Goal: Task Accomplishment & Management: Complete application form

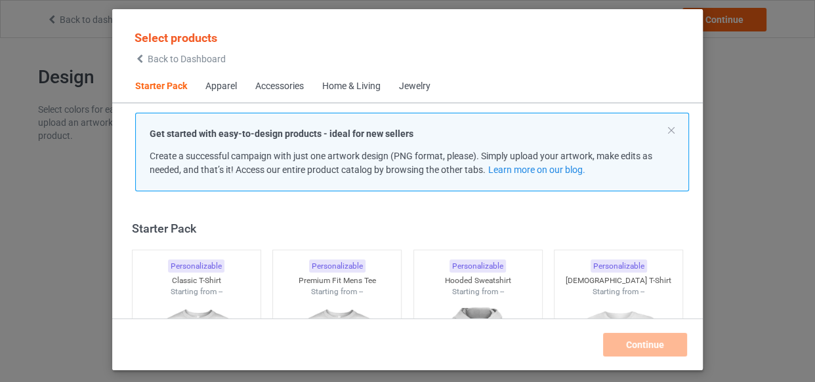
scroll to position [16, 0]
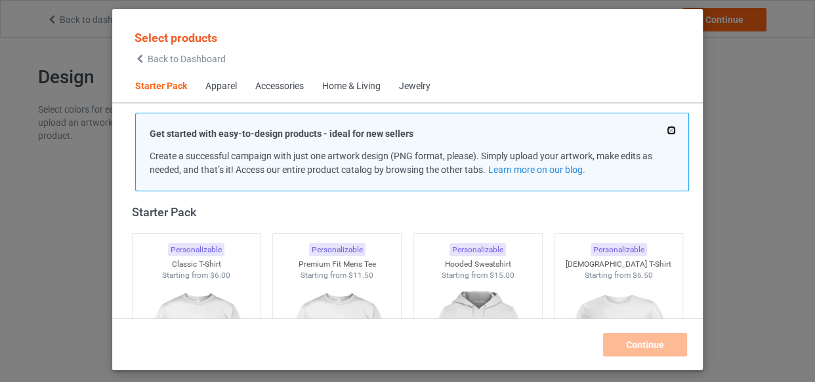
click at [669, 129] on button at bounding box center [671, 130] width 7 height 7
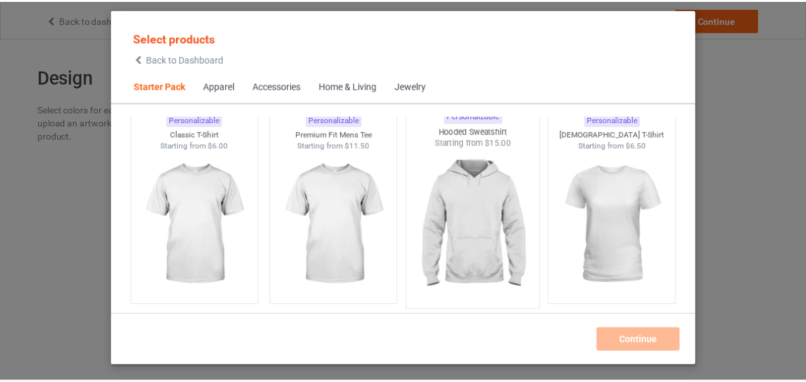
scroll to position [76, 0]
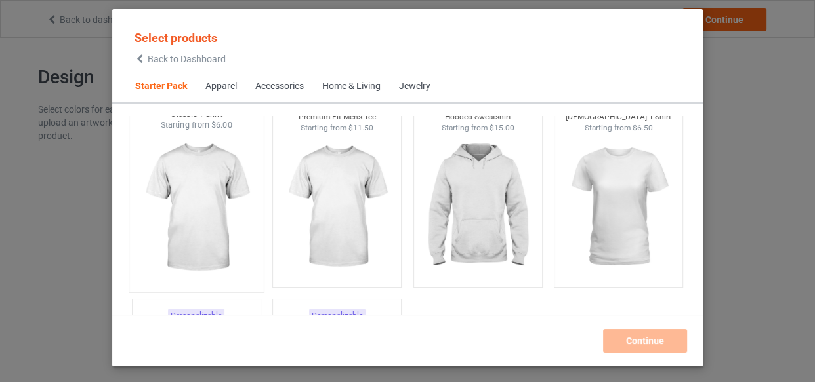
click at [196, 203] on img at bounding box center [195, 208] width 123 height 154
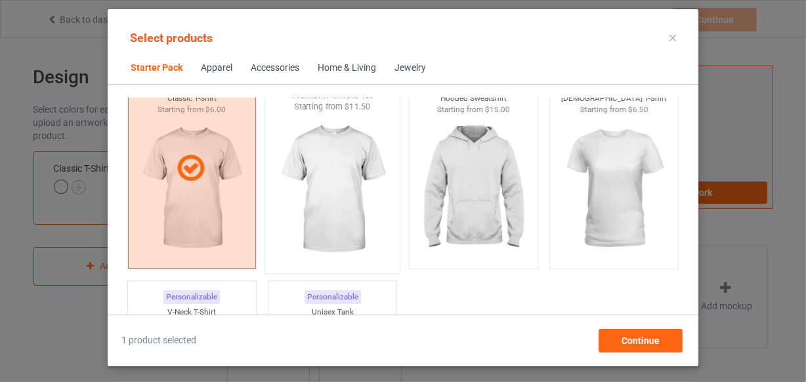
click at [329, 163] on img at bounding box center [332, 190] width 123 height 154
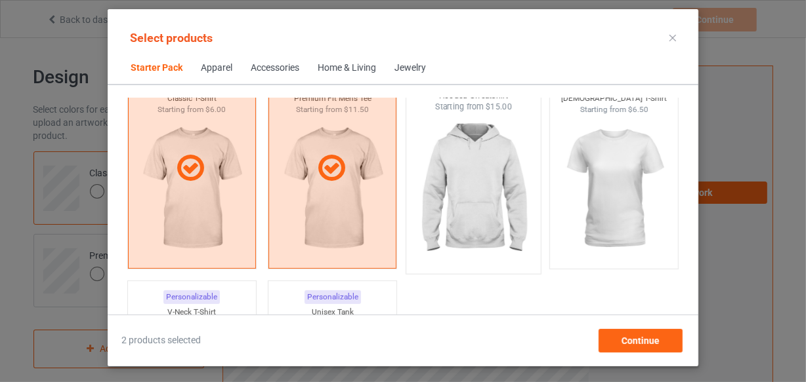
click at [477, 152] on img at bounding box center [472, 190] width 123 height 154
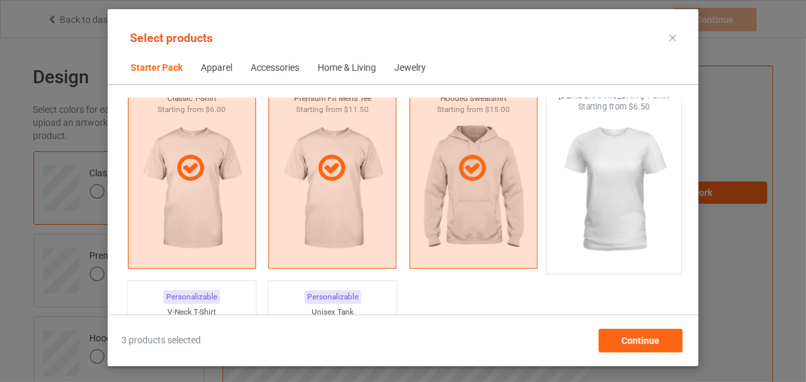
click at [610, 152] on img at bounding box center [613, 190] width 123 height 154
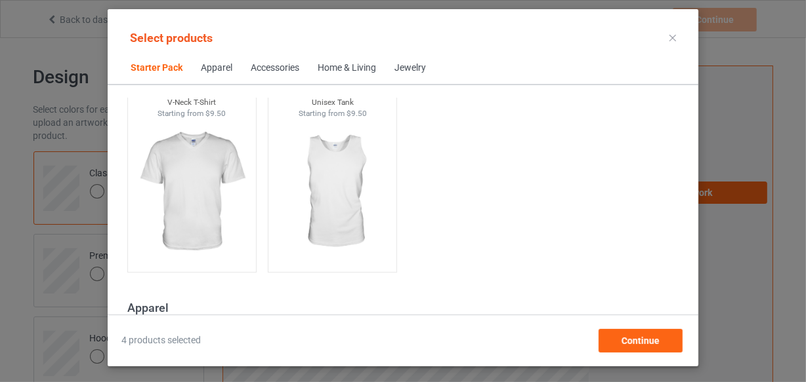
scroll to position [315, 0]
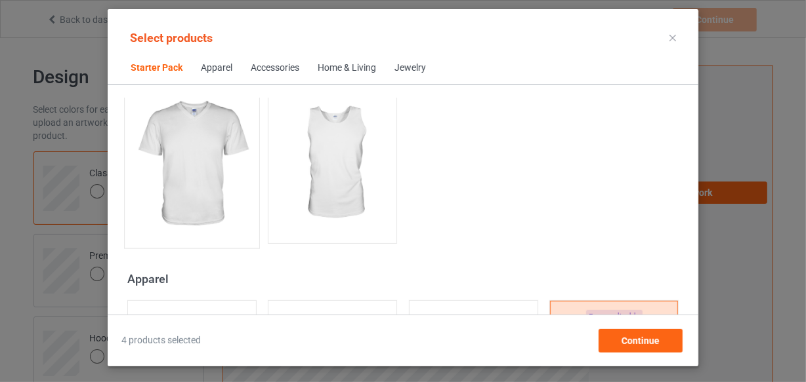
click at [185, 154] on img at bounding box center [191, 164] width 123 height 154
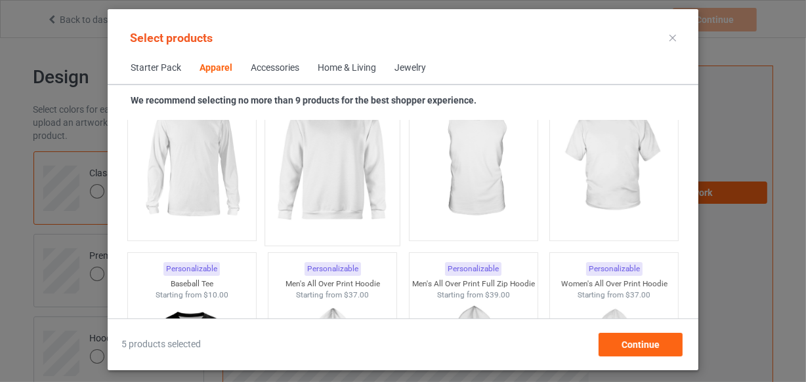
scroll to position [1030, 0]
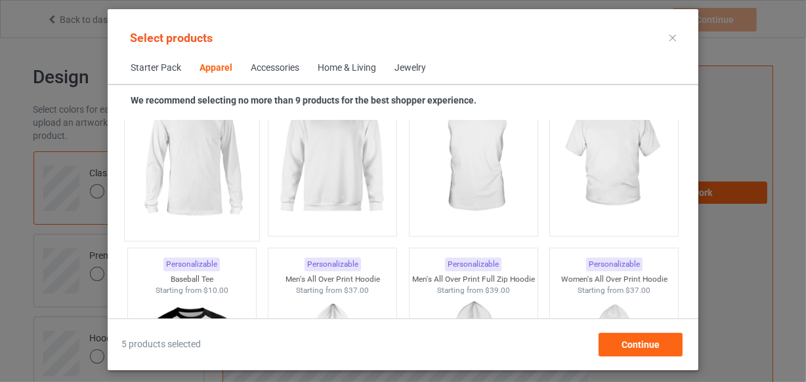
click at [190, 164] on img at bounding box center [191, 157] width 123 height 154
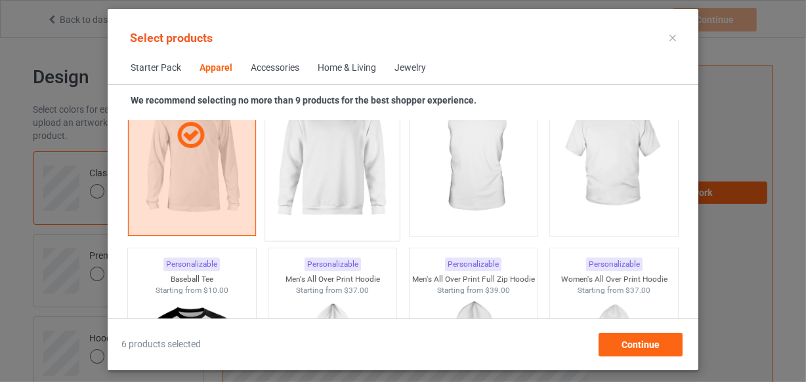
click at [303, 155] on img at bounding box center [332, 157] width 123 height 154
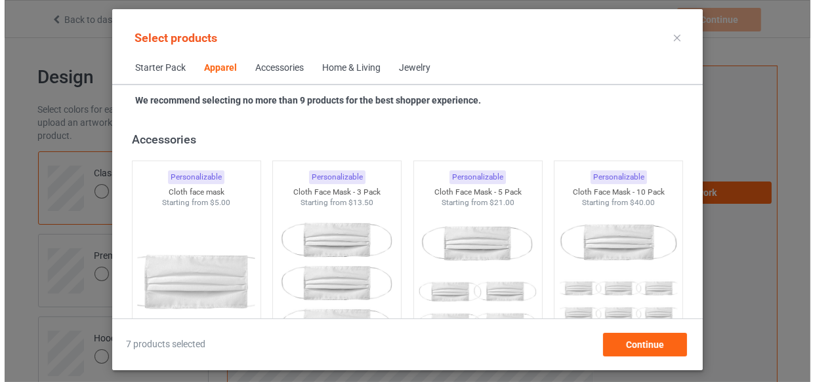
scroll to position [2820, 0]
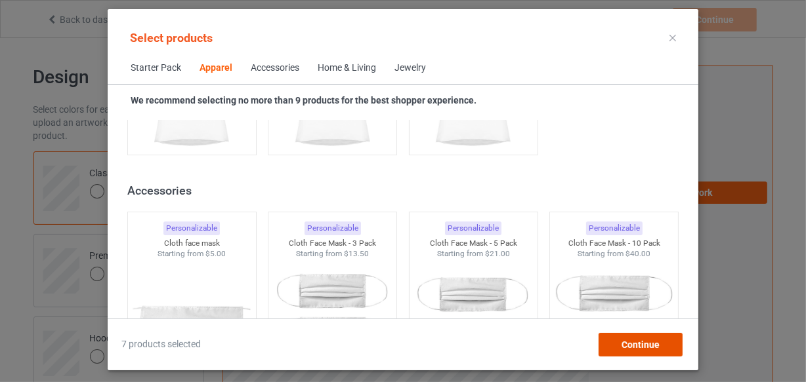
click at [660, 352] on div "Continue" at bounding box center [640, 345] width 84 height 24
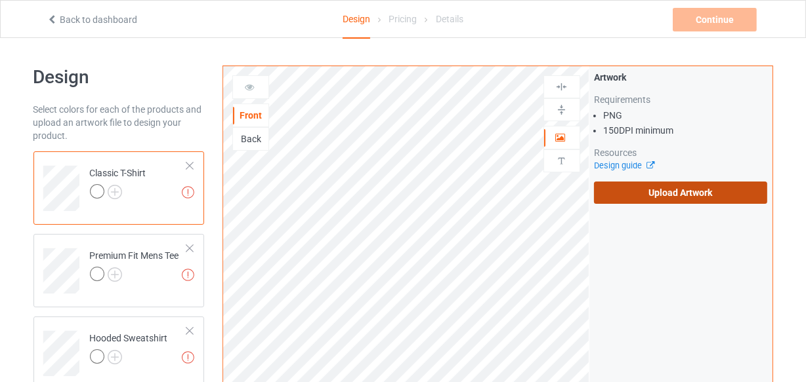
click at [636, 188] on label "Upload Artwork" at bounding box center [681, 193] width 174 height 22
click at [0, 0] on input "Upload Artwork" at bounding box center [0, 0] width 0 height 0
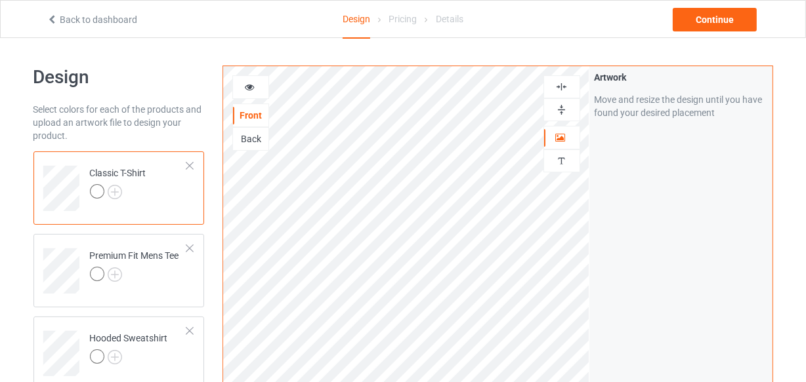
click at [556, 89] on img at bounding box center [561, 87] width 12 height 12
click at [247, 89] on icon at bounding box center [249, 85] width 11 height 9
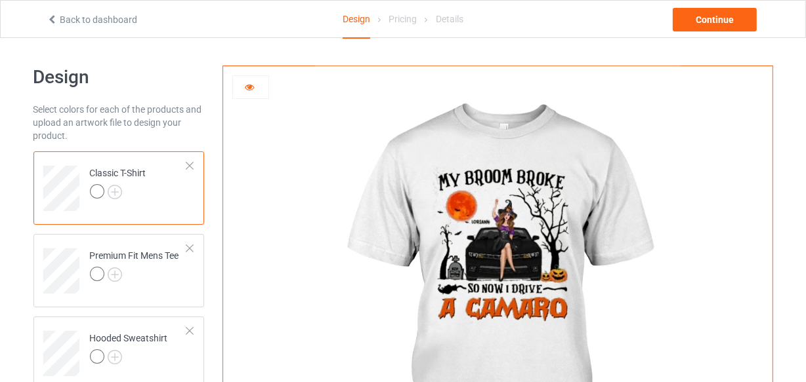
click at [255, 88] on icon at bounding box center [249, 85] width 11 height 9
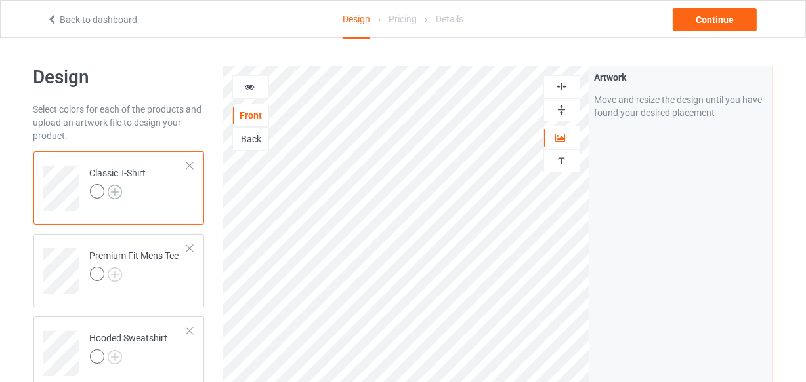
click at [117, 190] on img at bounding box center [115, 192] width 14 height 14
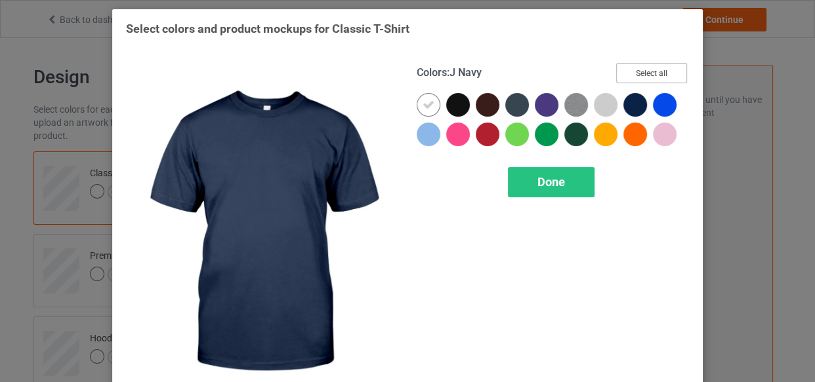
click at [641, 74] on button "Select all" at bounding box center [651, 73] width 71 height 20
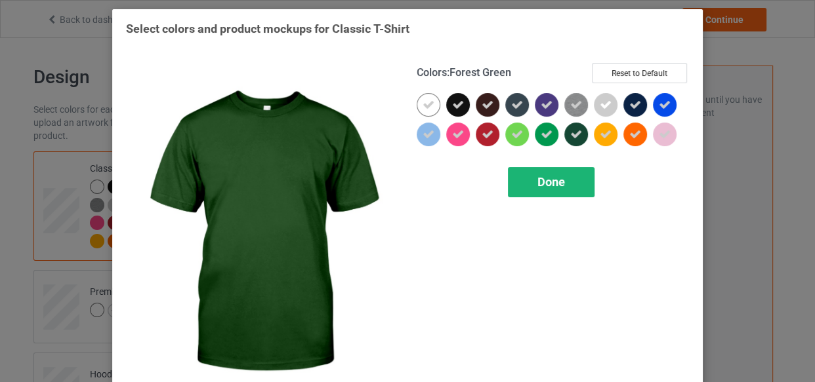
click at [554, 181] on span "Done" at bounding box center [551, 182] width 28 height 14
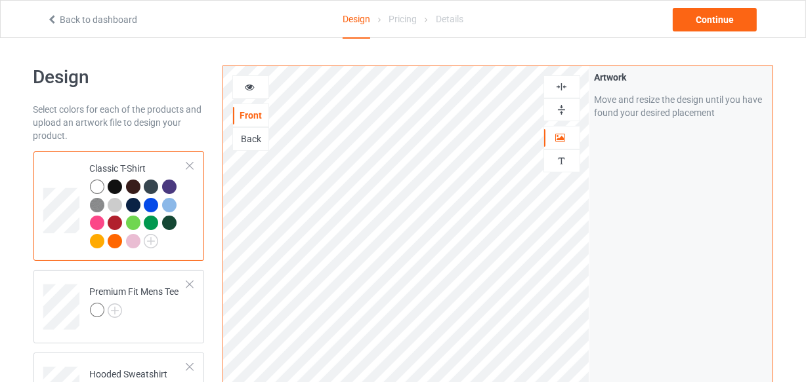
click at [253, 87] on icon at bounding box center [249, 85] width 11 height 9
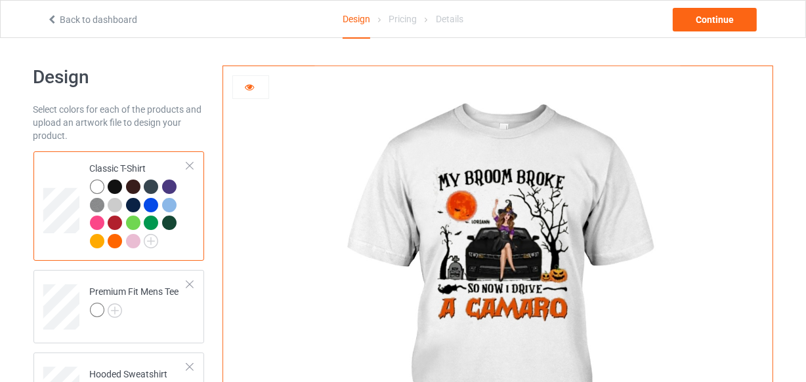
click at [112, 188] on div at bounding box center [115, 187] width 14 height 14
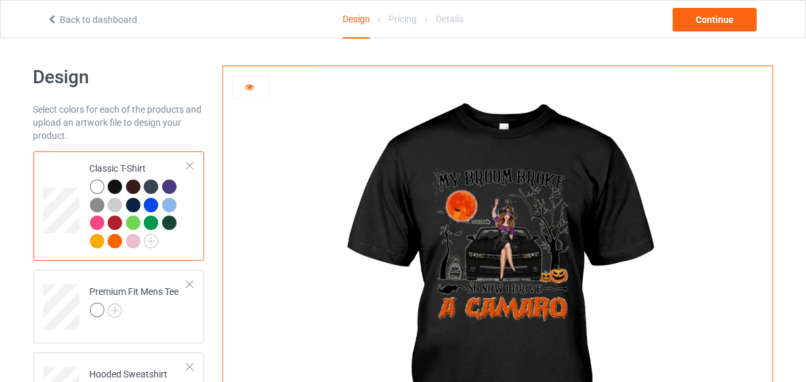
click at [136, 182] on div at bounding box center [133, 187] width 14 height 14
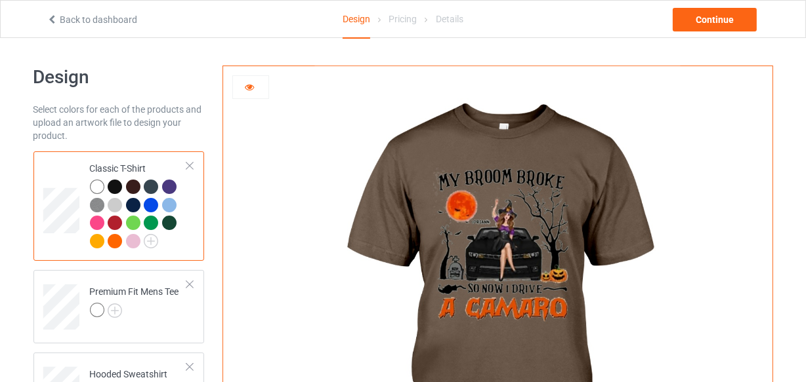
click at [153, 187] on div at bounding box center [151, 187] width 14 height 14
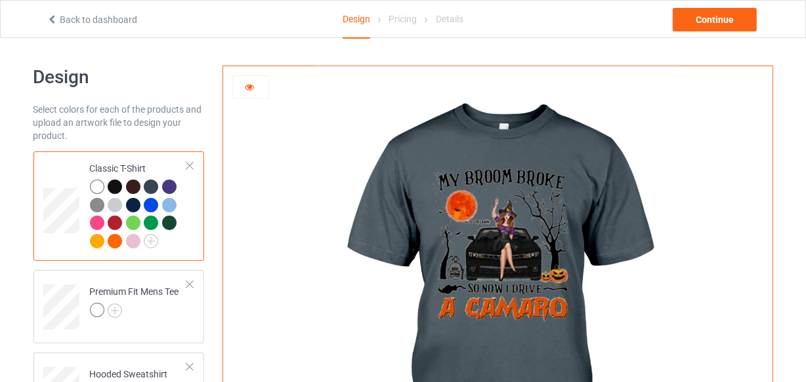
click at [165, 185] on div at bounding box center [169, 187] width 14 height 14
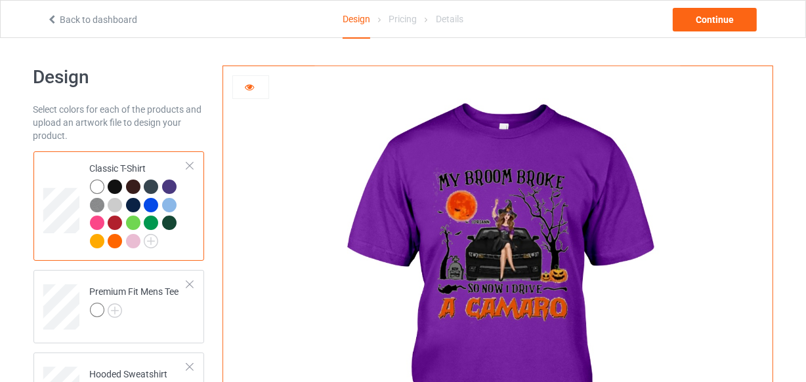
click at [115, 182] on div at bounding box center [115, 187] width 14 height 14
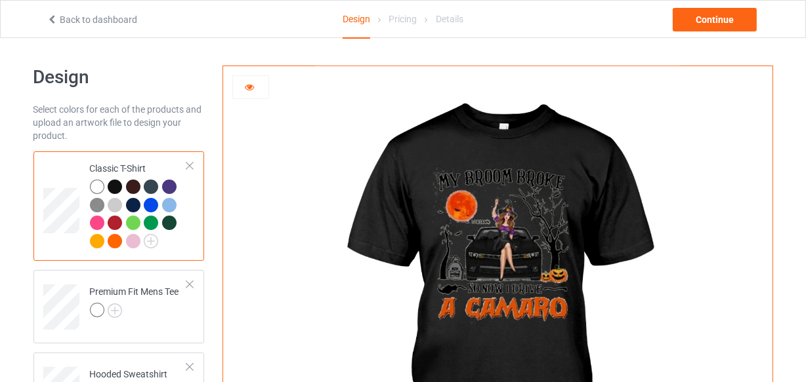
click at [115, 182] on div at bounding box center [115, 187] width 14 height 14
click at [99, 205] on img at bounding box center [97, 205] width 14 height 14
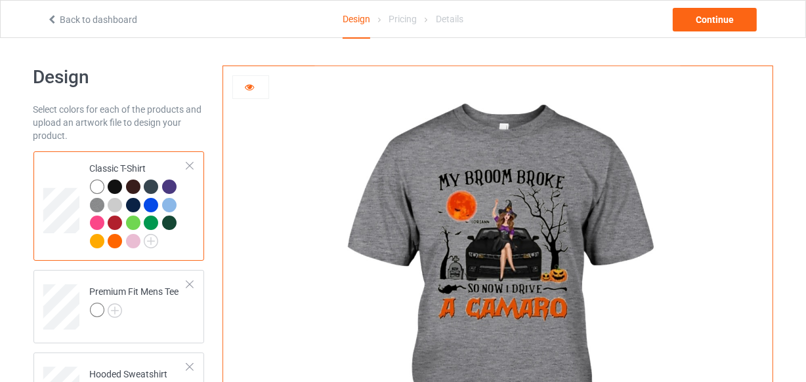
click at [113, 205] on div at bounding box center [115, 205] width 14 height 14
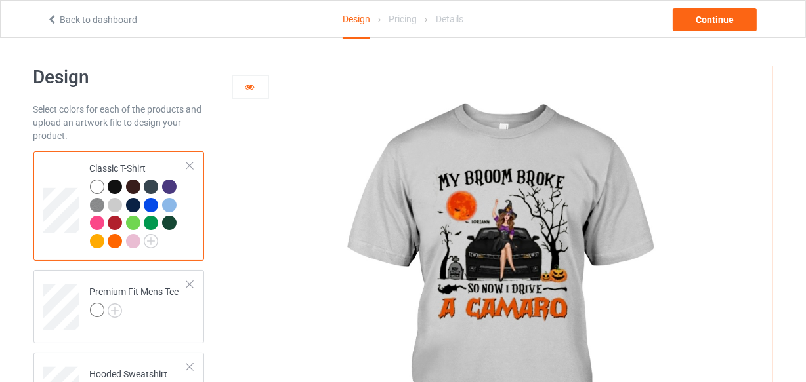
click at [137, 203] on div at bounding box center [133, 205] width 14 height 14
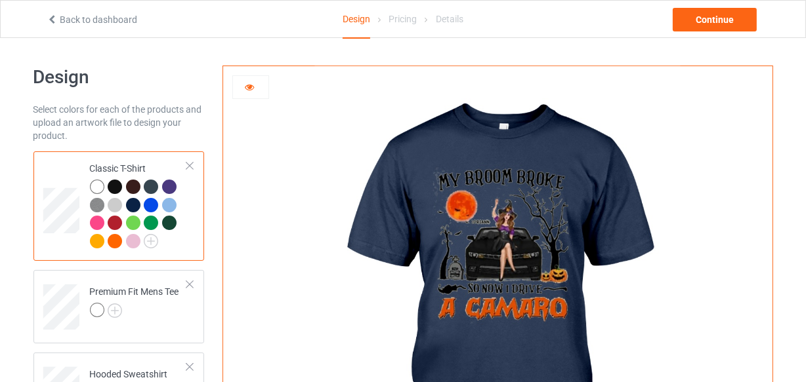
click at [153, 205] on div at bounding box center [151, 205] width 14 height 14
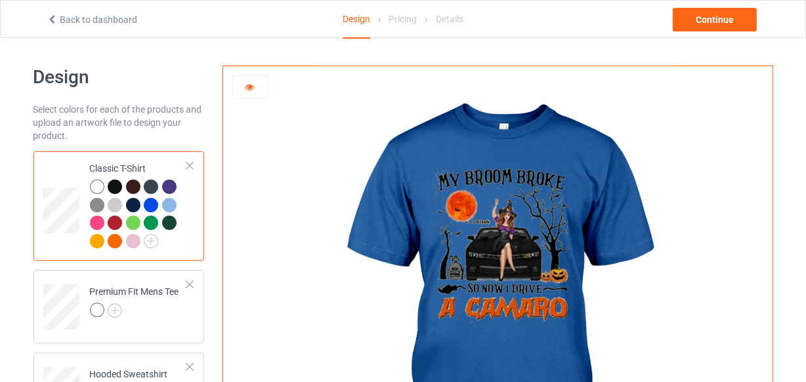
click at [169, 203] on div at bounding box center [169, 205] width 14 height 14
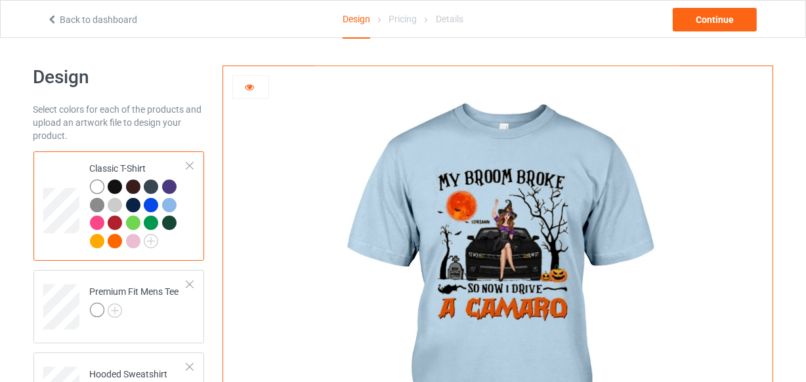
click at [94, 223] on div at bounding box center [97, 223] width 14 height 14
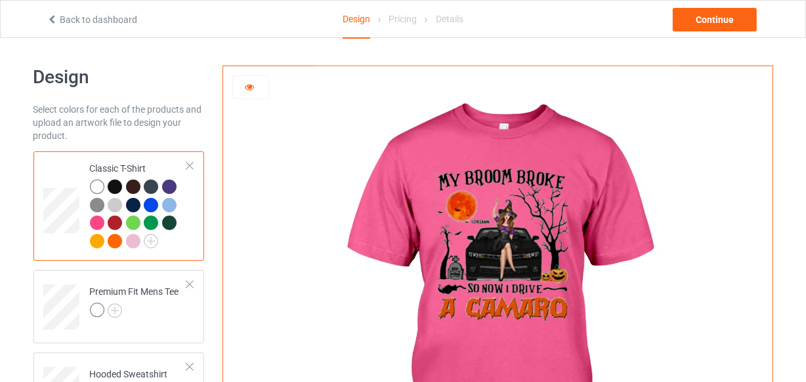
click at [113, 222] on div at bounding box center [115, 223] width 14 height 14
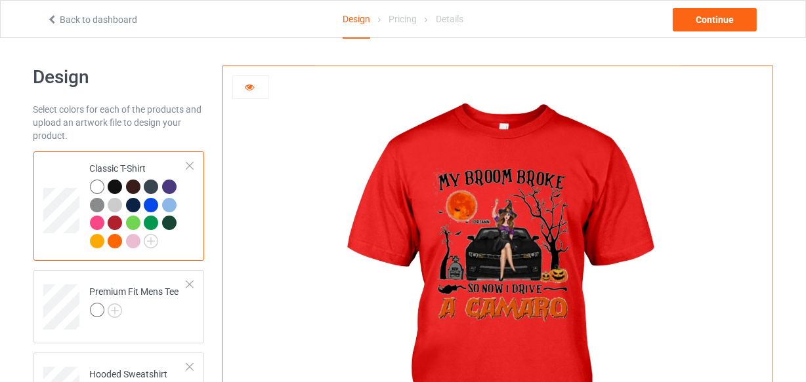
click at [192, 163] on div at bounding box center [189, 165] width 9 height 9
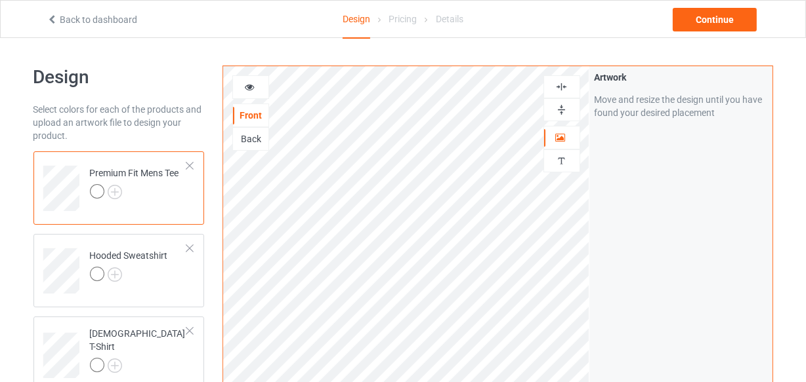
click at [192, 163] on div at bounding box center [189, 165] width 9 height 9
click at [193, 163] on div at bounding box center [189, 165] width 9 height 9
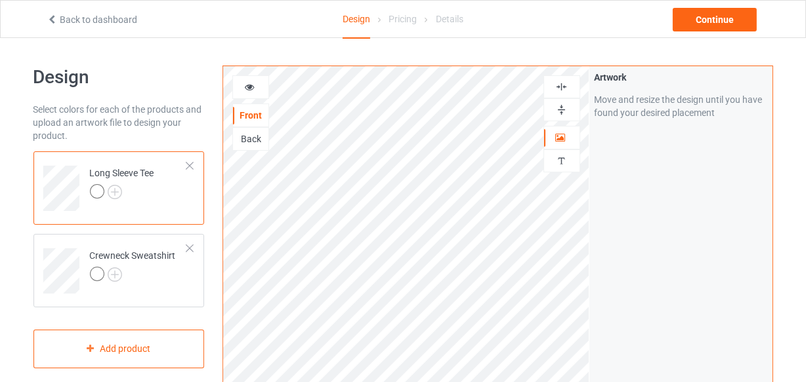
click at [192, 162] on div at bounding box center [189, 165] width 9 height 9
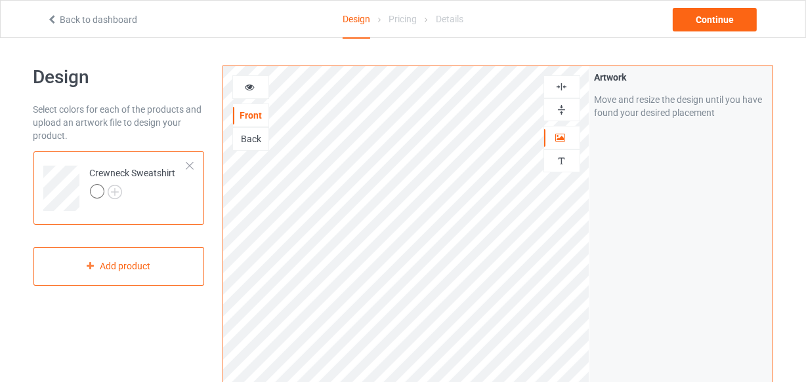
click at [192, 162] on div at bounding box center [189, 165] width 9 height 9
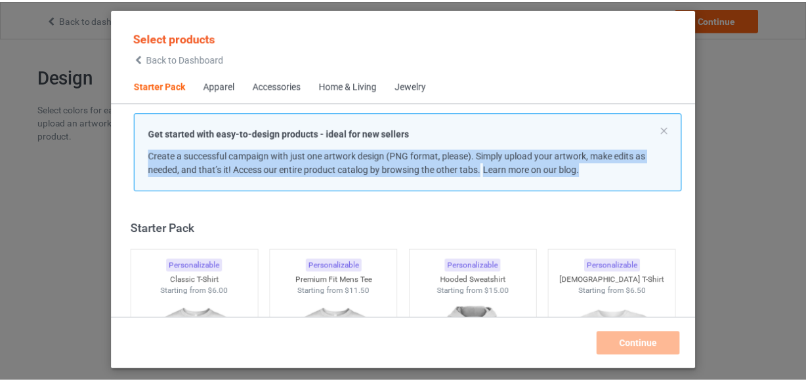
scroll to position [16, 0]
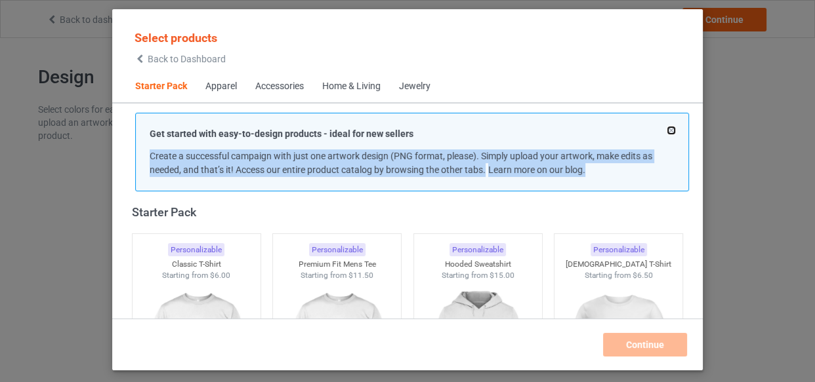
click at [672, 129] on button at bounding box center [671, 130] width 7 height 7
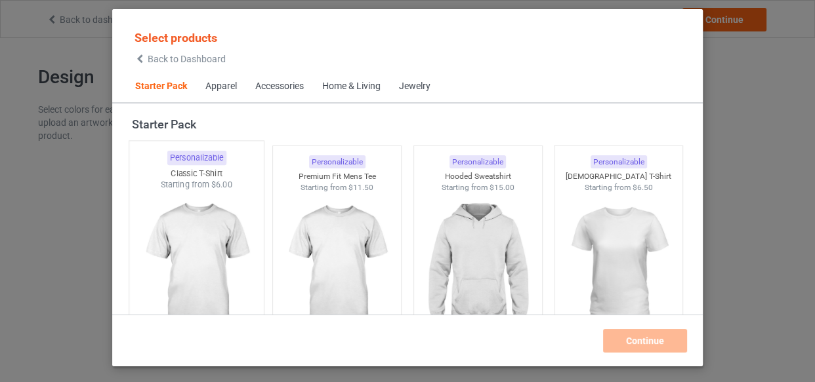
click at [215, 230] on img at bounding box center [195, 268] width 123 height 154
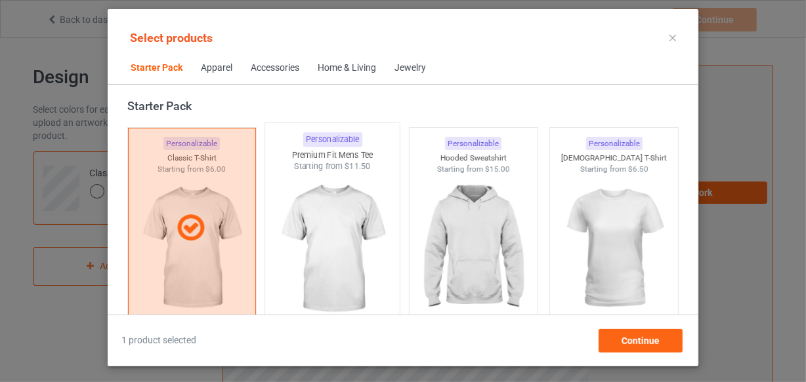
click at [321, 220] on img at bounding box center [332, 250] width 123 height 154
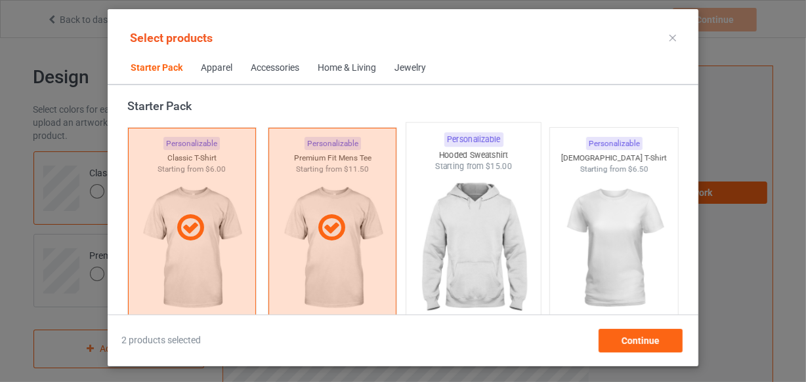
click at [454, 238] on img at bounding box center [472, 250] width 123 height 154
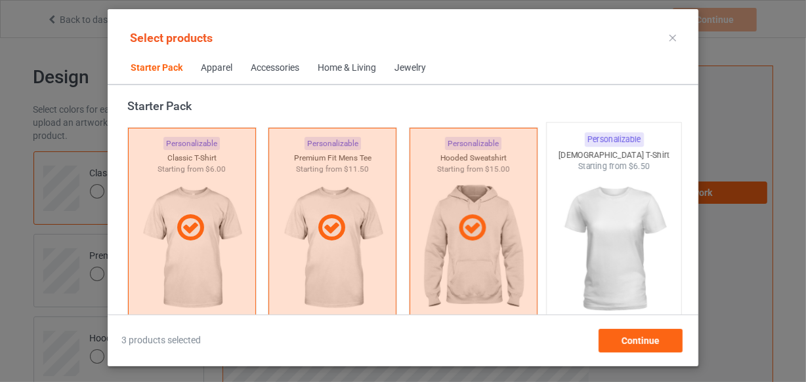
click at [596, 247] on img at bounding box center [613, 250] width 123 height 154
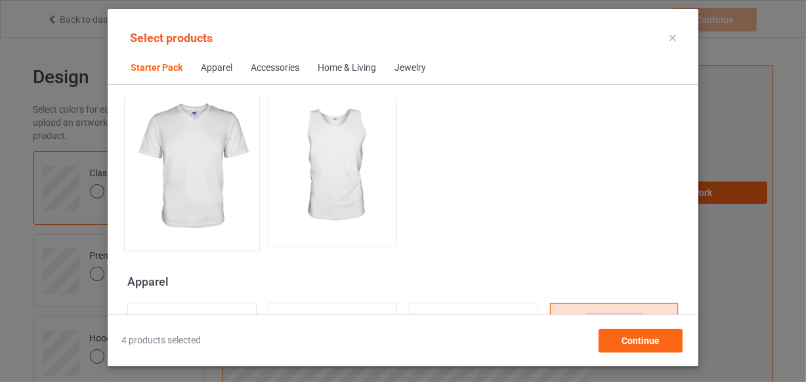
scroll to position [315, 0]
click at [201, 132] on img at bounding box center [191, 164] width 123 height 154
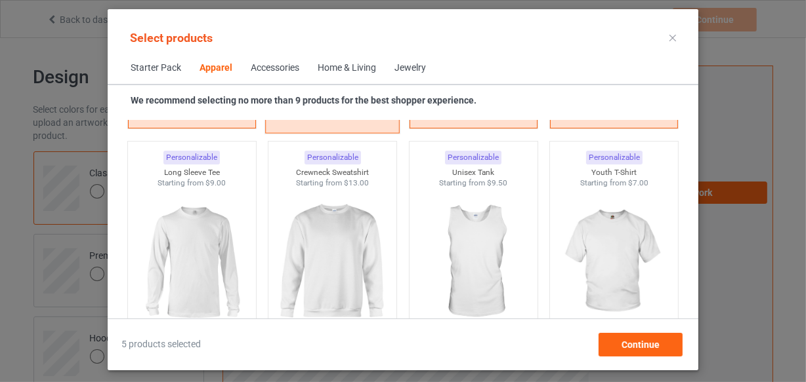
scroll to position [971, 0]
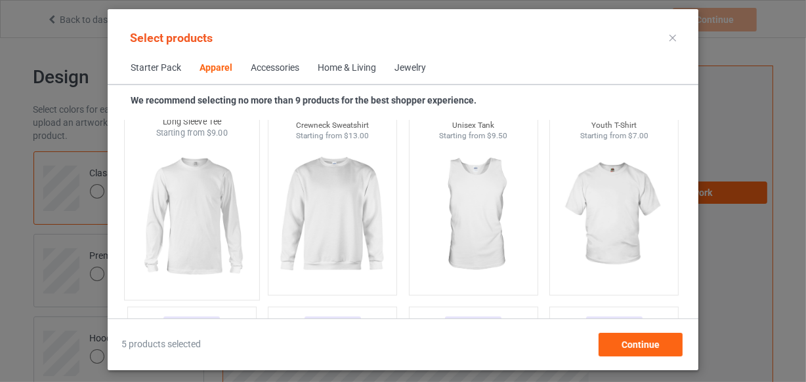
click at [213, 195] on img at bounding box center [191, 216] width 123 height 154
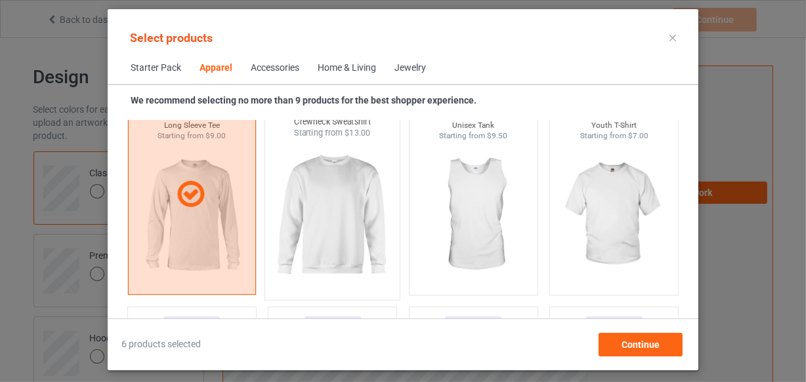
click at [323, 213] on img at bounding box center [332, 216] width 123 height 154
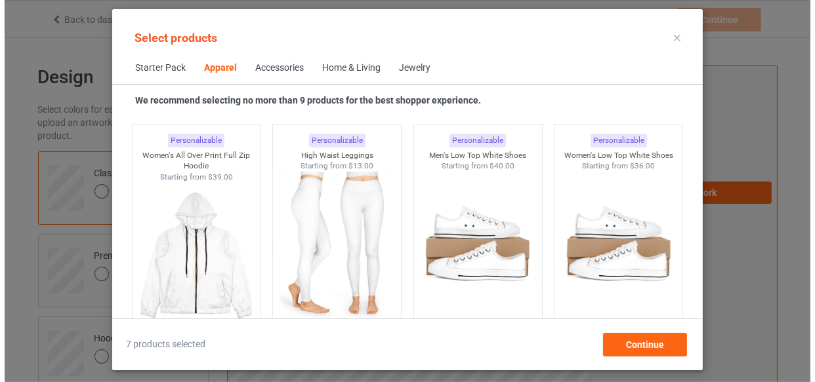
scroll to position [1388, 0]
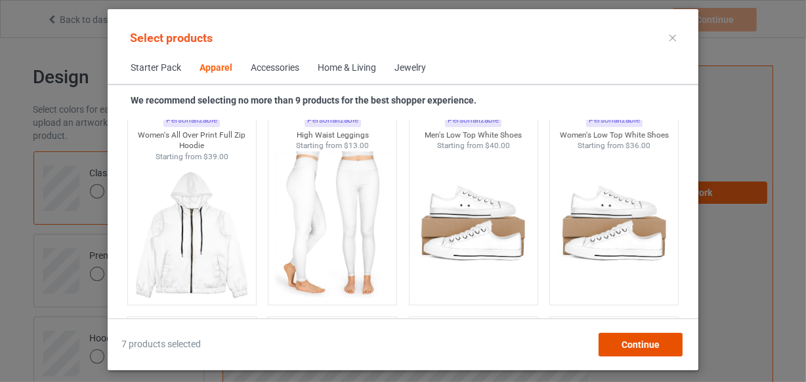
click at [640, 343] on span "Continue" at bounding box center [640, 345] width 38 height 10
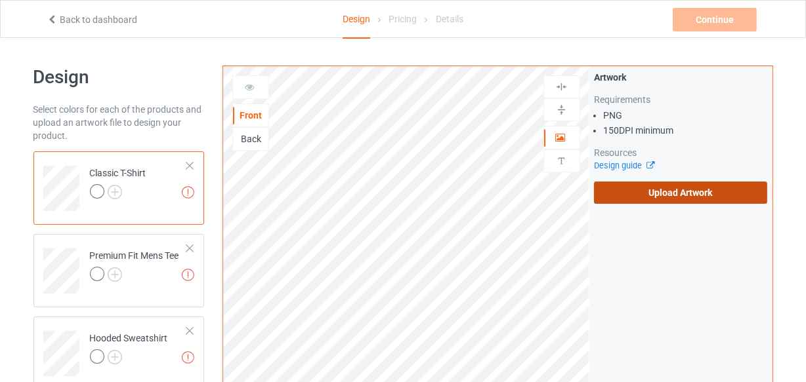
click at [647, 190] on label "Upload Artwork" at bounding box center [681, 193] width 174 height 22
click at [0, 0] on input "Upload Artwork" at bounding box center [0, 0] width 0 height 0
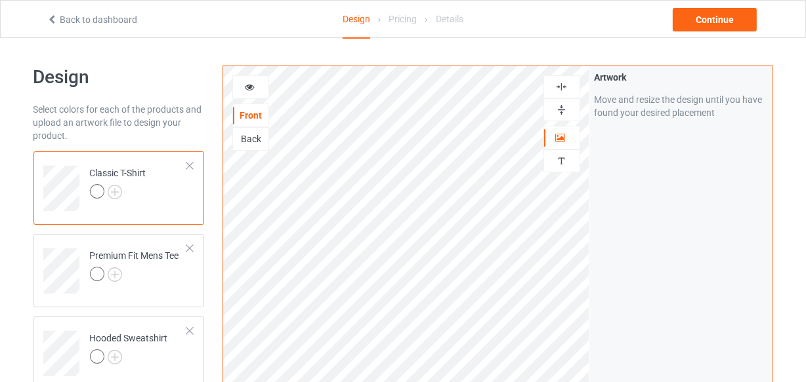
click at [561, 85] on img at bounding box center [561, 87] width 12 height 12
click at [117, 190] on img at bounding box center [115, 192] width 14 height 14
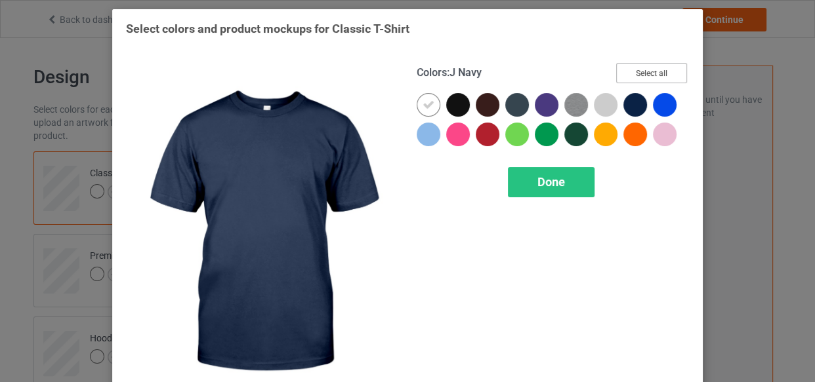
click at [643, 72] on button "Select all" at bounding box center [651, 73] width 71 height 20
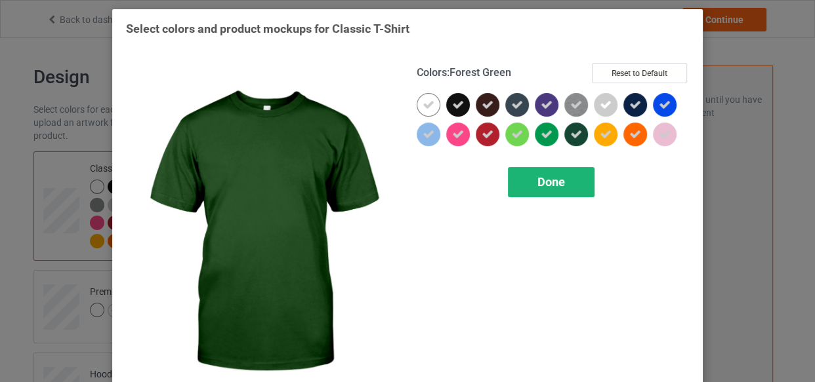
click at [553, 178] on span "Done" at bounding box center [551, 182] width 28 height 14
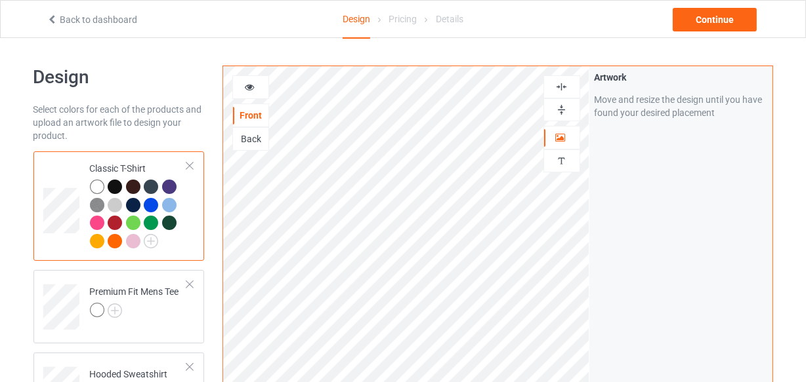
click at [247, 87] on icon at bounding box center [249, 85] width 11 height 9
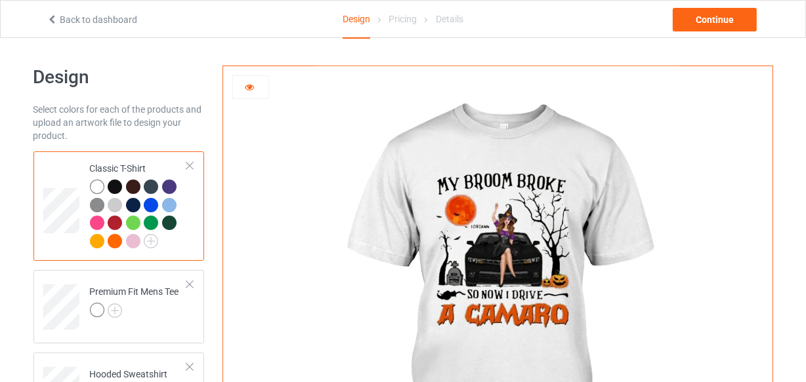
click at [115, 180] on div at bounding box center [115, 187] width 14 height 14
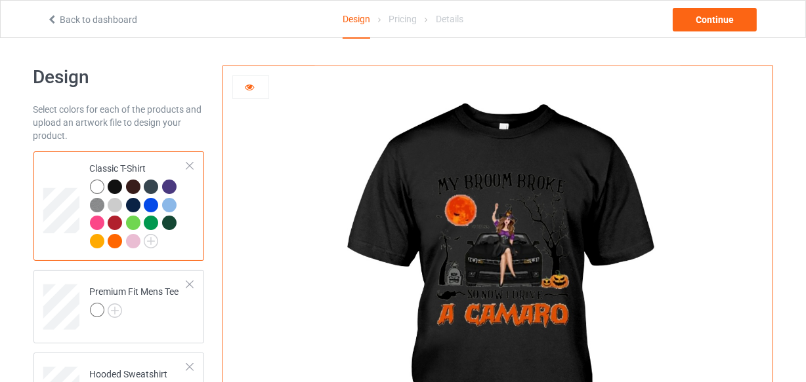
click at [138, 184] on div at bounding box center [133, 187] width 14 height 14
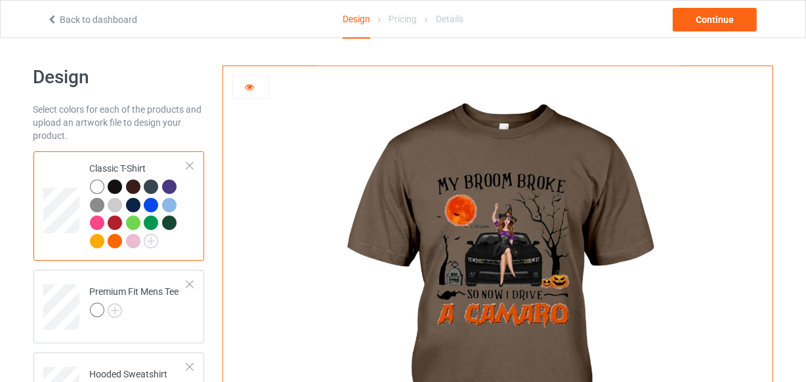
click at [152, 188] on div at bounding box center [151, 187] width 14 height 14
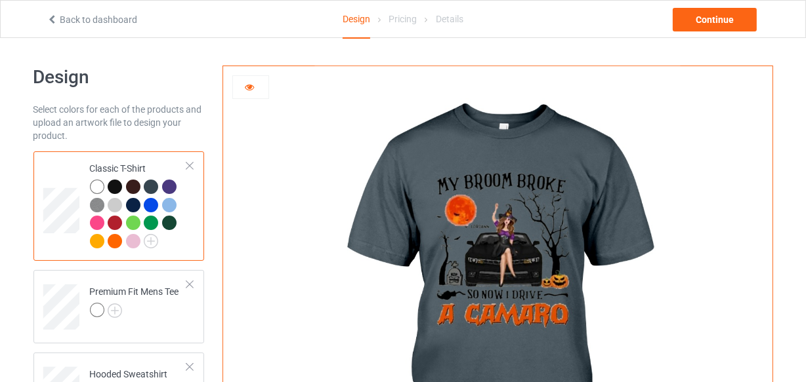
click at [169, 187] on div at bounding box center [169, 187] width 14 height 14
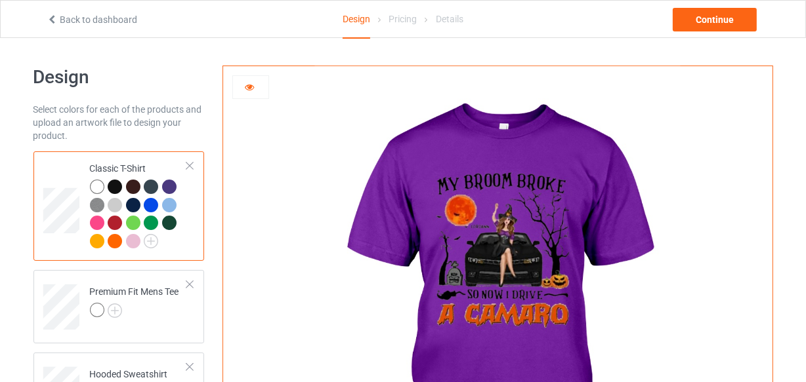
click at [188, 161] on div at bounding box center [189, 165] width 9 height 9
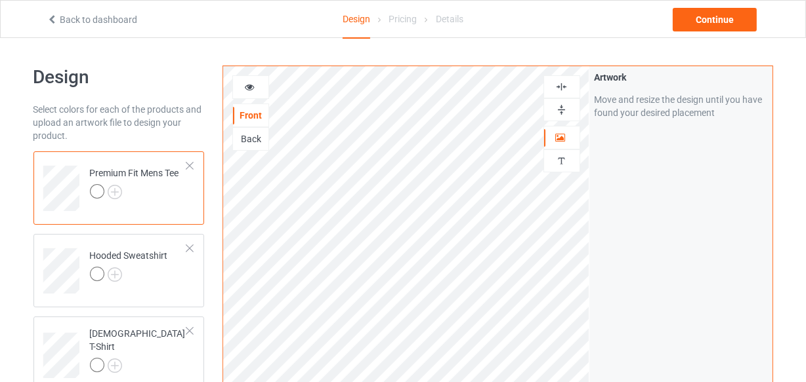
click at [190, 162] on div at bounding box center [189, 165] width 9 height 9
click at [189, 161] on div at bounding box center [189, 165] width 9 height 9
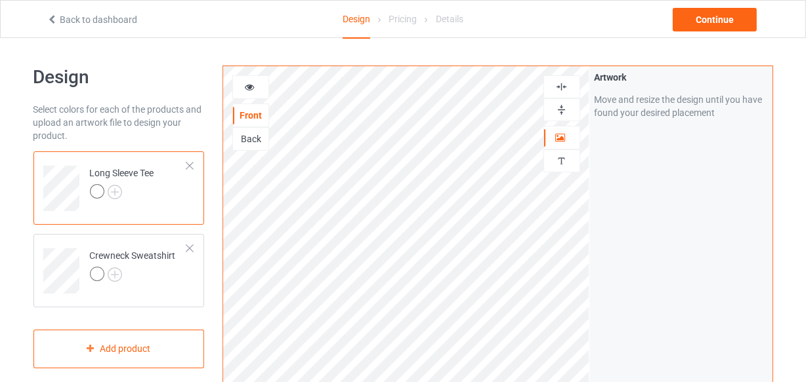
click at [189, 161] on div at bounding box center [189, 165] width 9 height 9
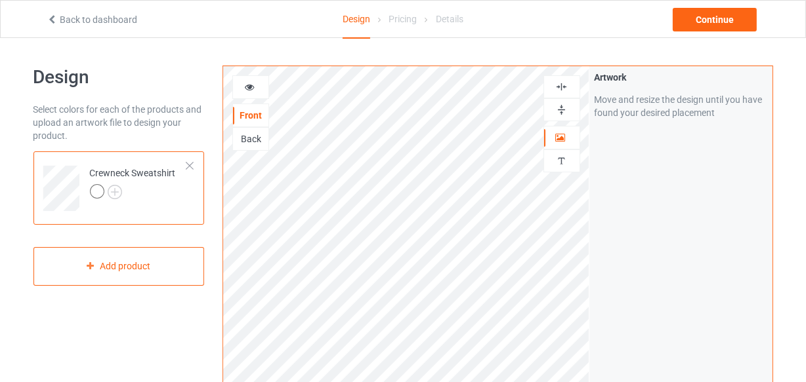
click at [188, 161] on div at bounding box center [189, 165] width 9 height 9
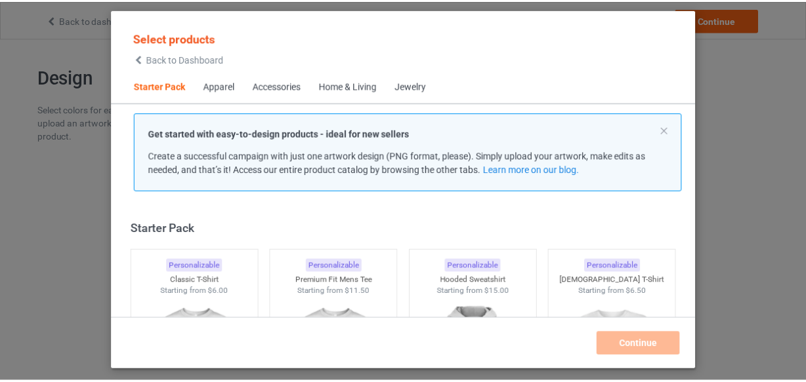
scroll to position [16, 0]
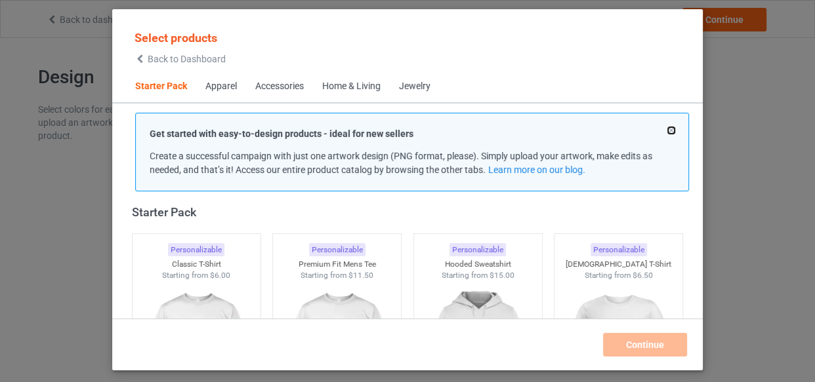
click at [669, 131] on button at bounding box center [671, 130] width 7 height 7
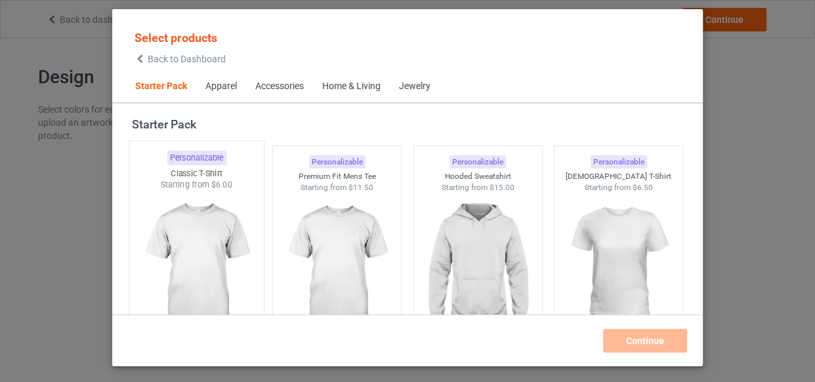
click at [210, 230] on img at bounding box center [195, 268] width 123 height 154
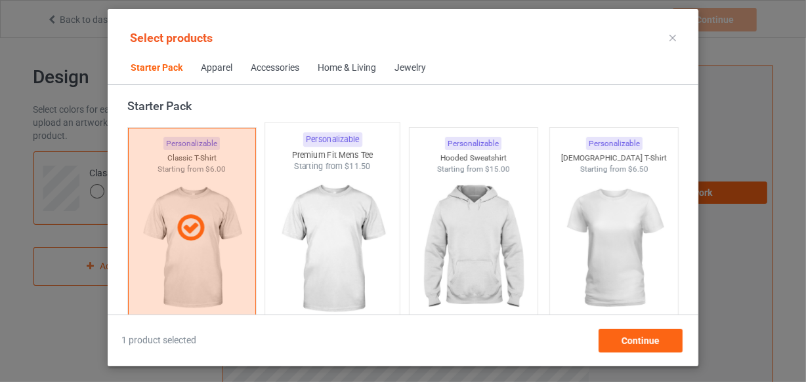
click at [329, 221] on img at bounding box center [332, 250] width 123 height 154
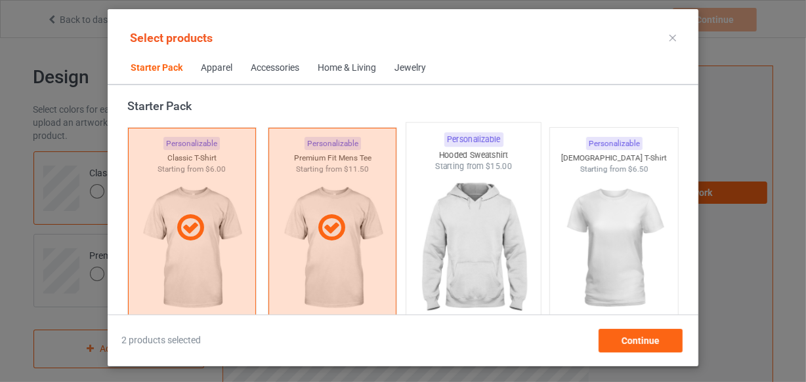
click at [457, 224] on img at bounding box center [472, 250] width 123 height 154
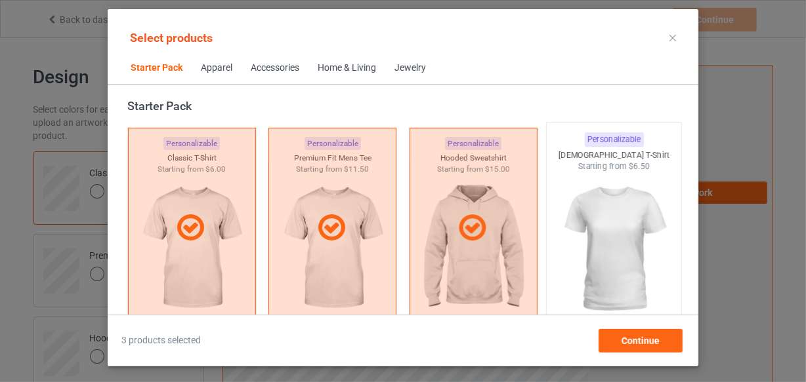
click at [592, 233] on img at bounding box center [613, 250] width 123 height 154
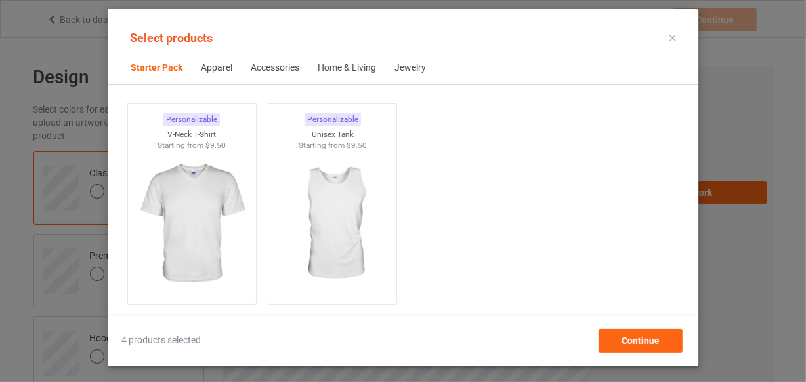
scroll to position [255, 0]
click at [176, 215] on img at bounding box center [191, 224] width 123 height 154
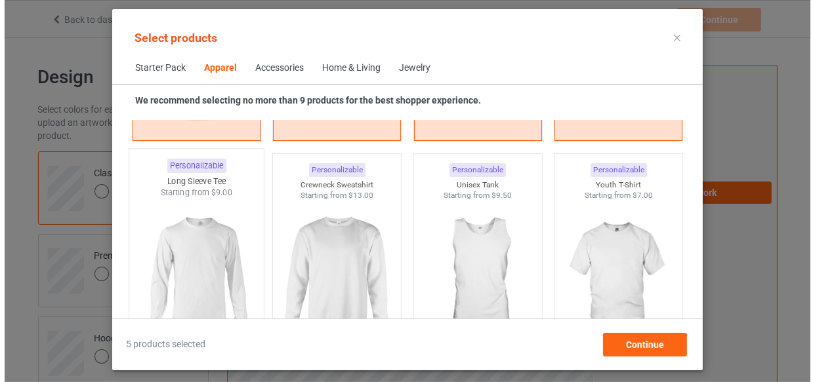
scroll to position [971, 0]
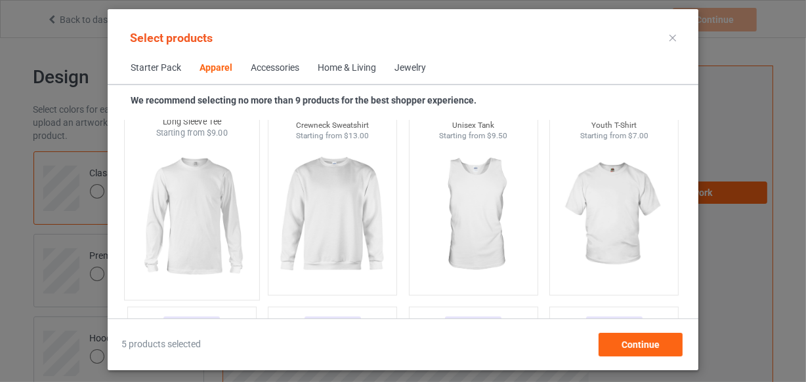
click at [190, 188] on img at bounding box center [191, 216] width 123 height 154
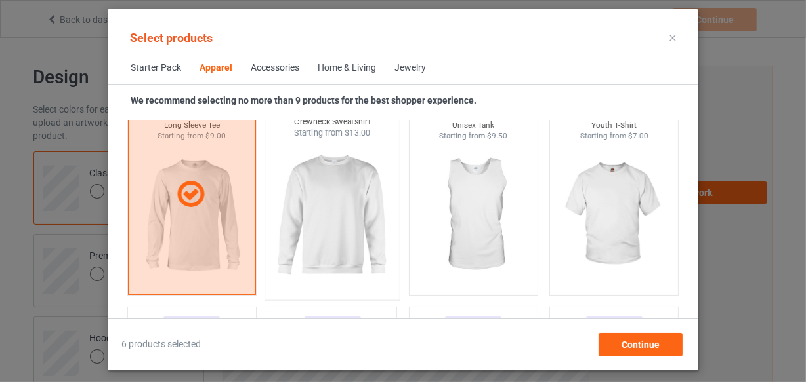
click at [310, 200] on img at bounding box center [332, 216] width 123 height 154
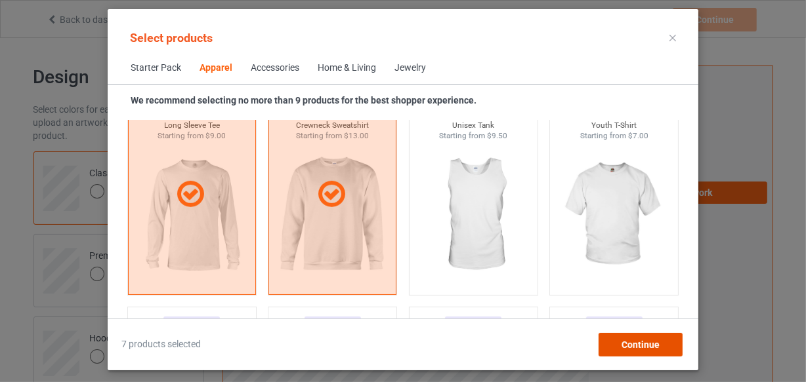
click at [631, 340] on span "Continue" at bounding box center [640, 345] width 38 height 10
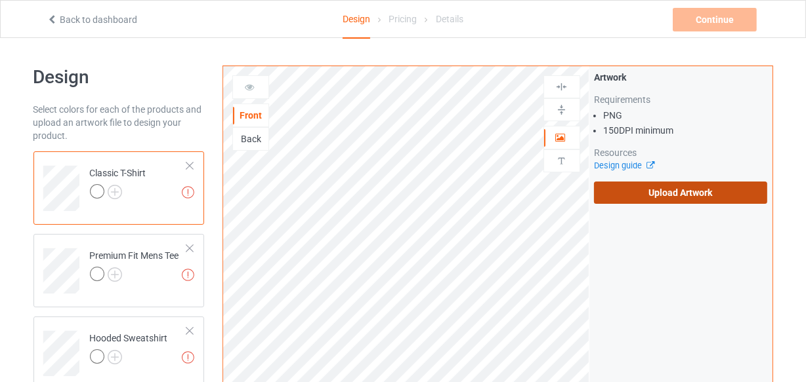
click at [638, 193] on label "Upload Artwork" at bounding box center [681, 193] width 174 height 22
click at [0, 0] on input "Upload Artwork" at bounding box center [0, 0] width 0 height 0
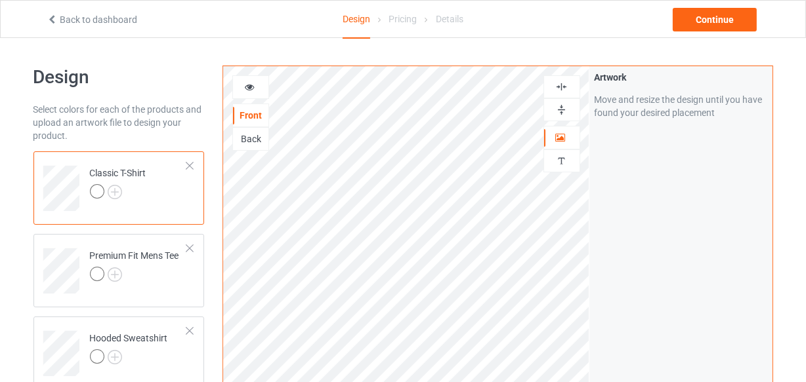
click at [570, 85] on div at bounding box center [561, 87] width 35 height 12
click at [113, 189] on img at bounding box center [115, 192] width 14 height 14
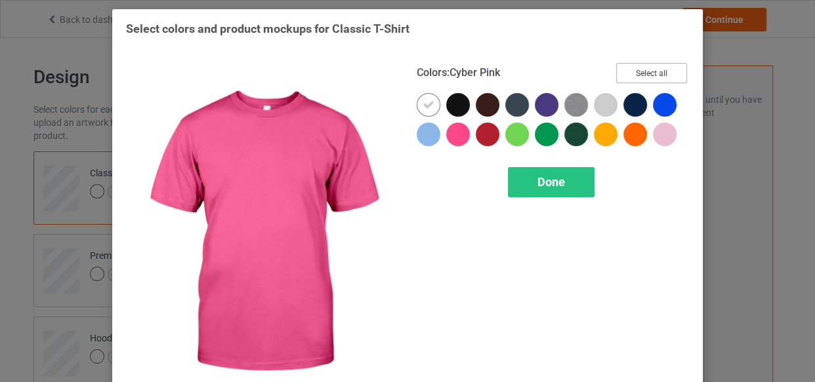
click at [646, 78] on button "Select all" at bounding box center [651, 73] width 71 height 20
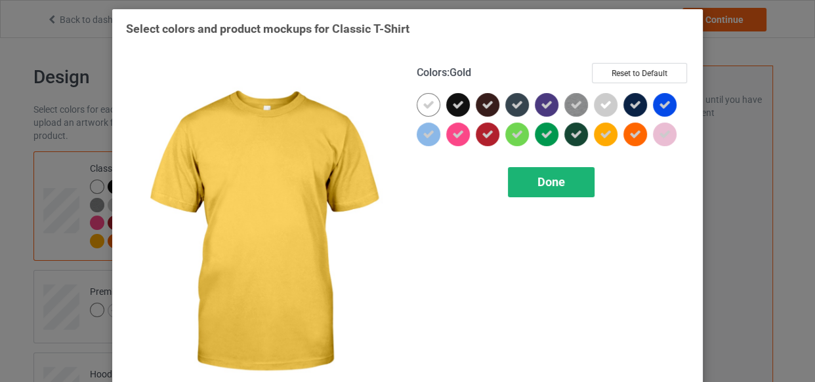
click at [577, 175] on div "Done" at bounding box center [551, 182] width 87 height 30
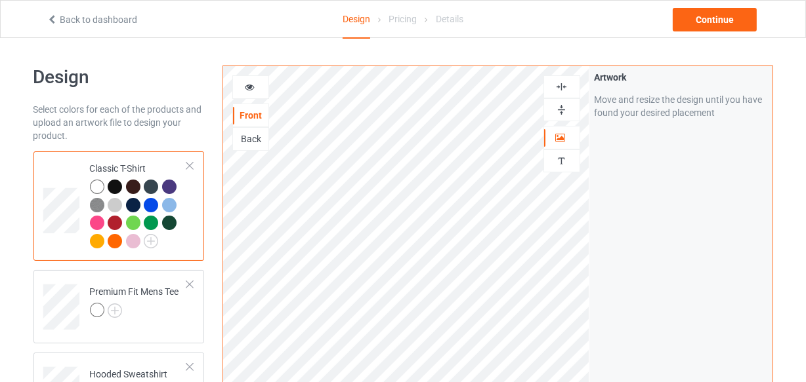
click at [249, 90] on icon at bounding box center [249, 85] width 11 height 9
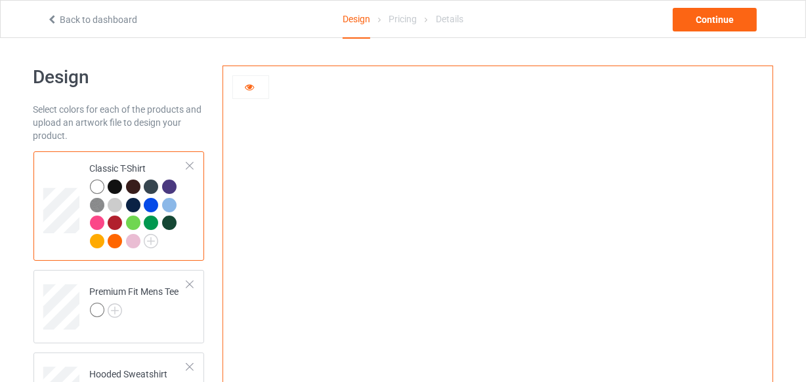
click at [112, 184] on div at bounding box center [115, 187] width 14 height 14
click at [136, 188] on div at bounding box center [133, 187] width 14 height 14
click at [152, 188] on div at bounding box center [151, 187] width 14 height 14
click at [169, 189] on div at bounding box center [169, 187] width 14 height 14
click at [92, 203] on img at bounding box center [97, 205] width 14 height 14
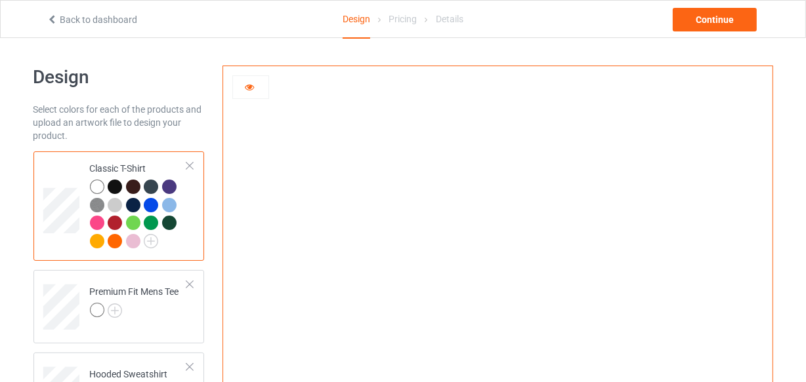
click at [110, 203] on div at bounding box center [115, 205] width 14 height 14
click at [136, 204] on div at bounding box center [133, 205] width 14 height 14
click at [147, 206] on div at bounding box center [151, 205] width 14 height 14
click at [166, 205] on div at bounding box center [169, 205] width 14 height 14
click at [94, 222] on div at bounding box center [97, 223] width 14 height 14
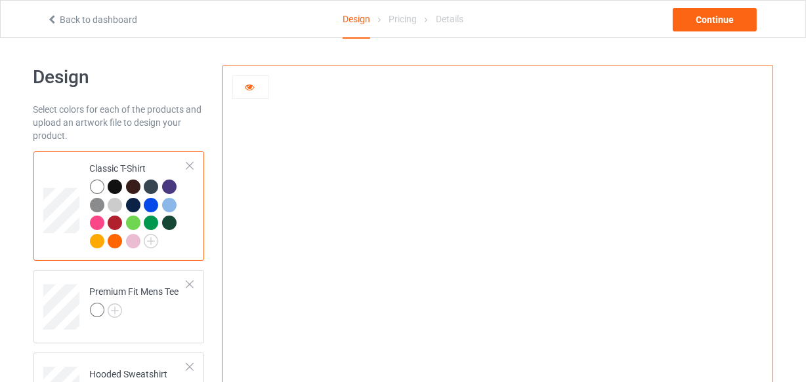
click at [113, 219] on div at bounding box center [115, 223] width 14 height 14
click at [134, 220] on div at bounding box center [133, 223] width 14 height 14
click at [150, 223] on div at bounding box center [151, 223] width 14 height 14
click at [171, 224] on div at bounding box center [169, 223] width 14 height 14
click at [99, 241] on div at bounding box center [97, 241] width 14 height 14
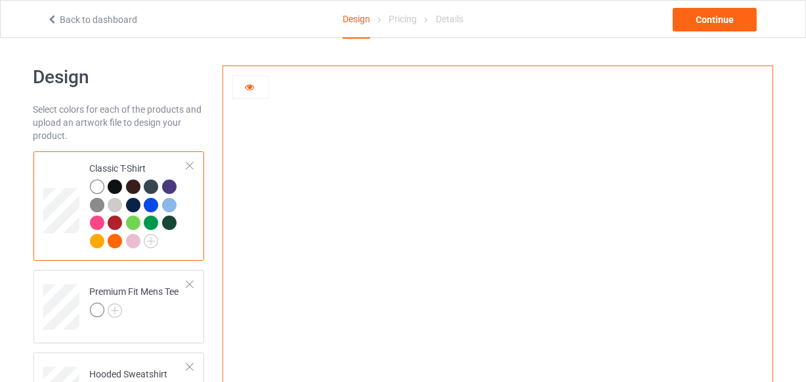
click at [114, 241] on div at bounding box center [115, 241] width 14 height 14
click at [134, 239] on div at bounding box center [133, 241] width 14 height 14
click at [133, 185] on div at bounding box center [133, 187] width 14 height 14
click at [186, 169] on div at bounding box center [189, 165] width 9 height 9
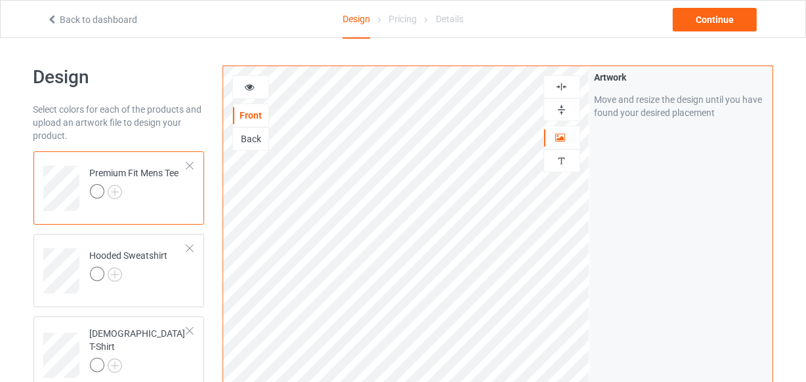
click at [186, 169] on div at bounding box center [189, 165] width 9 height 9
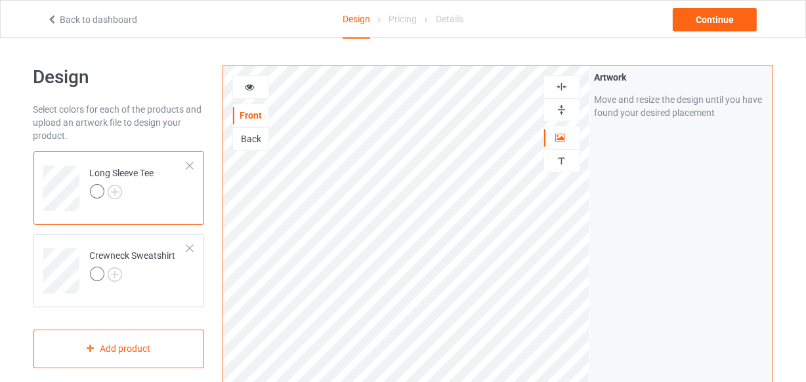
click at [186, 169] on div at bounding box center [189, 165] width 9 height 9
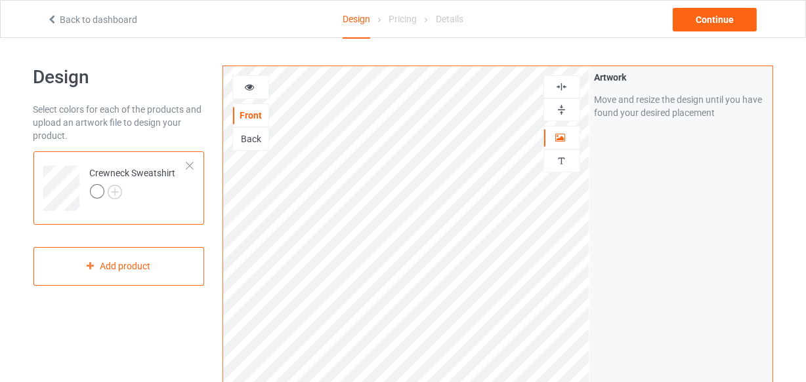
click at [186, 169] on div at bounding box center [189, 165] width 9 height 9
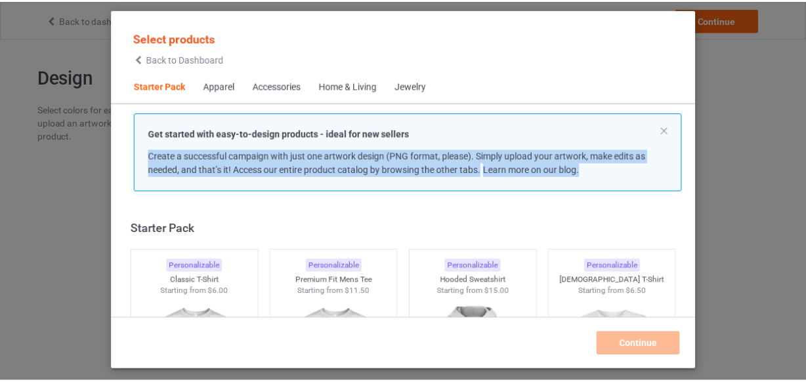
scroll to position [16, 0]
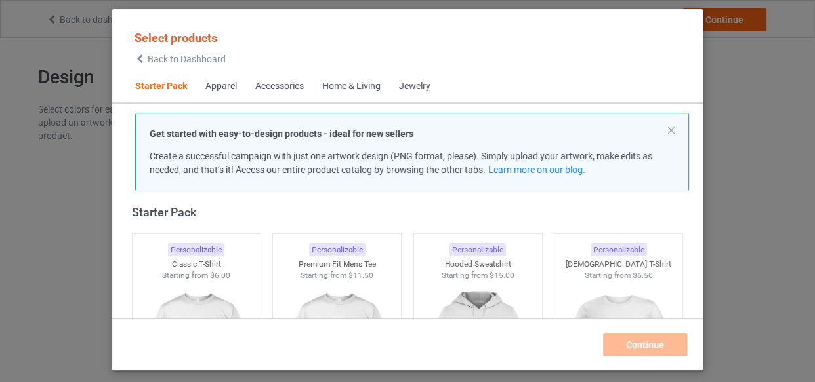
click at [676, 131] on div "Get started with easy-to-design products - ideal for new sellers Create a succe…" at bounding box center [412, 152] width 554 height 79
click at [672, 129] on button at bounding box center [671, 130] width 7 height 7
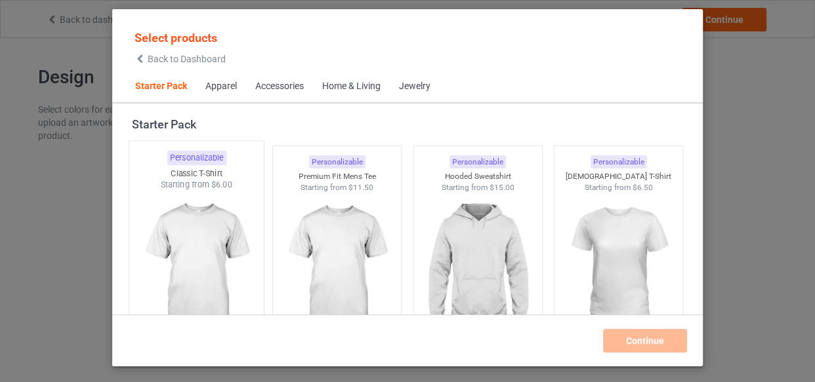
click at [197, 248] on img at bounding box center [195, 268] width 123 height 154
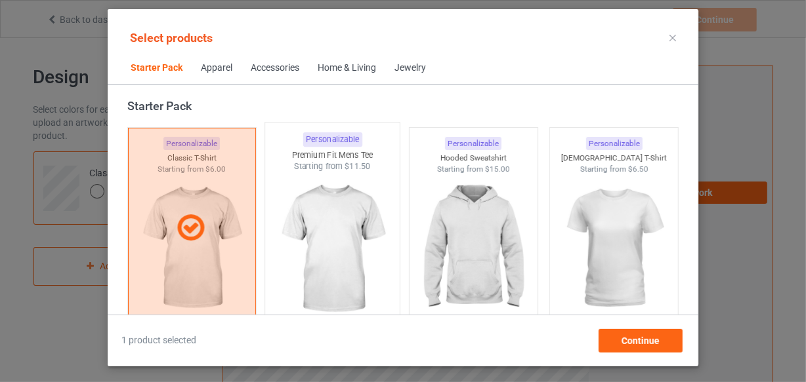
click at [335, 217] on img at bounding box center [332, 250] width 123 height 154
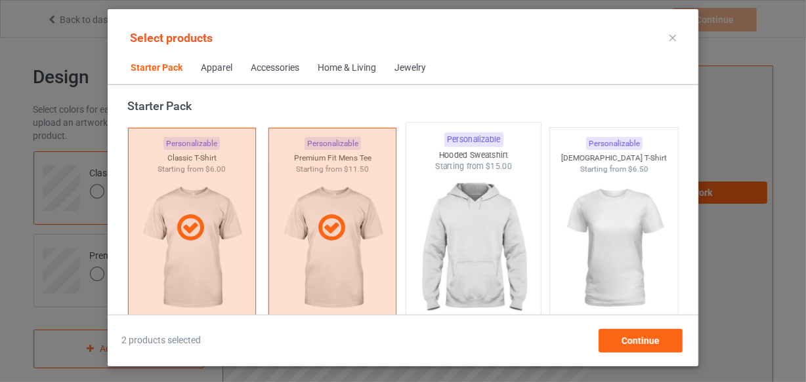
click at [475, 208] on img at bounding box center [472, 250] width 123 height 154
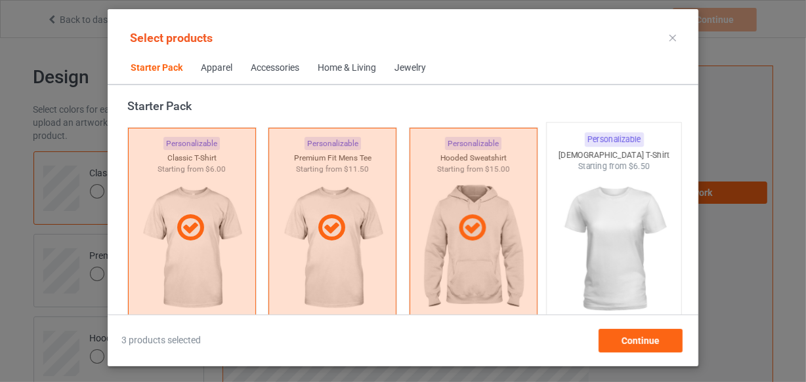
click at [607, 215] on img at bounding box center [613, 250] width 123 height 154
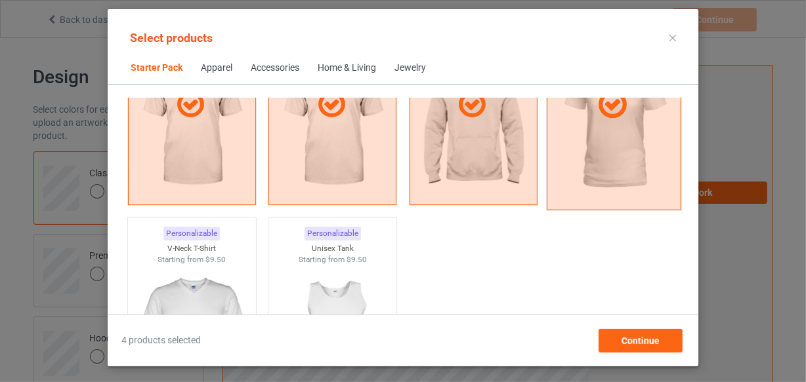
scroll to position [195, 0]
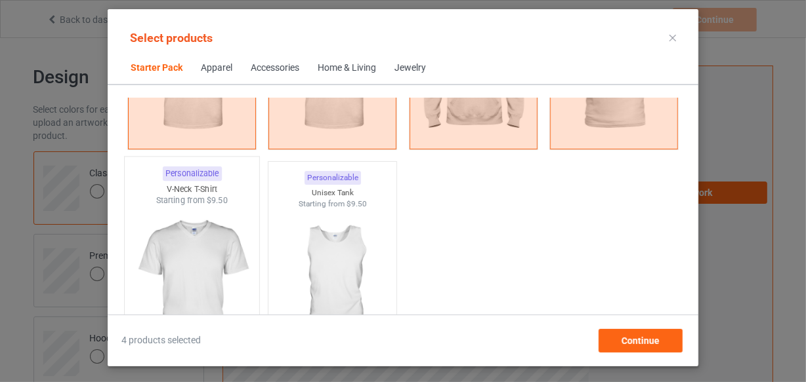
click at [205, 286] on img at bounding box center [191, 284] width 123 height 154
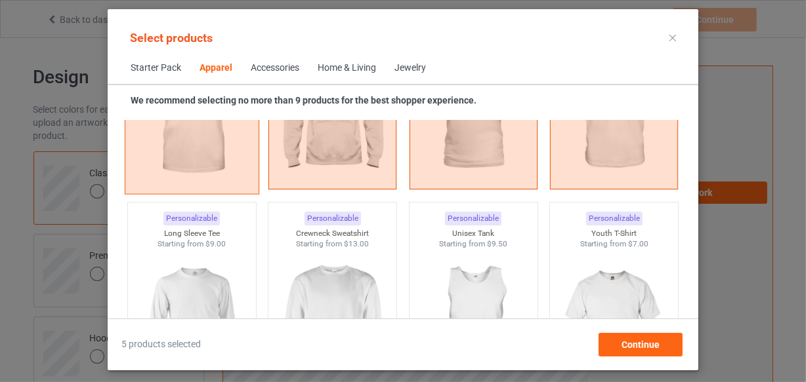
scroll to position [911, 0]
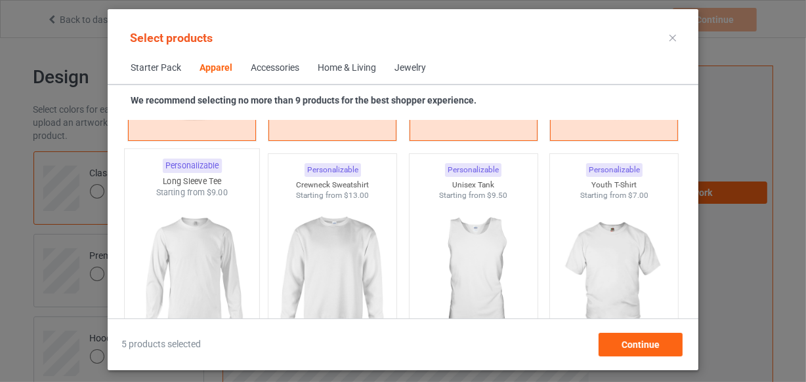
click at [188, 261] on img at bounding box center [191, 276] width 123 height 154
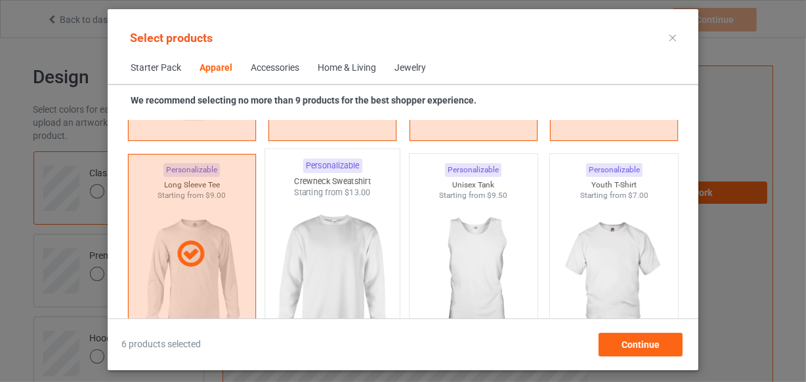
click at [333, 257] on img at bounding box center [332, 276] width 123 height 154
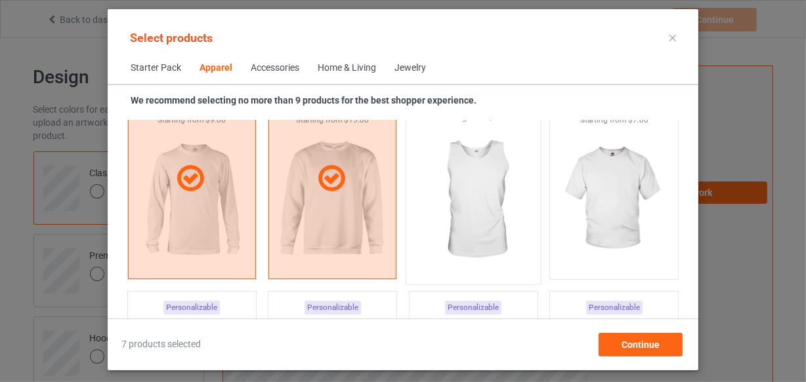
scroll to position [971, 0]
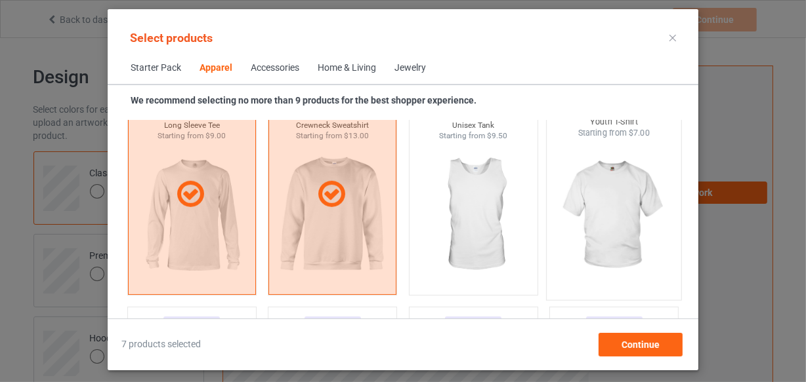
click at [606, 204] on img at bounding box center [613, 216] width 123 height 154
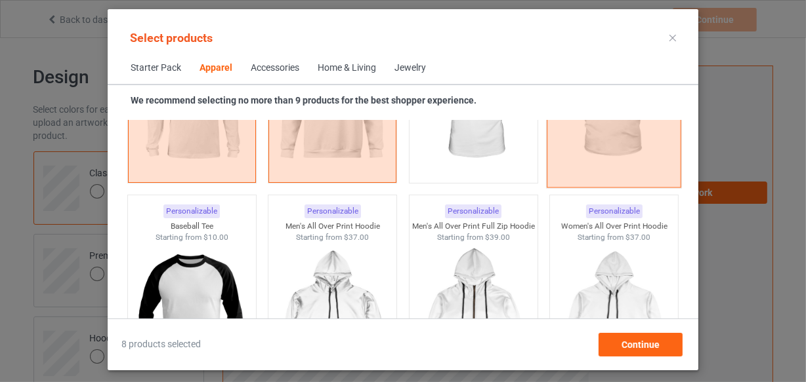
scroll to position [1090, 0]
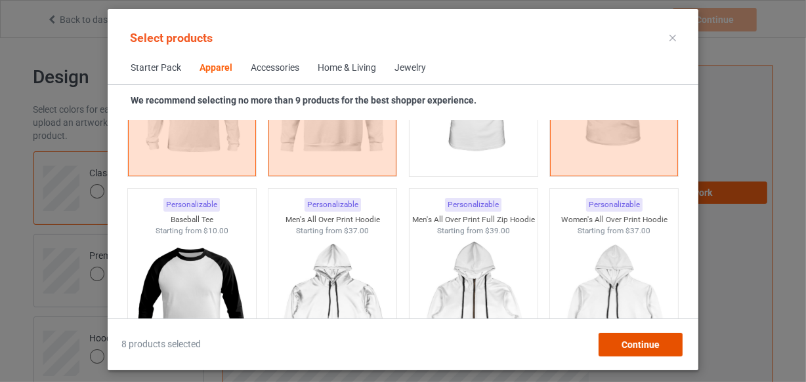
click at [649, 344] on span "Continue" at bounding box center [640, 345] width 38 height 10
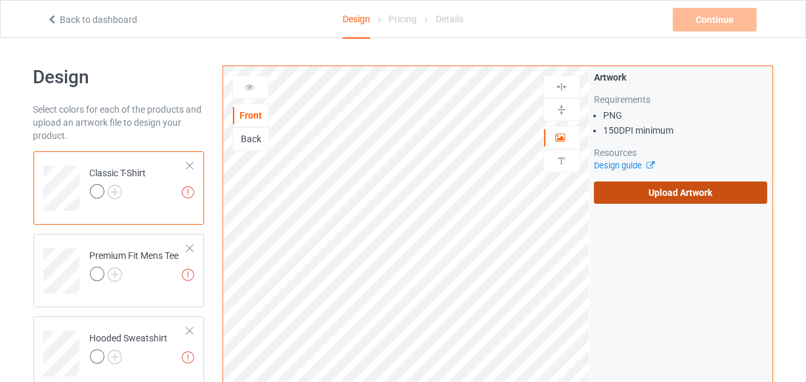
click at [655, 186] on label "Upload Artwork" at bounding box center [681, 193] width 174 height 22
click at [0, 0] on input "Upload Artwork" at bounding box center [0, 0] width 0 height 0
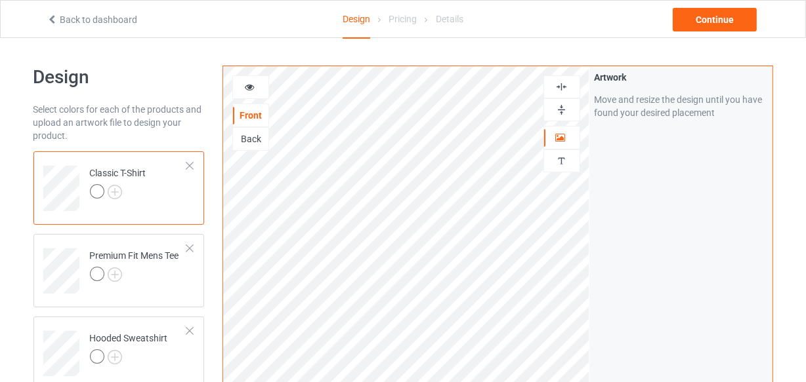
click at [563, 83] on img at bounding box center [561, 87] width 12 height 12
click at [561, 83] on img at bounding box center [561, 87] width 12 height 12
click at [113, 190] on img at bounding box center [115, 192] width 14 height 14
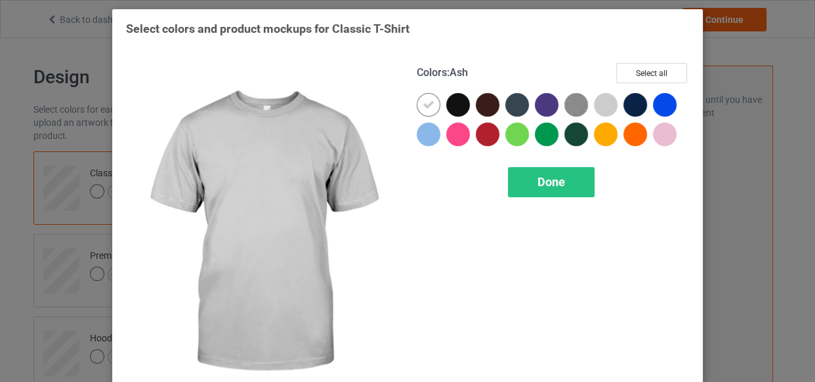
click at [598, 98] on div at bounding box center [606, 105] width 24 height 24
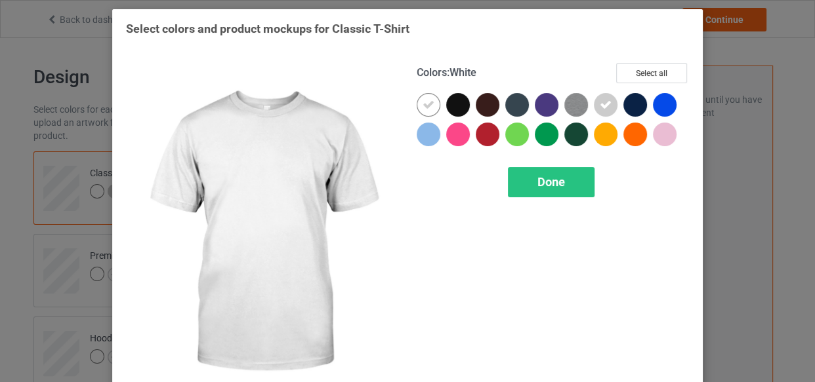
click at [422, 102] on icon at bounding box center [428, 105] width 12 height 12
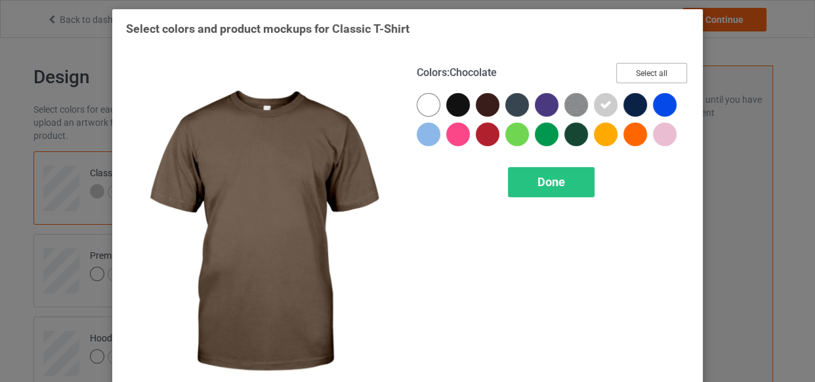
click at [632, 68] on button "Select all" at bounding box center [651, 73] width 71 height 20
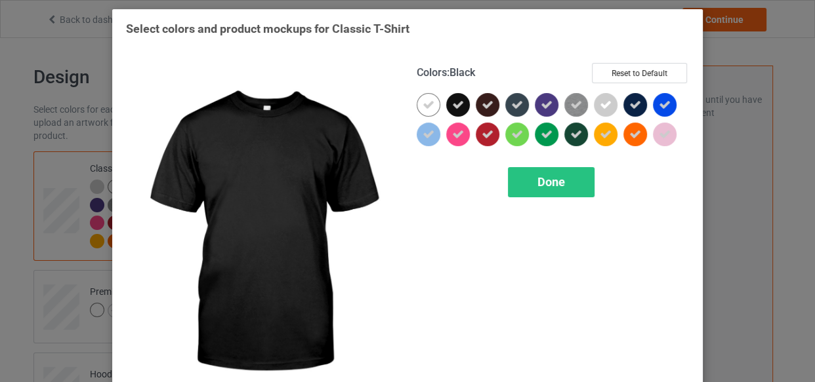
click at [456, 107] on icon at bounding box center [458, 105] width 12 height 12
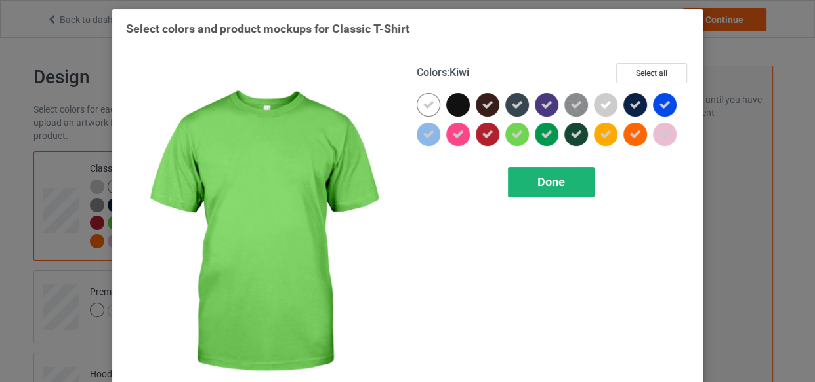
click at [537, 188] on span "Done" at bounding box center [551, 182] width 28 height 14
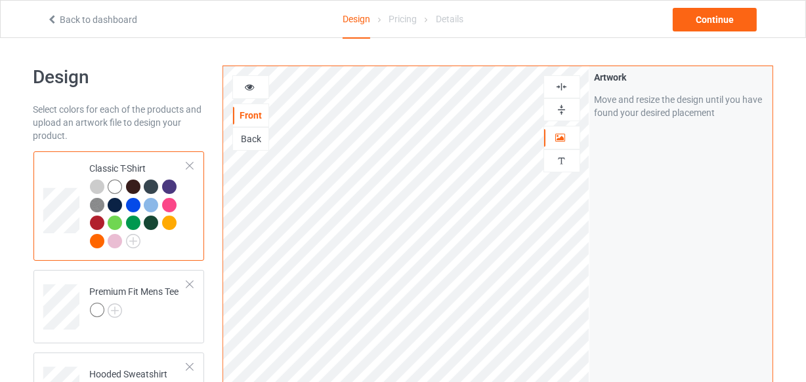
click at [249, 87] on icon at bounding box center [249, 85] width 11 height 9
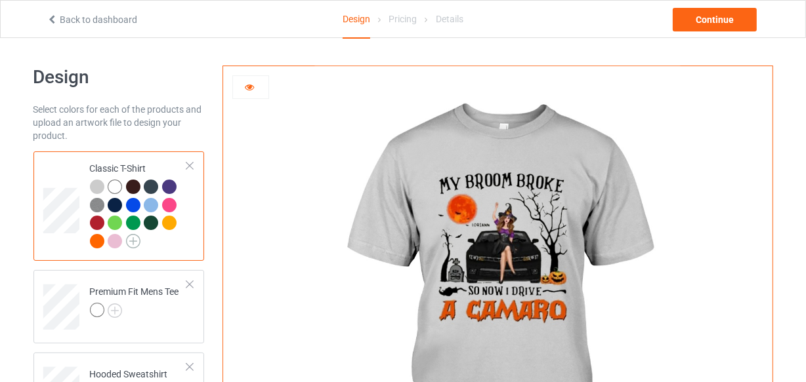
click at [130, 243] on img at bounding box center [133, 241] width 14 height 14
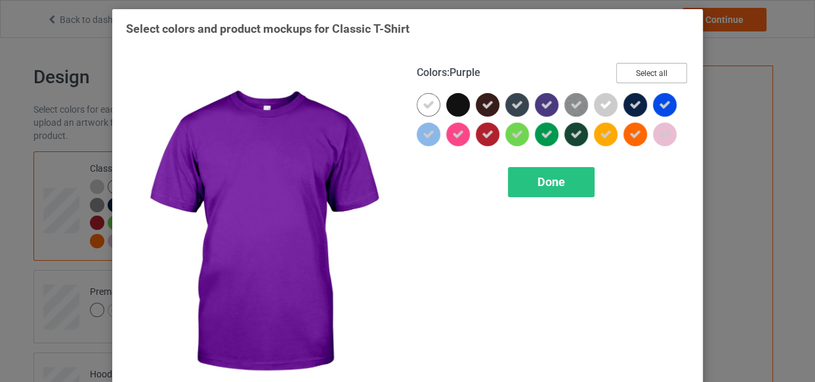
click at [621, 77] on button "Select all" at bounding box center [651, 73] width 71 height 20
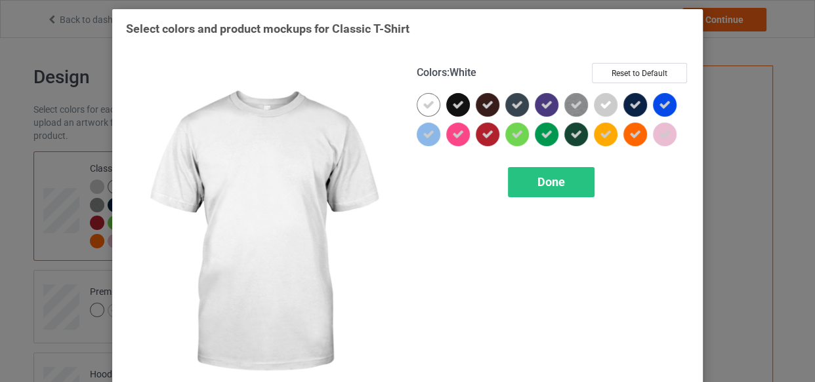
click at [422, 99] on icon at bounding box center [428, 105] width 12 height 12
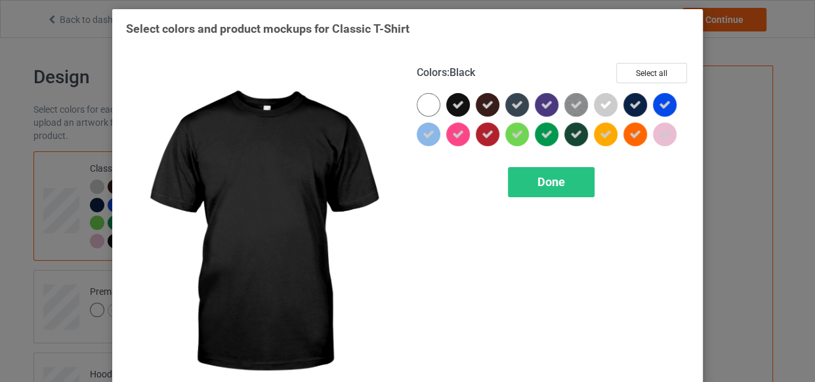
click at [458, 99] on icon at bounding box center [458, 105] width 12 height 12
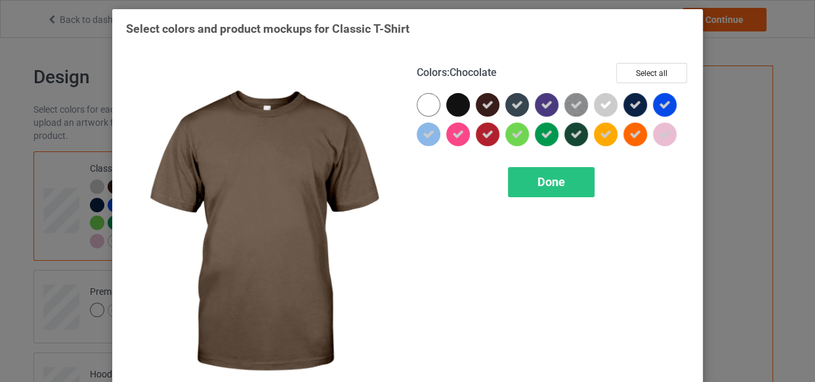
click at [482, 101] on icon at bounding box center [488, 105] width 12 height 12
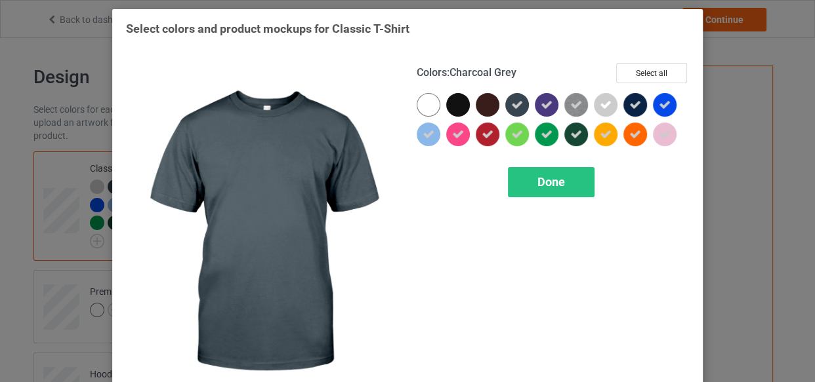
click at [511, 102] on icon at bounding box center [517, 105] width 12 height 12
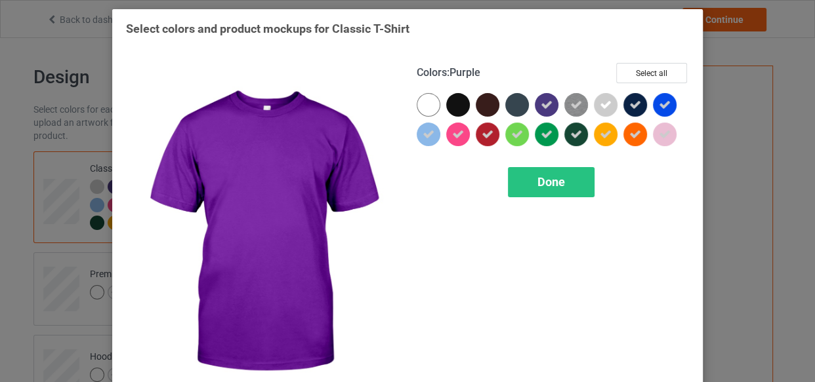
click at [541, 99] on icon at bounding box center [547, 105] width 12 height 12
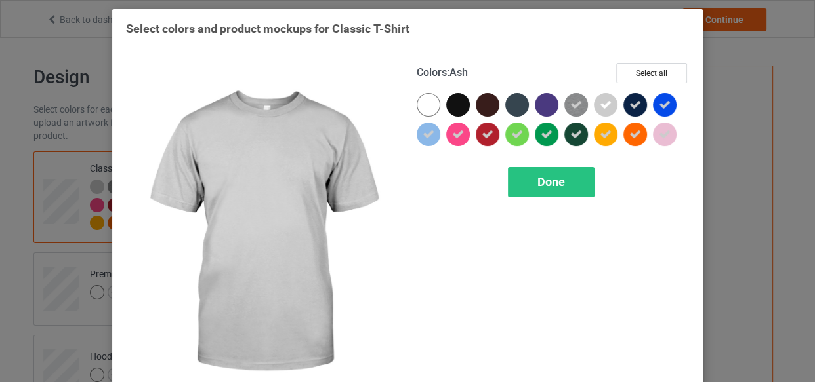
click at [604, 104] on icon at bounding box center [606, 105] width 12 height 12
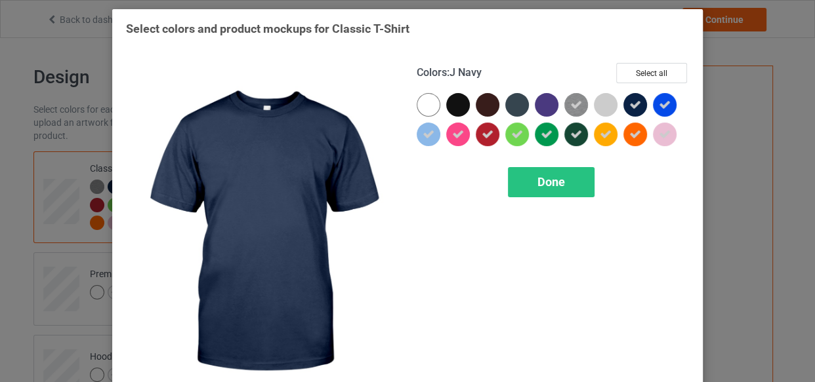
click at [623, 99] on div at bounding box center [635, 105] width 24 height 24
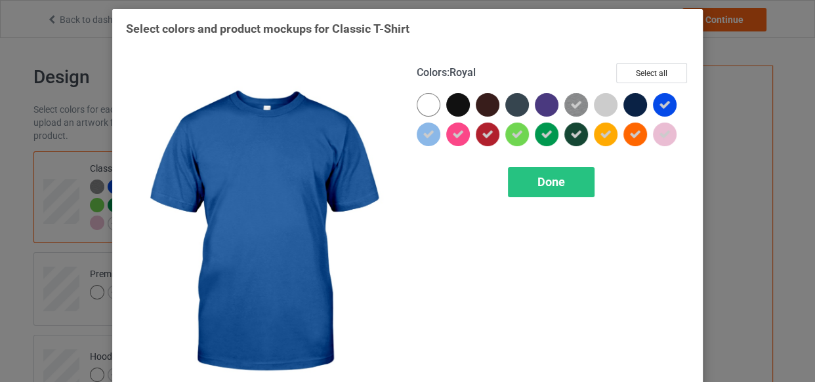
click at [663, 106] on icon at bounding box center [665, 105] width 12 height 12
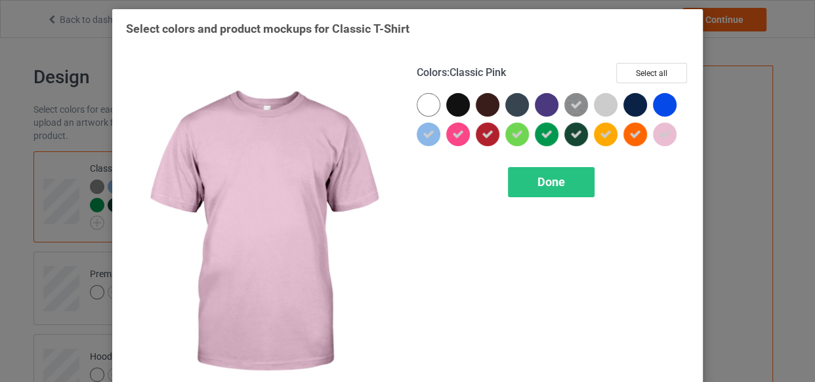
click at [661, 134] on icon at bounding box center [665, 135] width 12 height 12
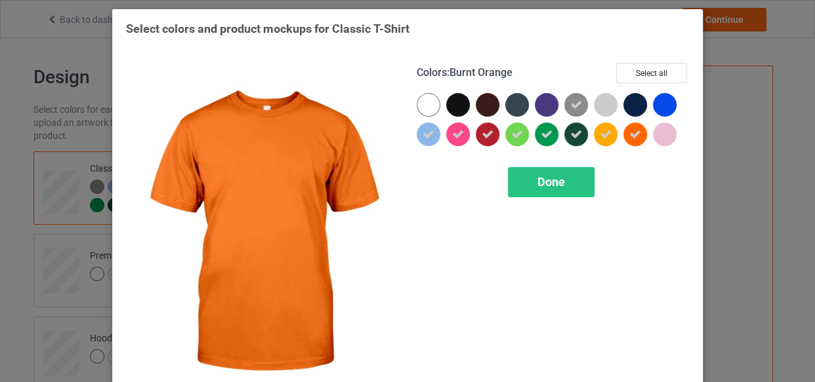
drag, startPoint x: 629, startPoint y: 137, endPoint x: 589, endPoint y: 138, distance: 40.0
click at [629, 137] on icon at bounding box center [635, 135] width 12 height 12
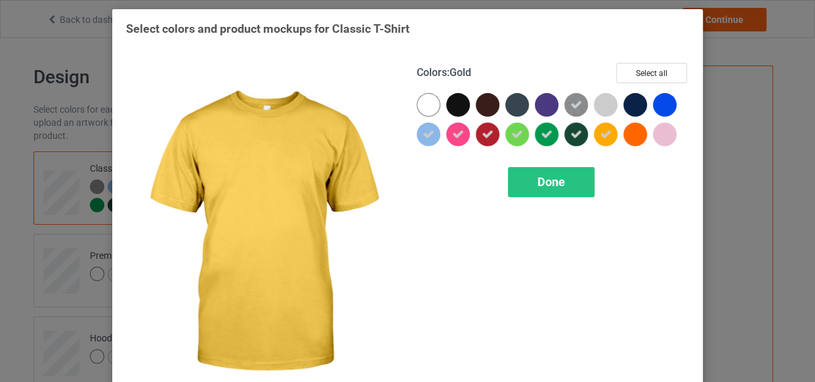
click at [594, 138] on div at bounding box center [609, 138] width 30 height 30
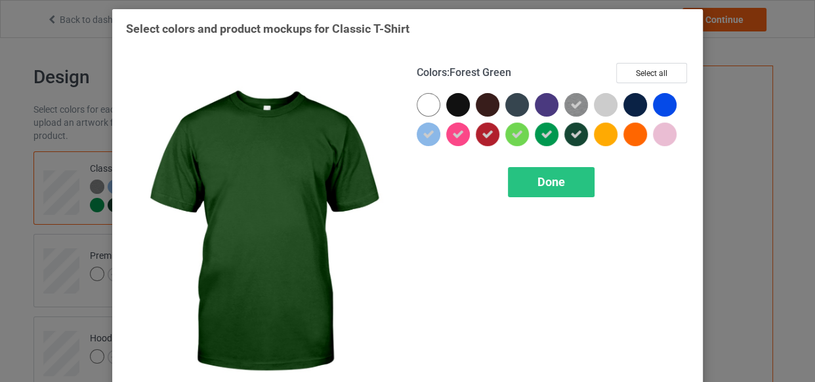
drag, startPoint x: 572, startPoint y: 141, endPoint x: 529, endPoint y: 143, distance: 43.3
click at [541, 144] on div at bounding box center [553, 122] width 272 height 59
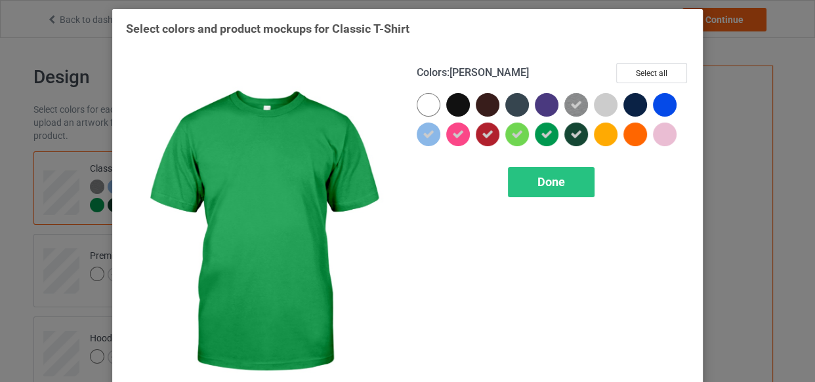
click at [535, 138] on div at bounding box center [547, 135] width 24 height 24
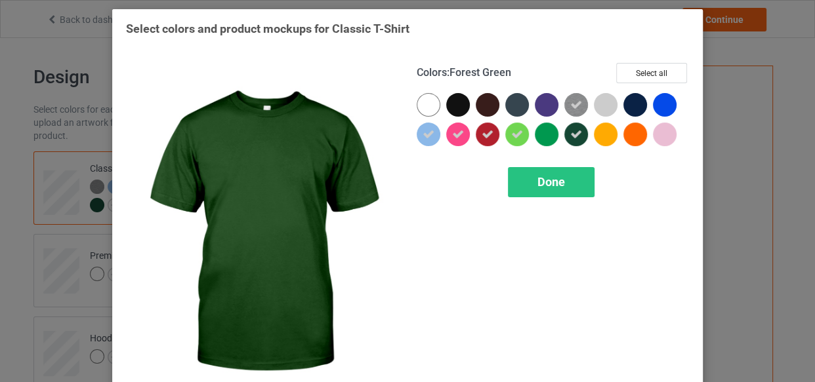
drag, startPoint x: 577, startPoint y: 134, endPoint x: 537, endPoint y: 140, distance: 40.5
click at [575, 134] on div at bounding box center [576, 135] width 24 height 24
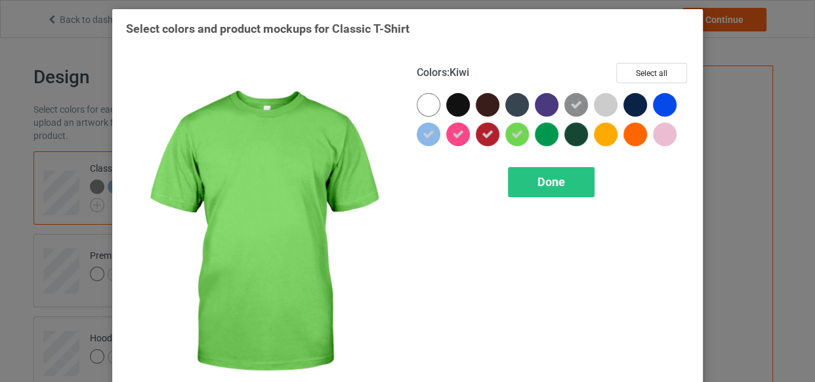
drag, startPoint x: 508, startPoint y: 129, endPoint x: 478, endPoint y: 138, distance: 31.4
click at [511, 129] on icon at bounding box center [517, 135] width 12 height 12
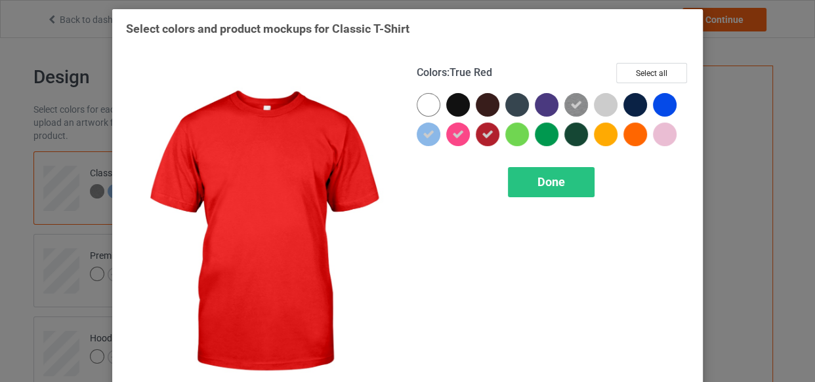
drag, startPoint x: 478, startPoint y: 138, endPoint x: 457, endPoint y: 138, distance: 20.3
click at [476, 138] on div at bounding box center [488, 135] width 24 height 24
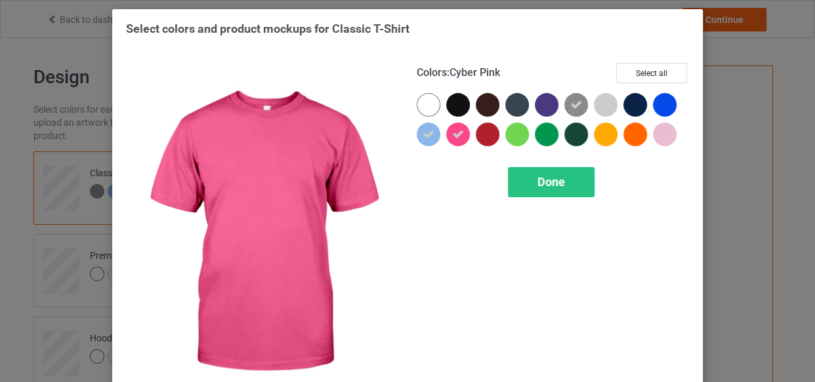
drag, startPoint x: 453, startPoint y: 138, endPoint x: 429, endPoint y: 139, distance: 23.6
click at [452, 138] on icon at bounding box center [458, 135] width 12 height 12
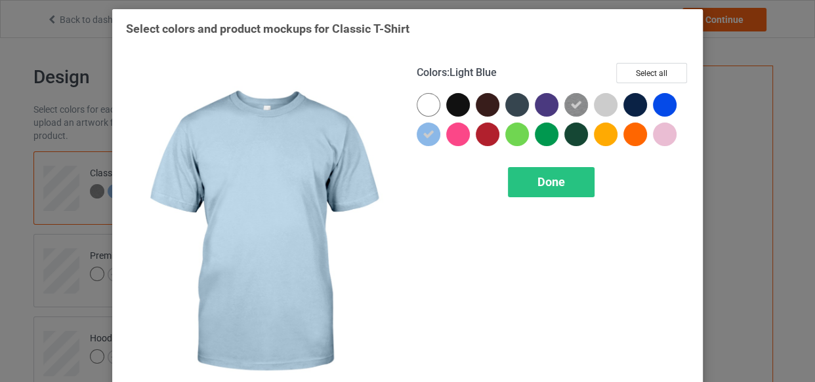
click at [424, 138] on icon at bounding box center [428, 135] width 12 height 12
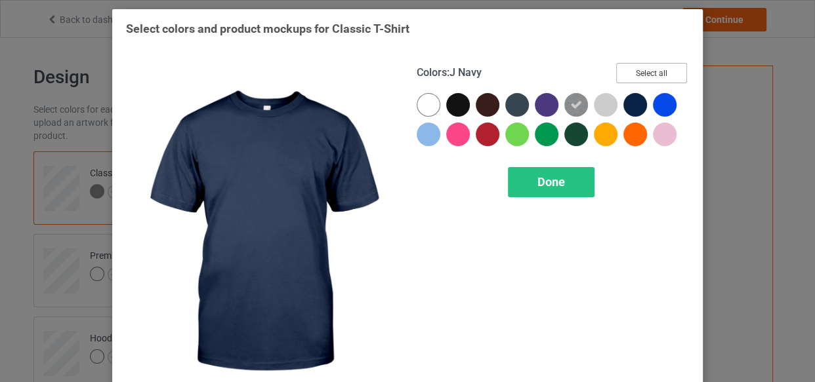
drag, startPoint x: 632, startPoint y: 72, endPoint x: 481, endPoint y: 106, distance: 154.7
click at [623, 73] on button "Select all" at bounding box center [651, 73] width 71 height 20
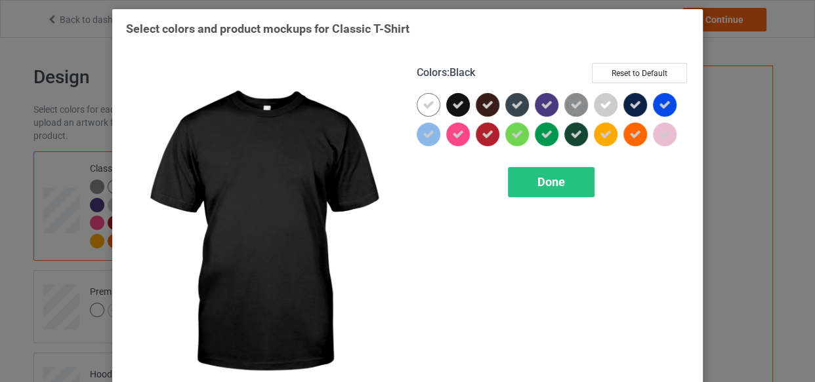
click at [452, 102] on icon at bounding box center [458, 105] width 12 height 12
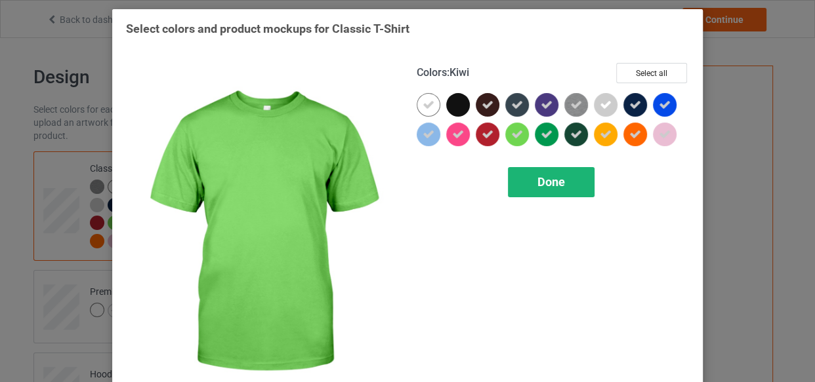
click at [537, 180] on span "Done" at bounding box center [551, 182] width 28 height 14
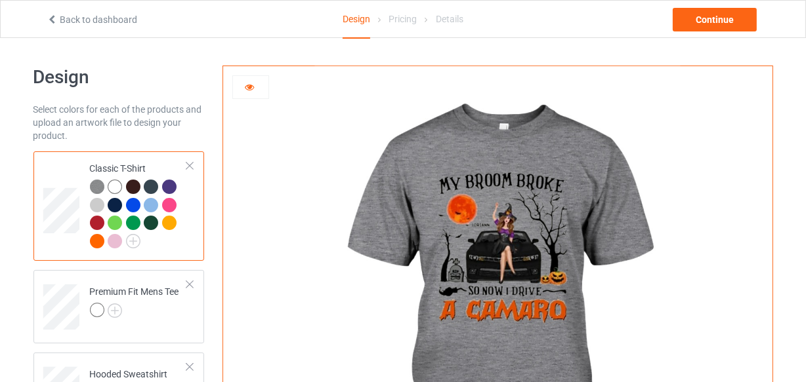
click at [116, 187] on div at bounding box center [115, 187] width 14 height 14
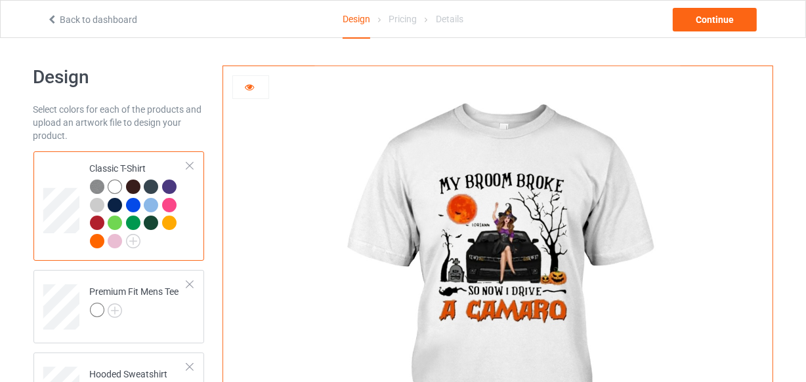
click at [133, 188] on div at bounding box center [133, 187] width 14 height 14
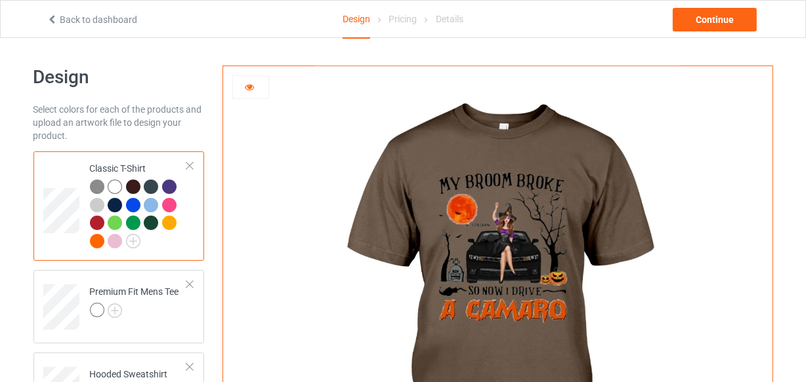
click at [116, 236] on div at bounding box center [115, 241] width 14 height 14
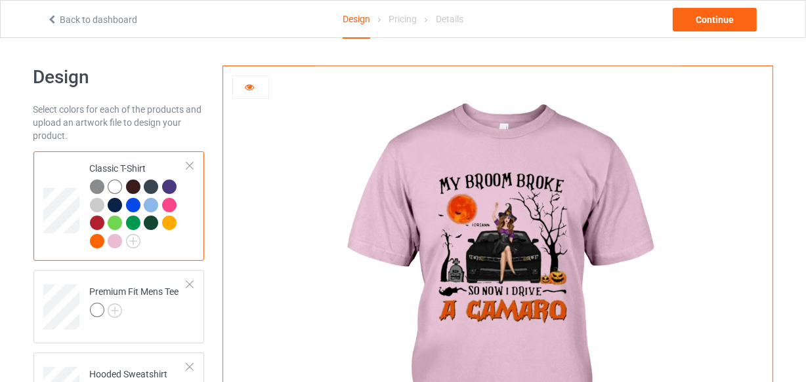
click at [94, 243] on div at bounding box center [97, 241] width 14 height 14
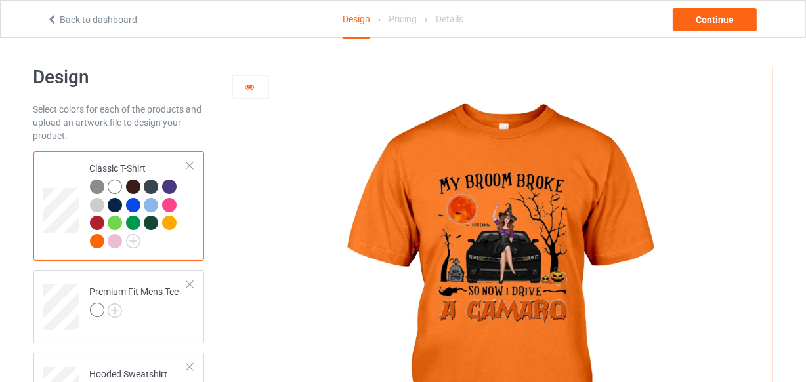
click at [98, 225] on div at bounding box center [97, 223] width 14 height 14
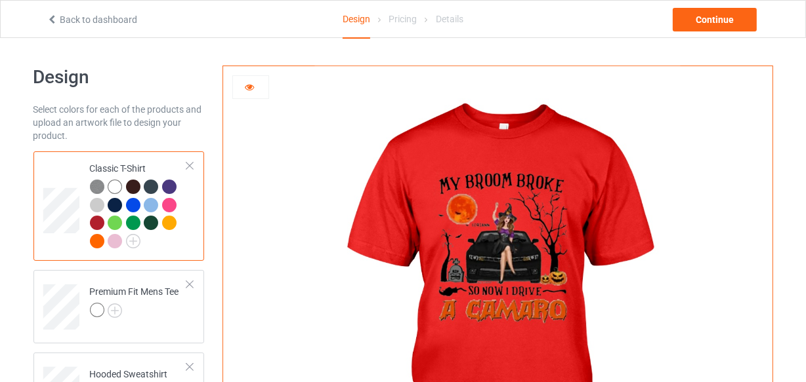
click at [93, 189] on img at bounding box center [97, 187] width 14 height 14
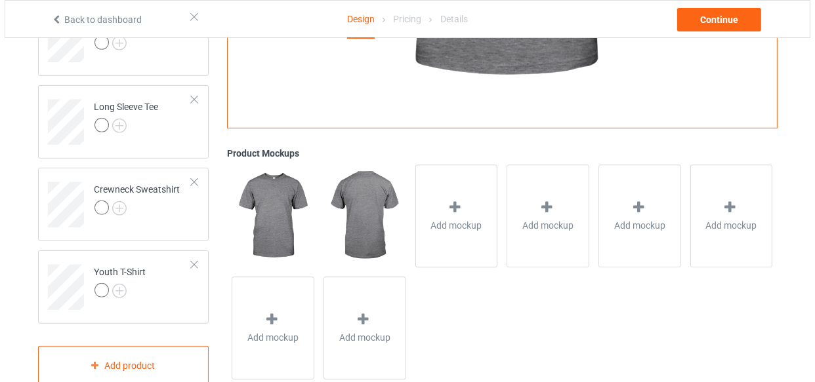
scroll to position [545, 0]
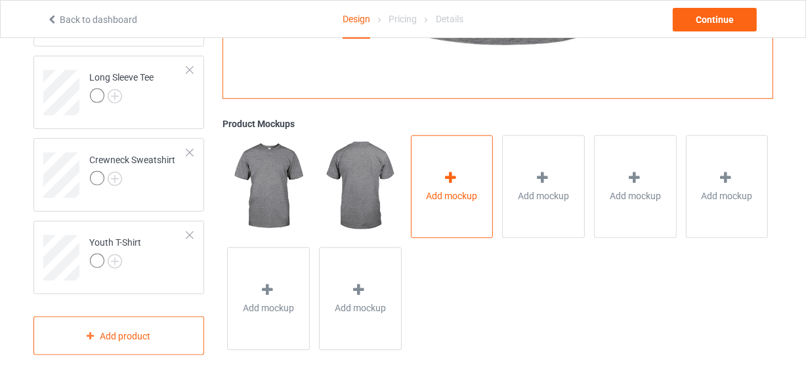
click at [439, 190] on span "Add mockup" at bounding box center [451, 196] width 51 height 13
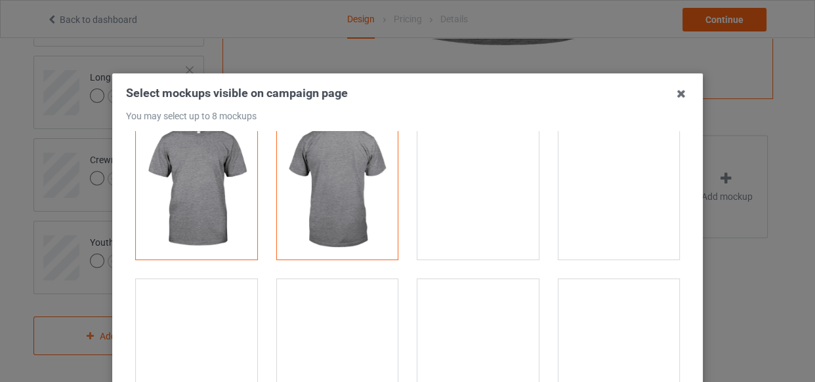
scroll to position [0, 0]
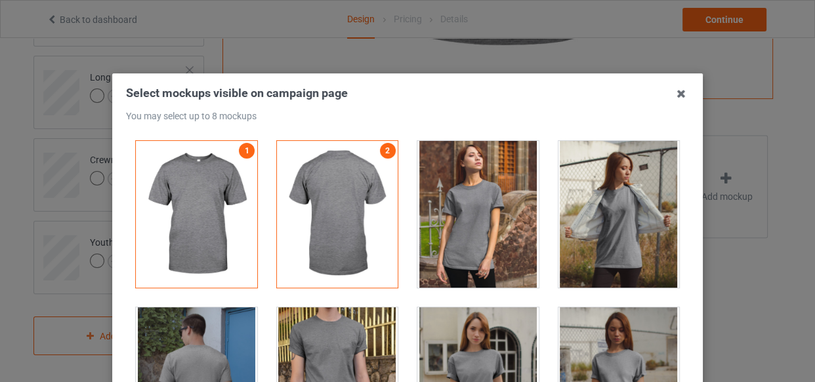
drag, startPoint x: 608, startPoint y: 218, endPoint x: 525, endPoint y: 264, distance: 95.1
click at [606, 220] on div at bounding box center [618, 214] width 121 height 147
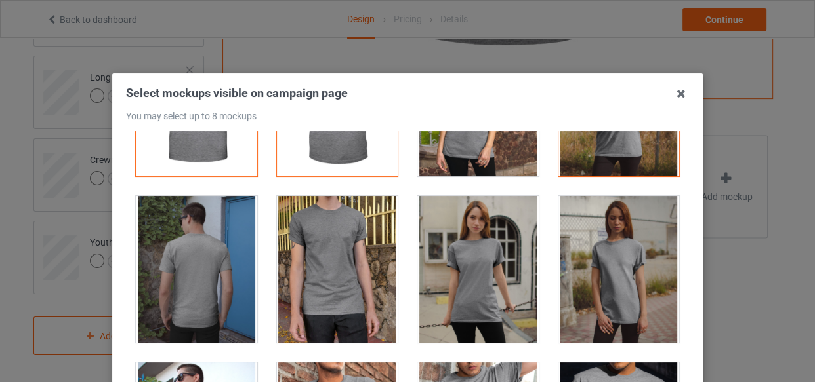
scroll to position [178, 0]
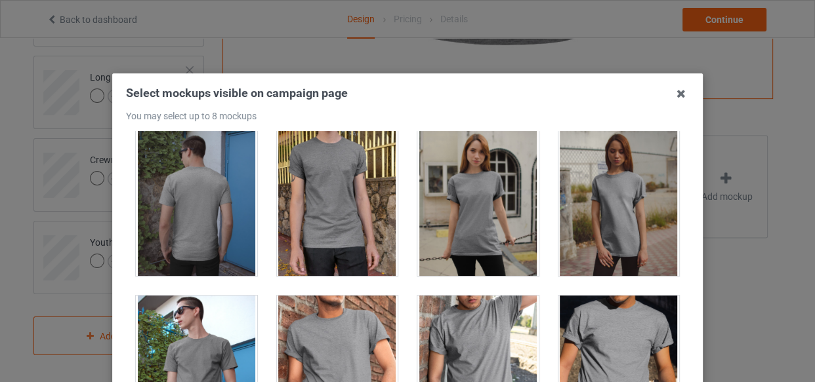
click at [310, 354] on div at bounding box center [337, 369] width 121 height 147
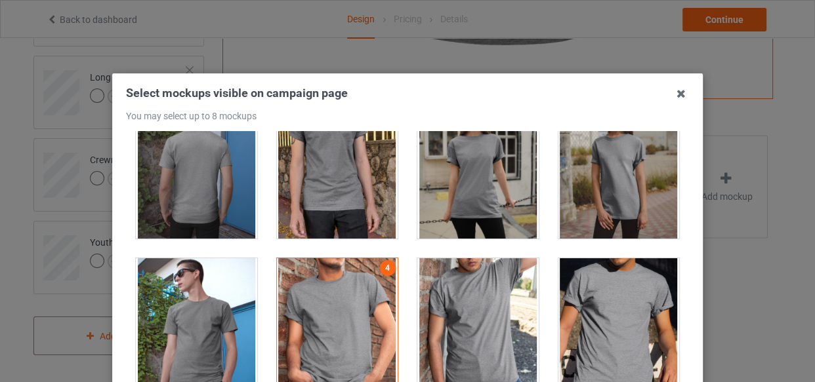
scroll to position [417, 0]
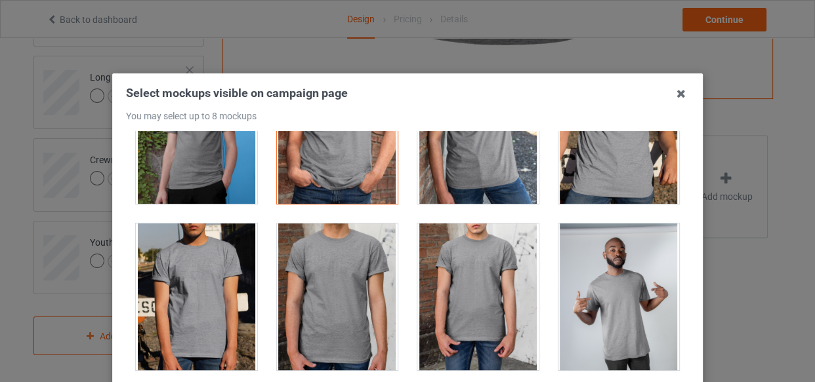
drag, startPoint x: 347, startPoint y: 310, endPoint x: 339, endPoint y: 312, distance: 8.8
click at [346, 310] on div at bounding box center [337, 297] width 121 height 147
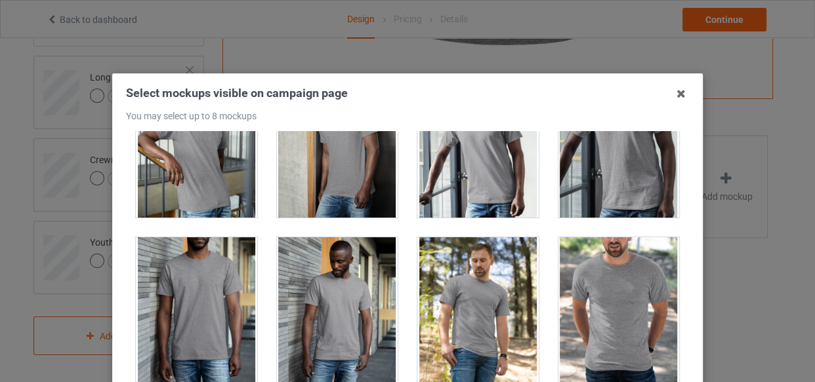
scroll to position [1431, 0]
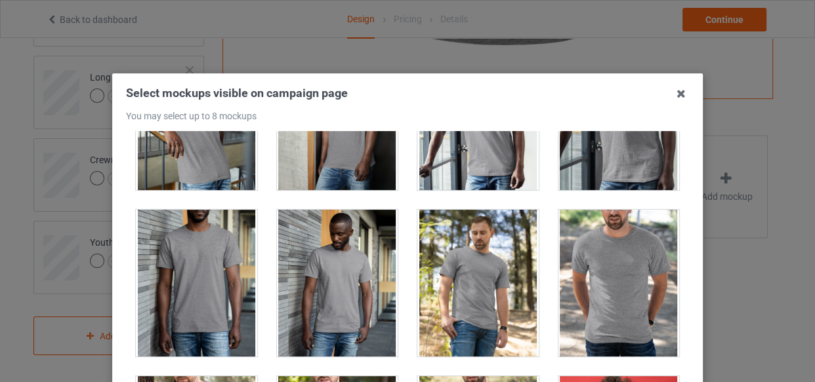
click at [587, 295] on div at bounding box center [618, 283] width 121 height 147
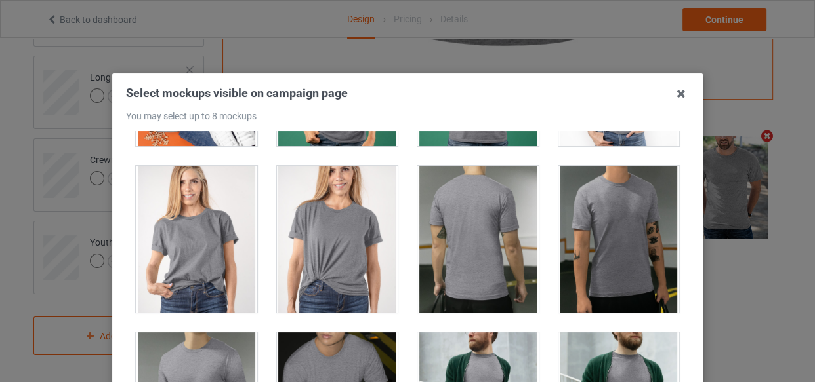
scroll to position [2147, 0]
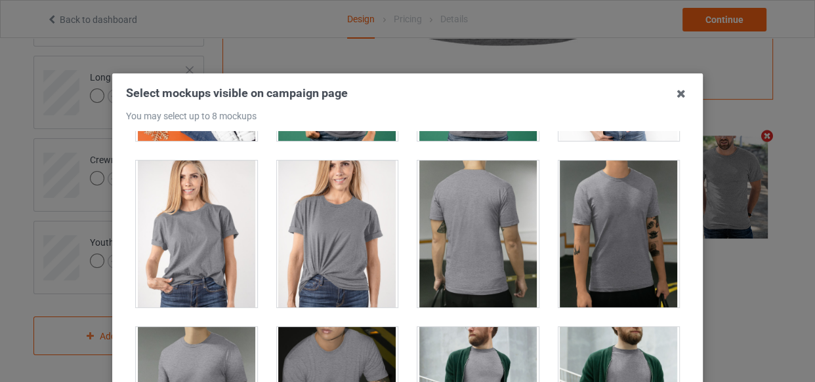
click at [353, 243] on div at bounding box center [337, 234] width 121 height 147
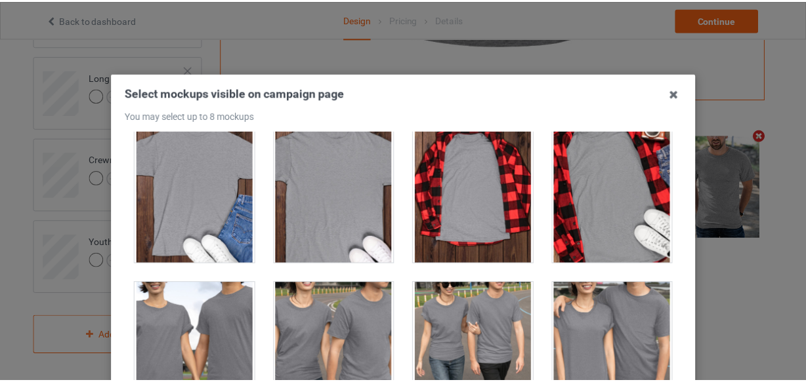
scroll to position [4473, 0]
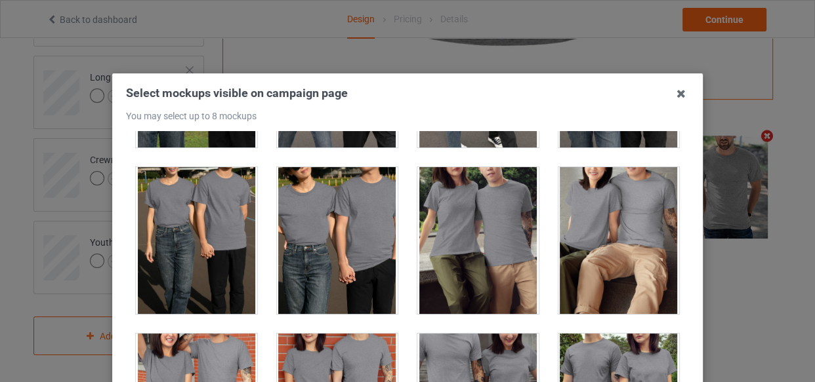
click at [361, 230] on div at bounding box center [337, 240] width 121 height 147
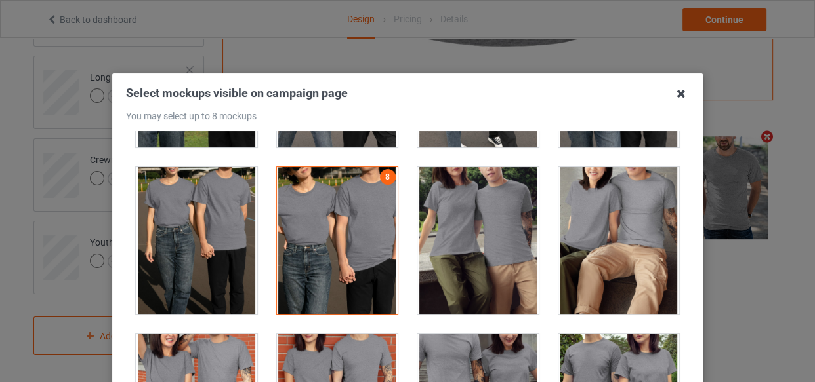
click at [680, 94] on icon at bounding box center [680, 93] width 21 height 21
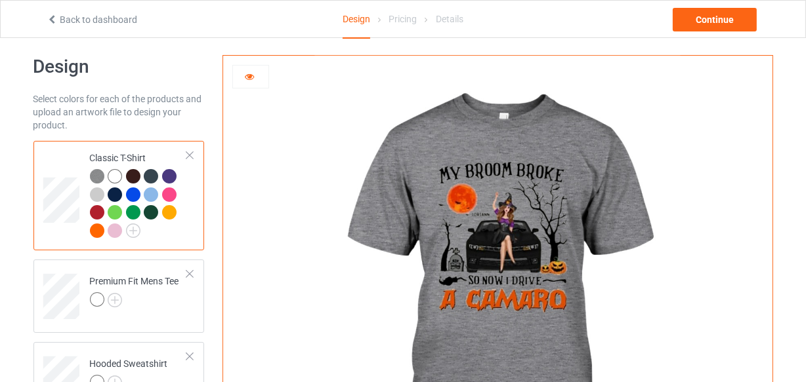
scroll to position [9, 0]
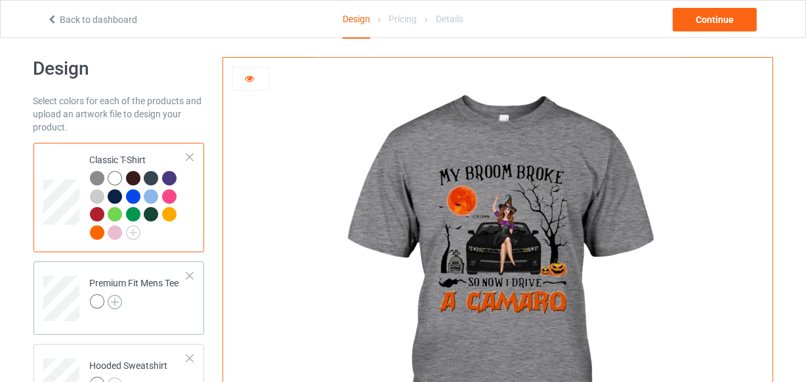
click at [114, 303] on img at bounding box center [115, 302] width 14 height 14
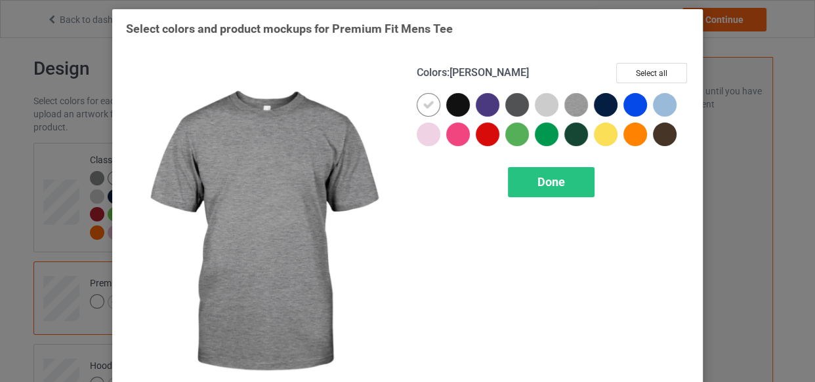
click at [575, 100] on img at bounding box center [576, 105] width 24 height 24
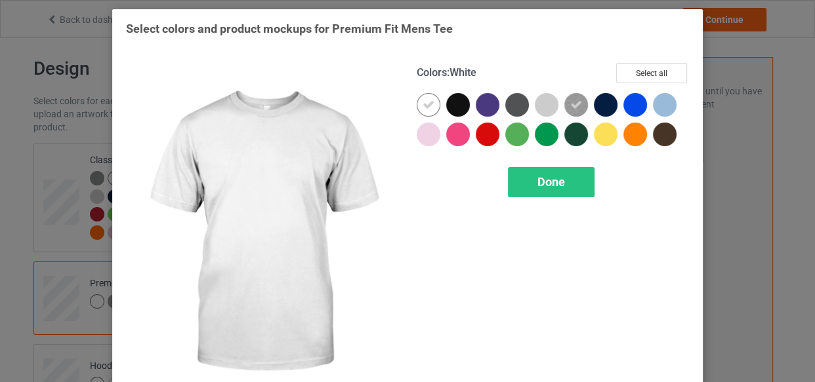
click at [422, 104] on icon at bounding box center [428, 105] width 12 height 12
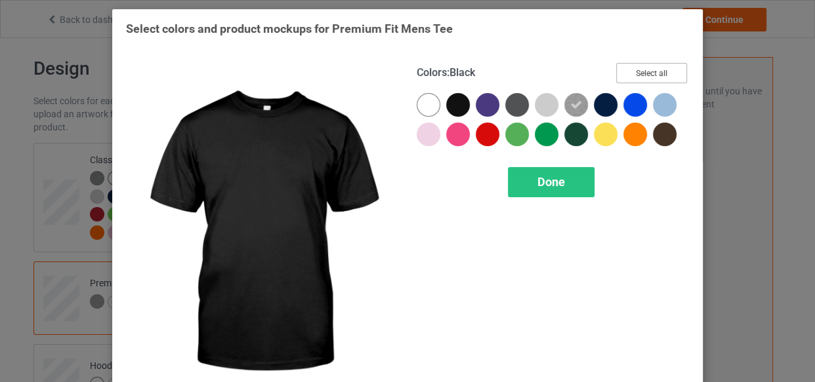
click at [646, 68] on button "Select all" at bounding box center [651, 73] width 71 height 20
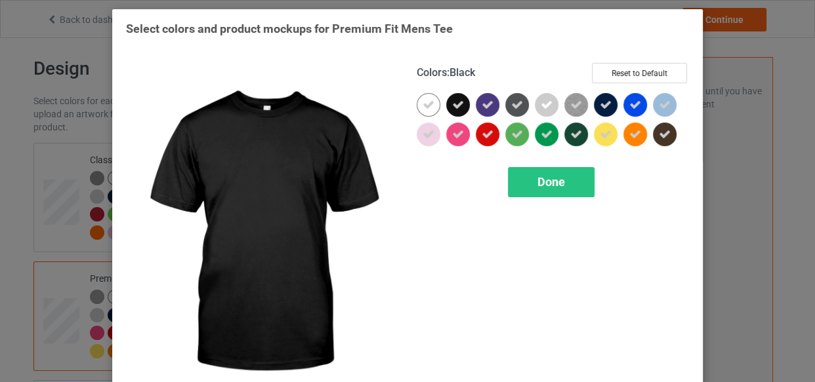
click at [455, 99] on icon at bounding box center [458, 105] width 12 height 12
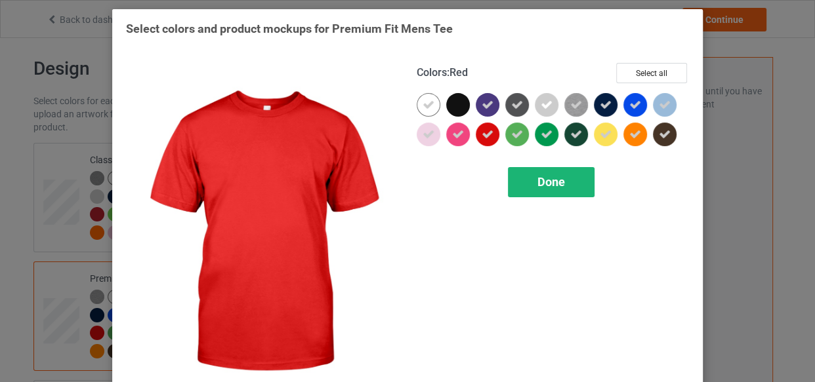
click at [527, 184] on div "Done" at bounding box center [551, 182] width 87 height 30
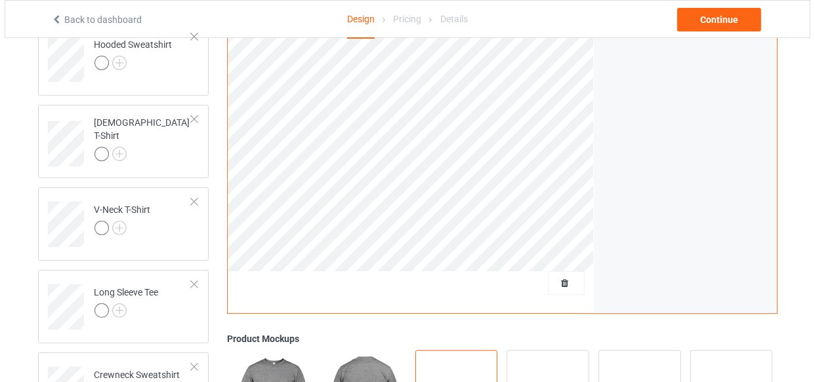
scroll to position [545, 0]
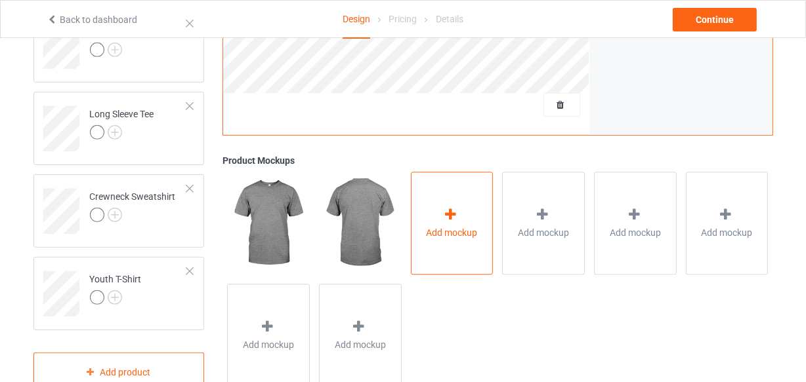
click at [465, 213] on div "Add mockup" at bounding box center [452, 223] width 83 height 103
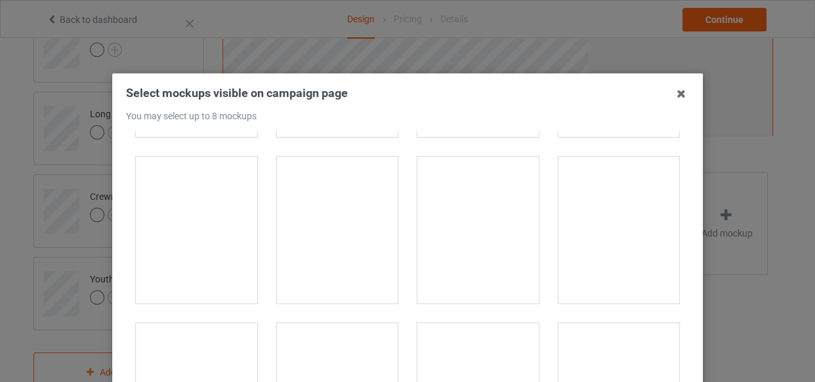
scroll to position [656, 0]
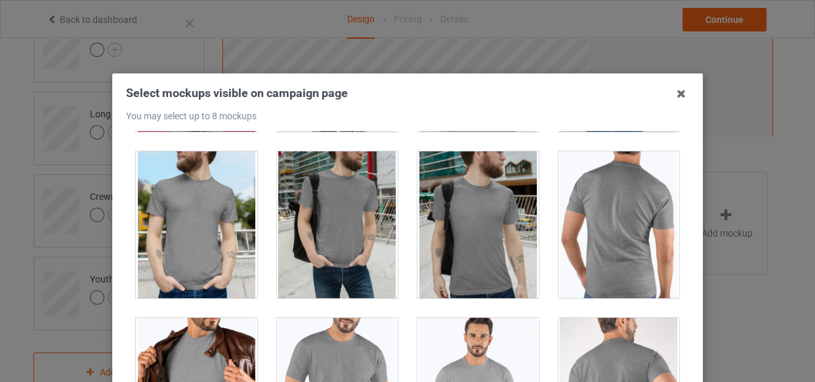
click at [209, 241] on div at bounding box center [196, 225] width 121 height 147
drag, startPoint x: 203, startPoint y: 346, endPoint x: 262, endPoint y: 327, distance: 62.0
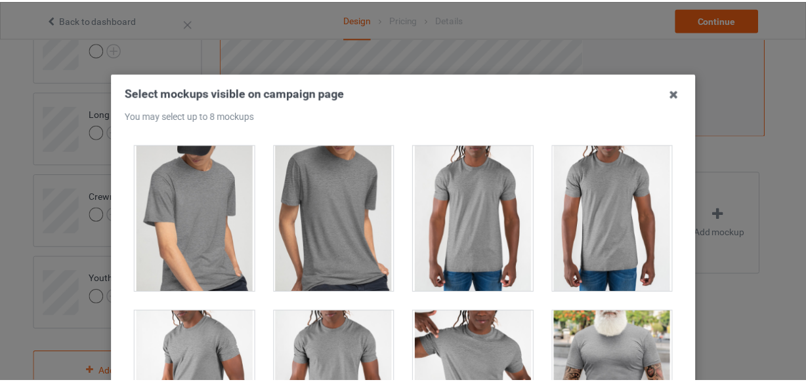
scroll to position [2221, 0]
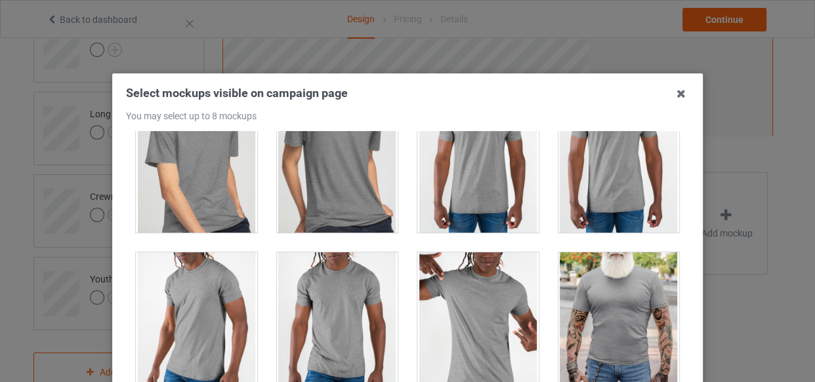
click at [211, 323] on div at bounding box center [196, 326] width 121 height 147
drag, startPoint x: 675, startPoint y: 89, endPoint x: 649, endPoint y: 93, distance: 26.5
click at [676, 91] on icon at bounding box center [680, 93] width 21 height 21
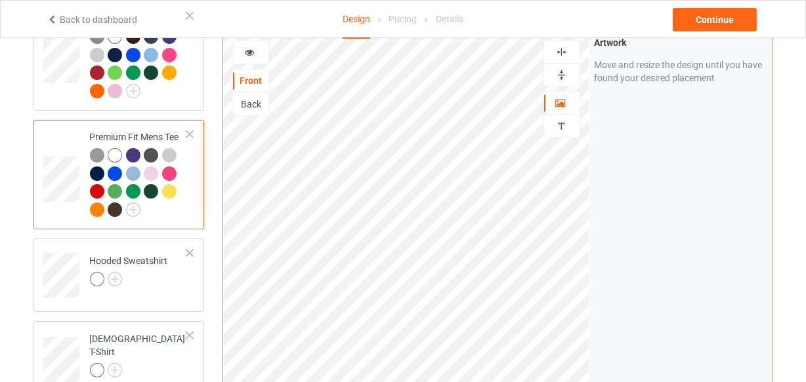
scroll to position [128, 0]
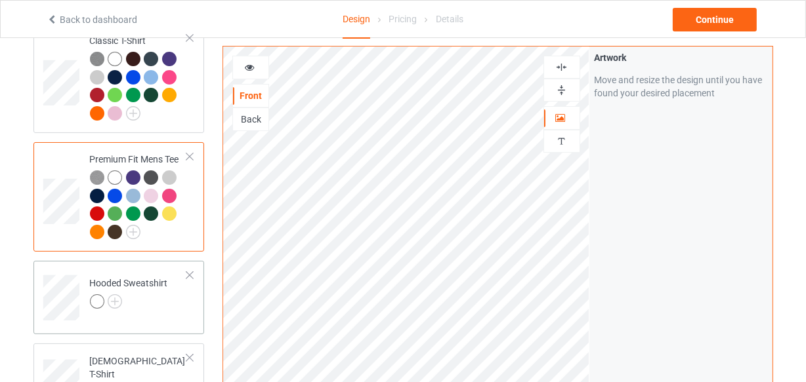
click at [122, 302] on div at bounding box center [129, 304] width 78 height 18
click at [113, 303] on img at bounding box center [115, 302] width 14 height 14
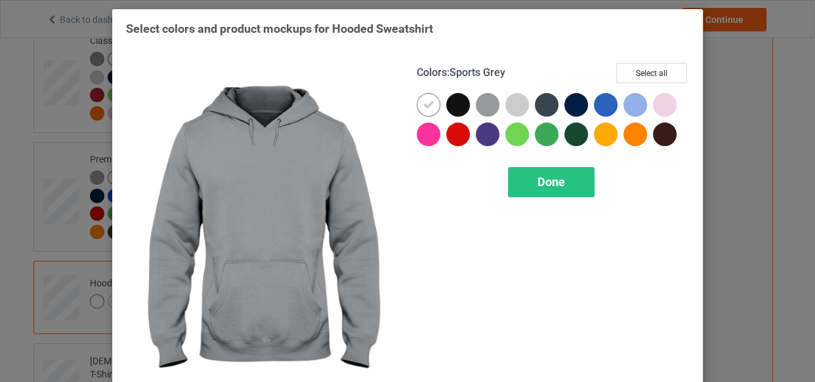
click at [477, 110] on div at bounding box center [488, 105] width 24 height 24
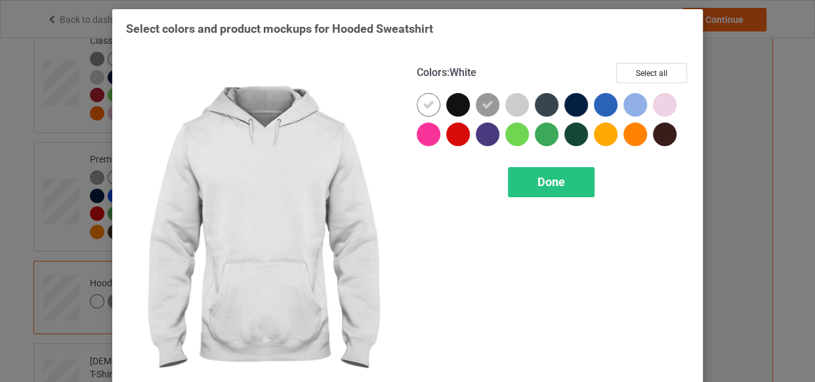
click at [424, 102] on icon at bounding box center [428, 105] width 12 height 12
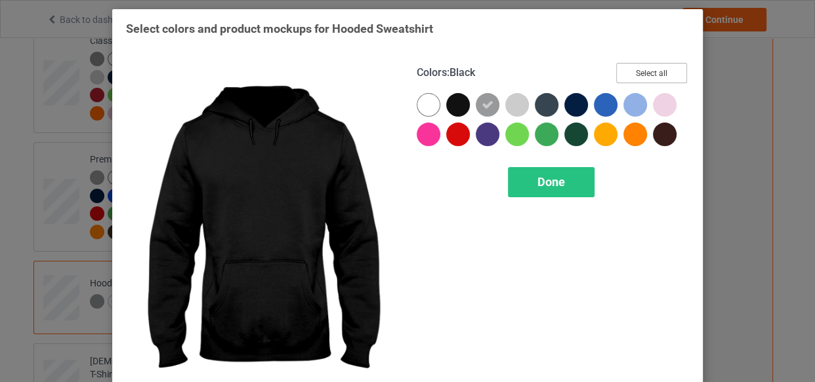
click at [633, 66] on button "Select all" at bounding box center [651, 73] width 71 height 20
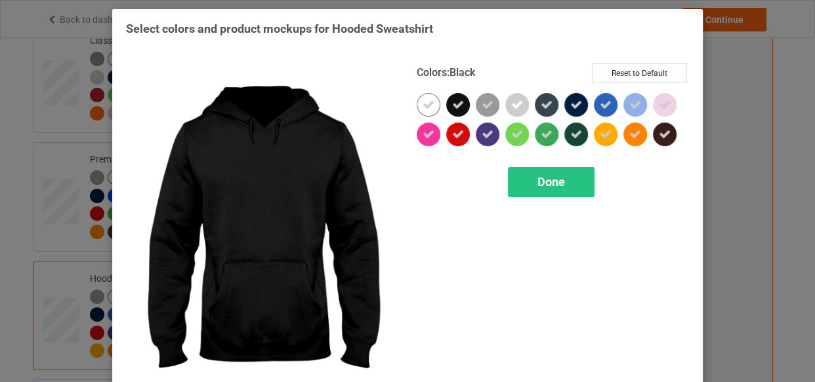
click at [453, 100] on icon at bounding box center [458, 105] width 12 height 12
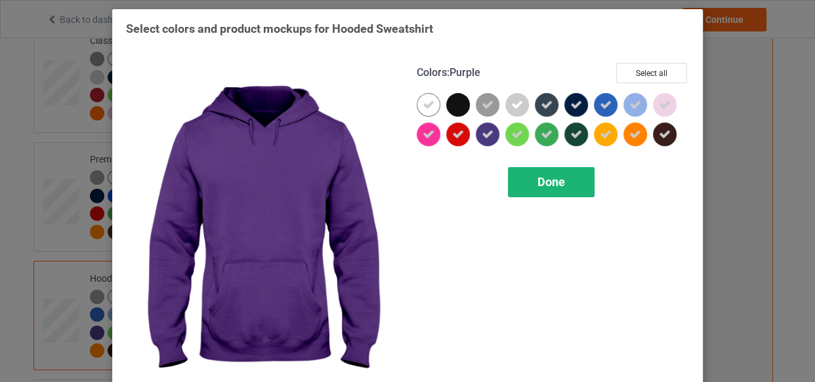
click at [523, 177] on div "Done" at bounding box center [551, 182] width 87 height 30
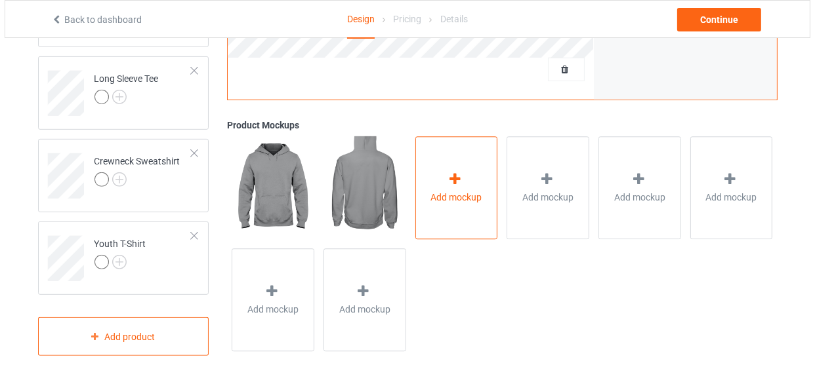
scroll to position [618, 0]
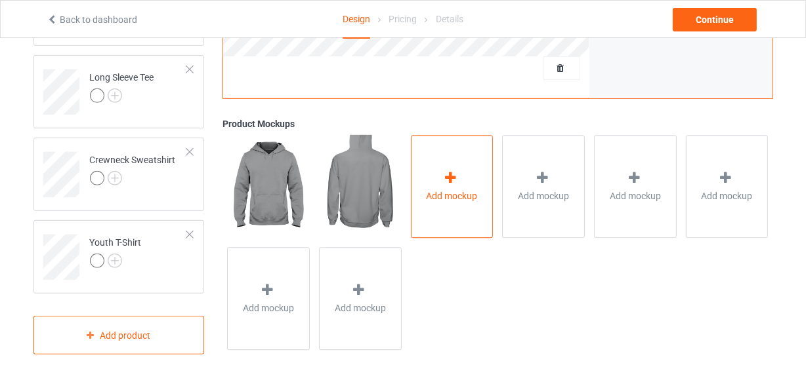
click at [462, 186] on div "Add mockup" at bounding box center [452, 186] width 83 height 103
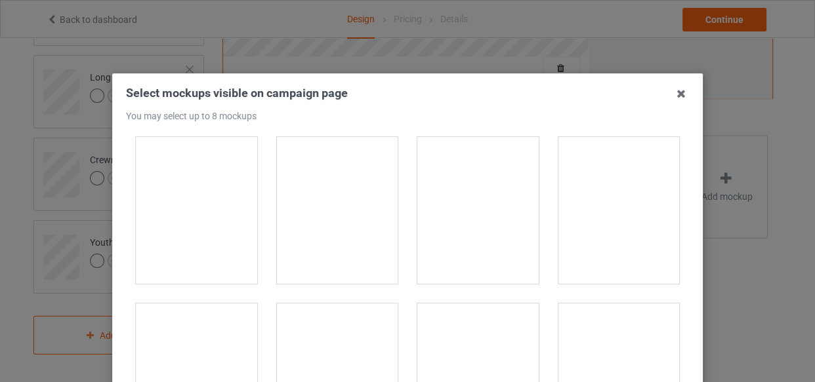
scroll to position [178, 0]
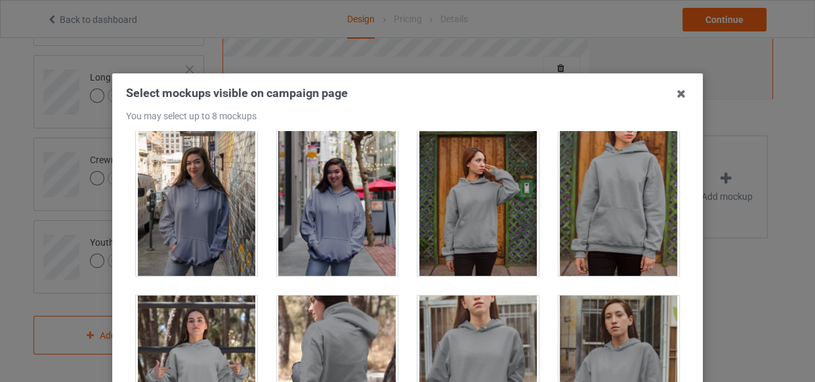
click at [210, 216] on div at bounding box center [196, 202] width 121 height 147
click at [634, 220] on div at bounding box center [618, 202] width 121 height 147
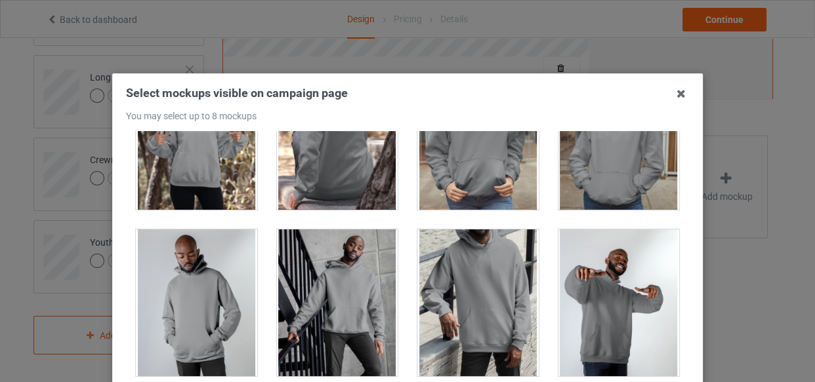
scroll to position [417, 0]
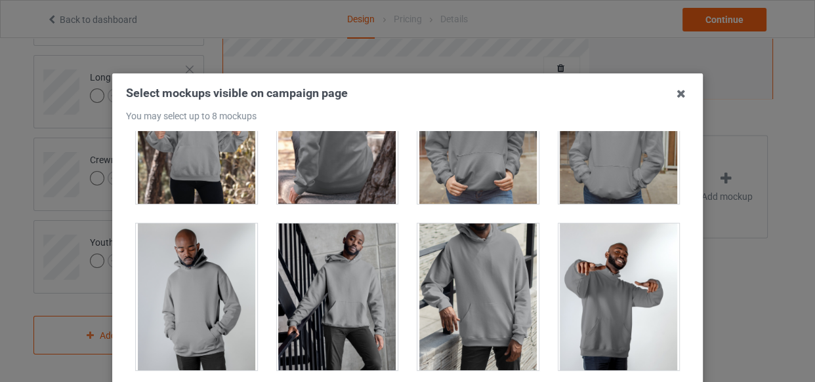
click at [483, 304] on div at bounding box center [477, 297] width 121 height 147
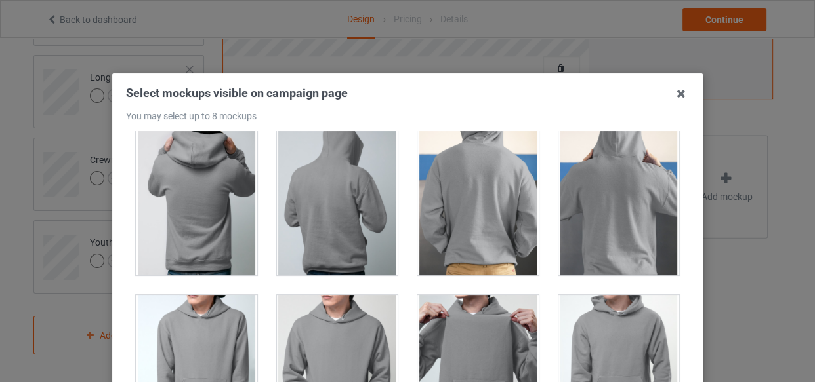
scroll to position [2206, 0]
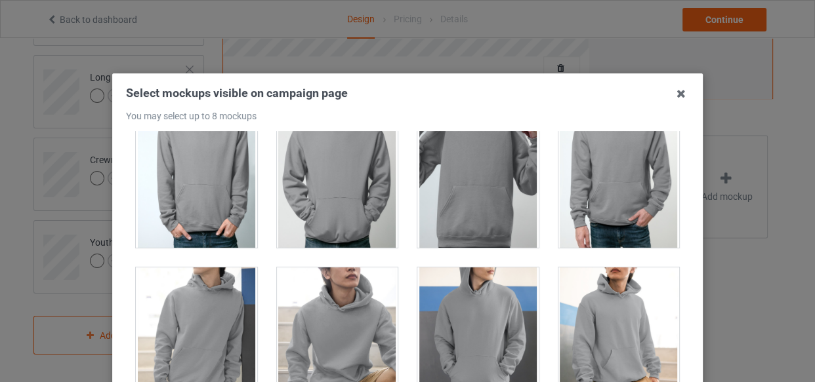
drag, startPoint x: 187, startPoint y: 329, endPoint x: 243, endPoint y: 344, distance: 58.4
click at [192, 332] on div at bounding box center [196, 341] width 121 height 147
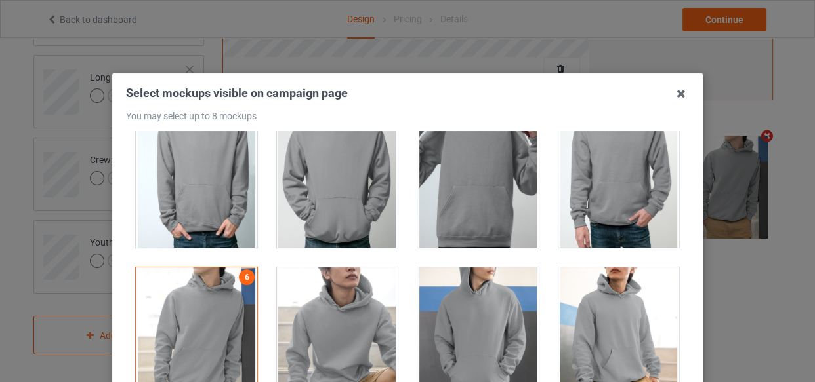
click at [346, 348] on div at bounding box center [337, 341] width 121 height 147
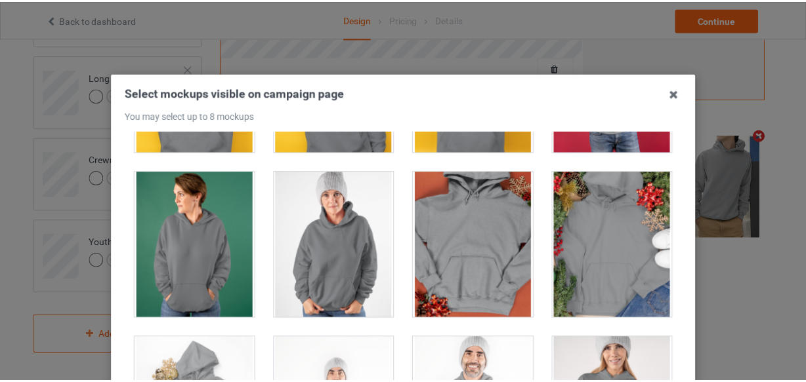
scroll to position [2624, 0]
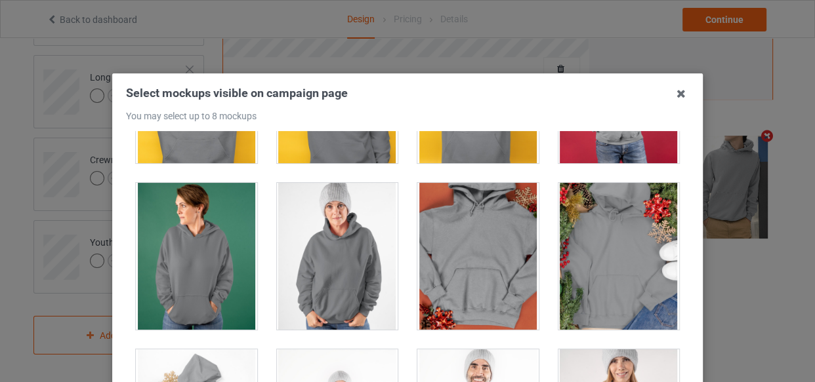
click at [349, 276] on div at bounding box center [337, 256] width 121 height 147
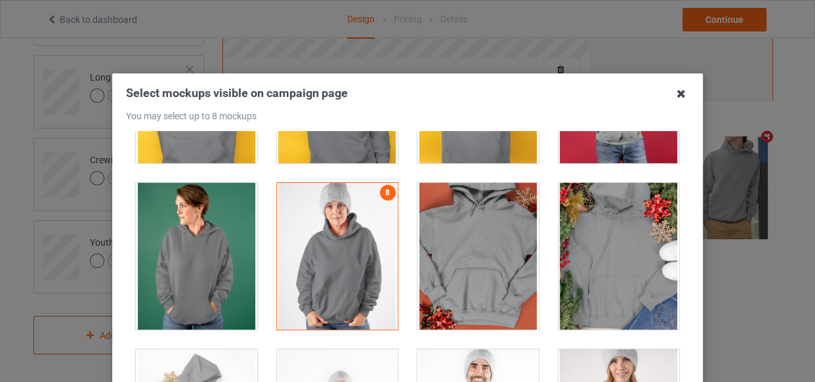
click at [676, 92] on icon at bounding box center [680, 93] width 21 height 21
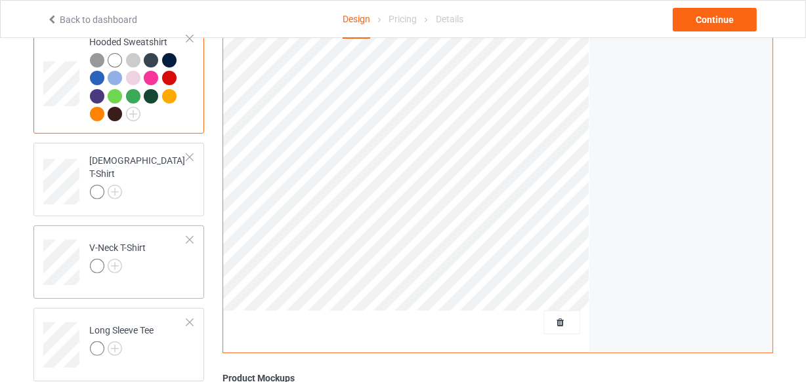
scroll to position [380, 0]
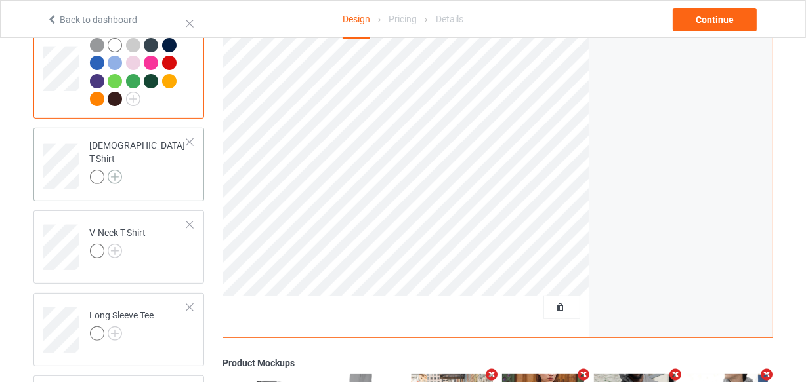
click at [118, 170] on img at bounding box center [115, 177] width 14 height 14
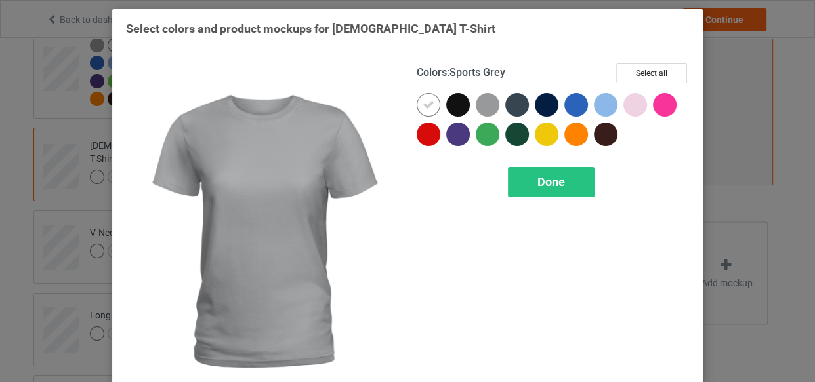
click at [477, 102] on div at bounding box center [488, 105] width 24 height 24
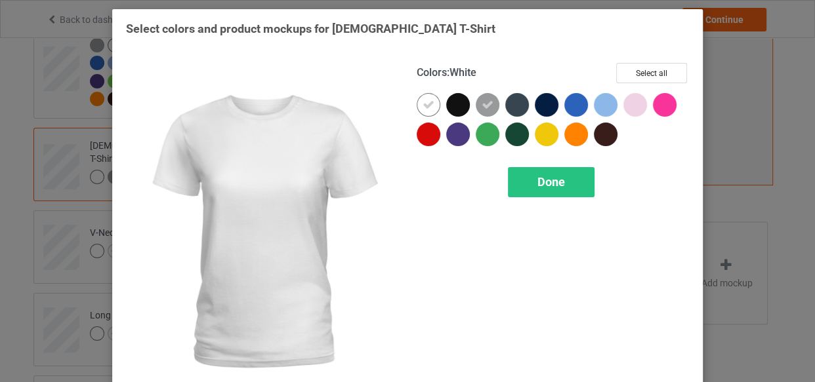
click at [426, 99] on icon at bounding box center [428, 105] width 12 height 12
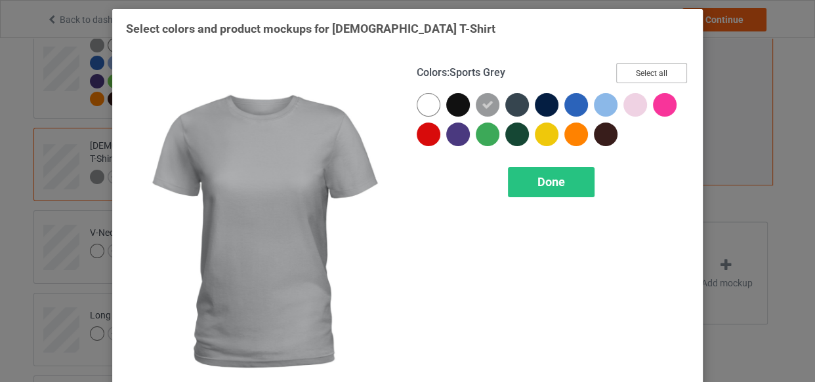
click at [623, 68] on button "Select all" at bounding box center [651, 73] width 71 height 20
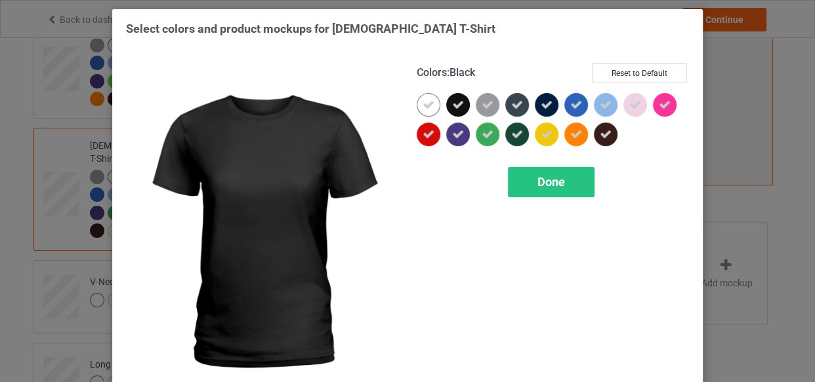
click at [452, 107] on icon at bounding box center [458, 105] width 12 height 12
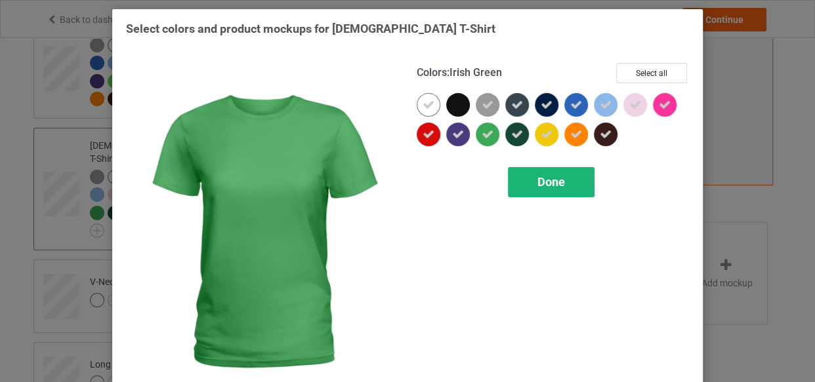
click at [521, 179] on div "Done" at bounding box center [551, 182] width 87 height 30
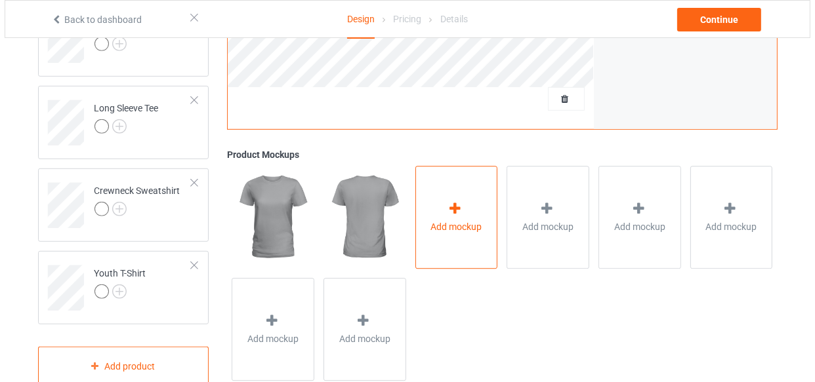
scroll to position [655, 0]
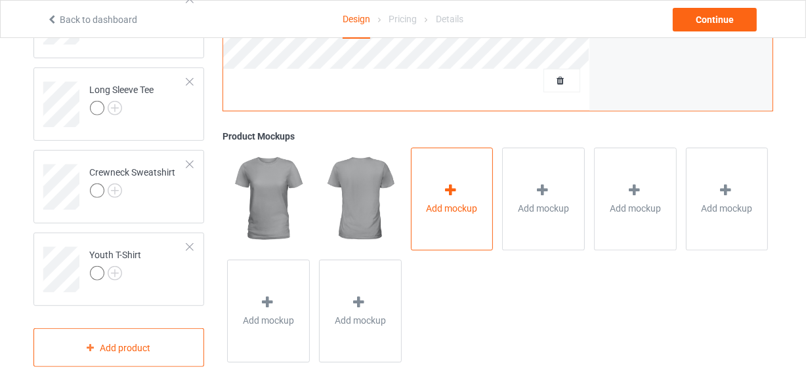
click at [452, 184] on icon at bounding box center [450, 191] width 16 height 14
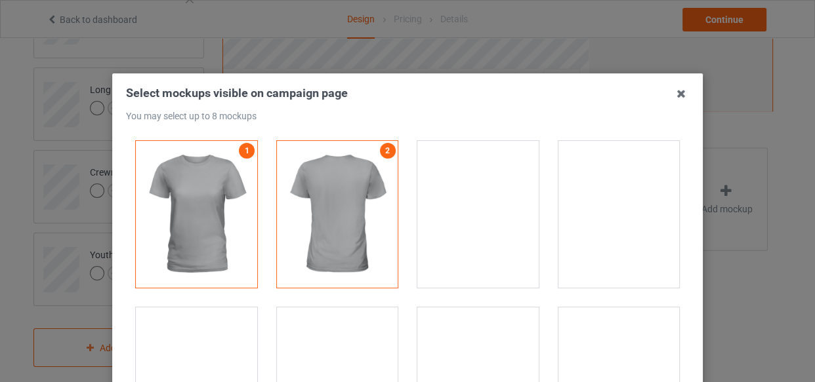
scroll to position [59, 0]
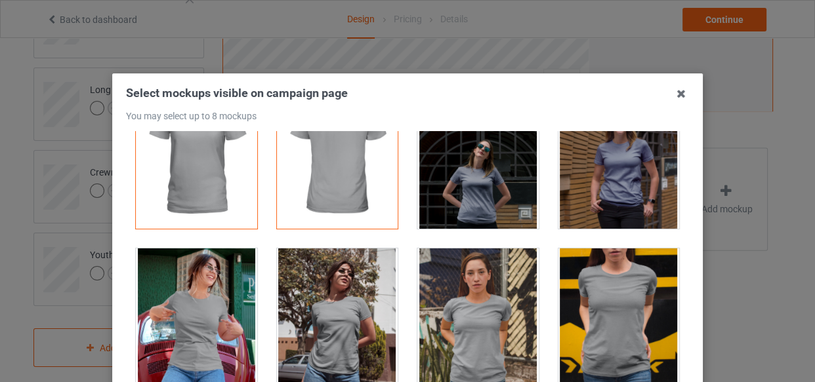
click at [617, 175] on div at bounding box center [618, 155] width 121 height 147
click at [607, 302] on div at bounding box center [618, 322] width 121 height 147
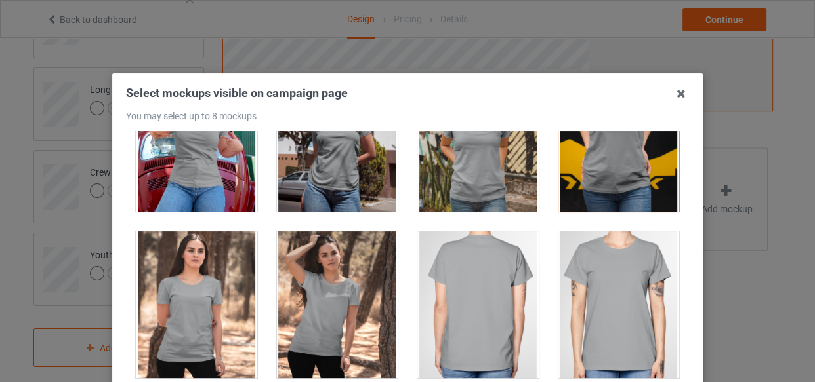
scroll to position [358, 0]
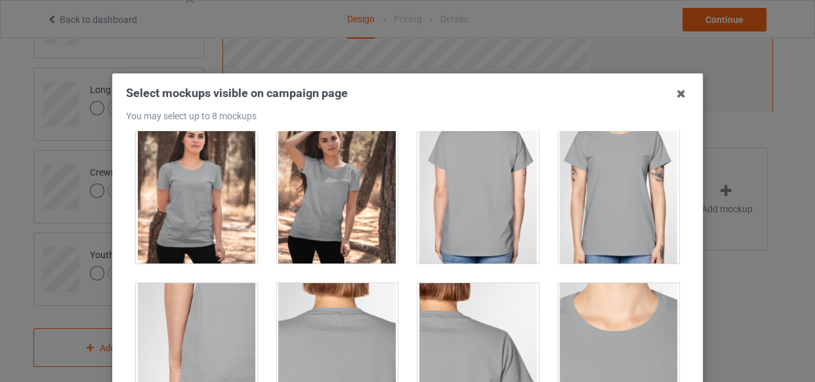
click at [182, 203] on div at bounding box center [196, 190] width 121 height 147
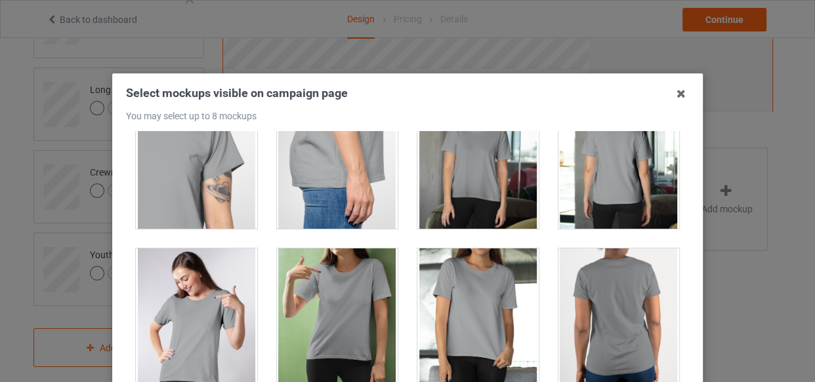
scroll to position [834, 0]
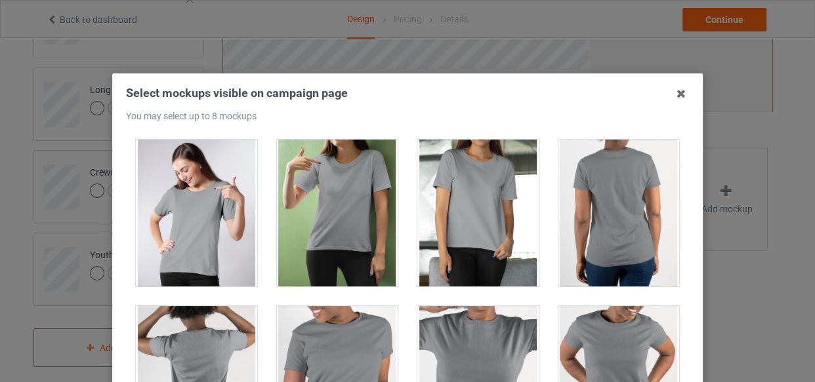
click at [341, 221] on div at bounding box center [337, 213] width 121 height 147
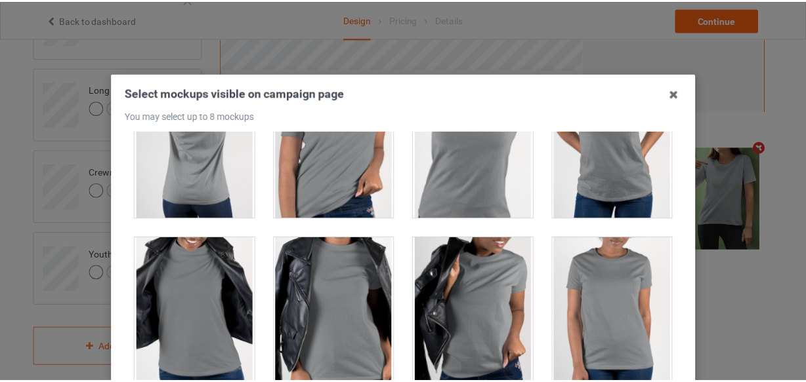
scroll to position [1073, 0]
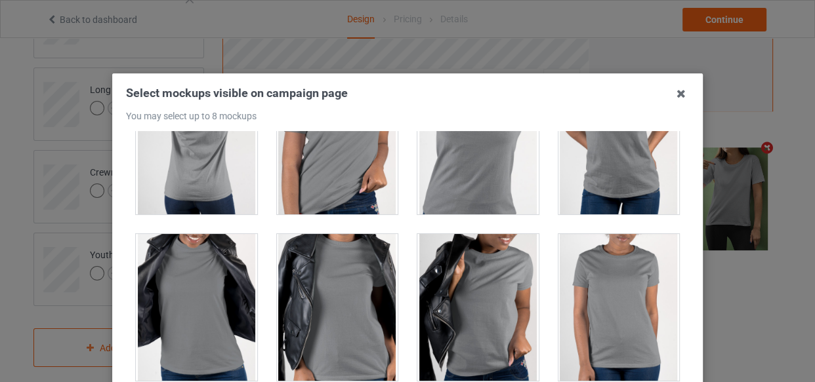
click at [182, 295] on div at bounding box center [196, 307] width 121 height 147
click at [674, 98] on icon at bounding box center [680, 93] width 21 height 21
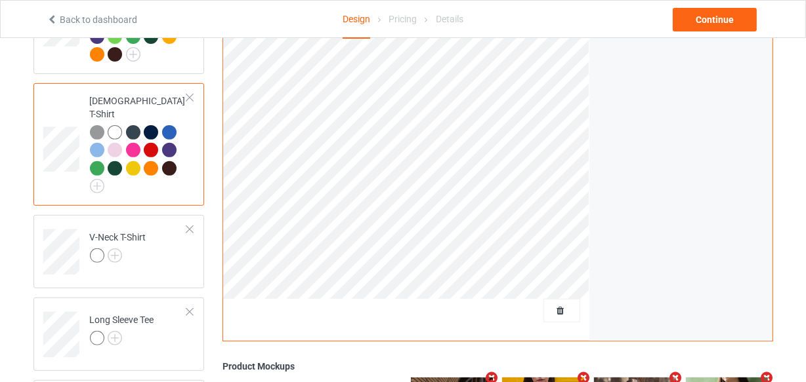
scroll to position [416, 0]
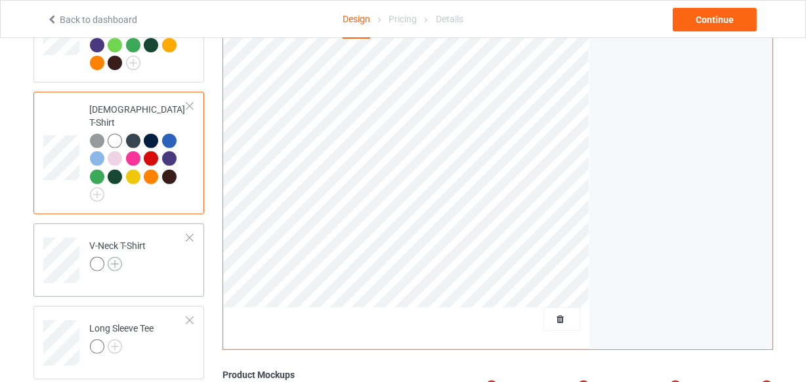
click at [112, 257] on img at bounding box center [115, 264] width 14 height 14
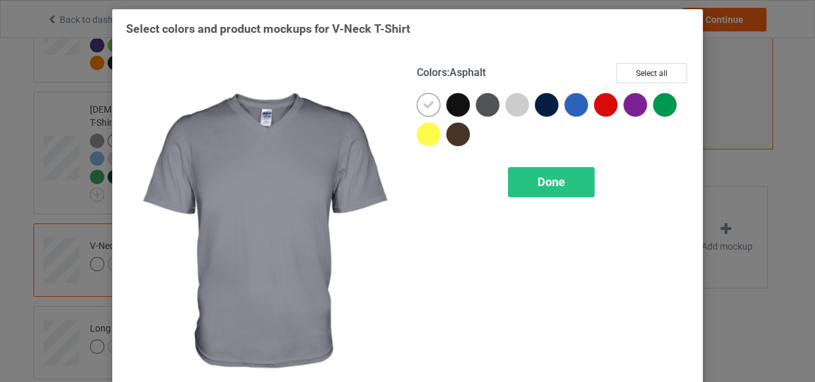
drag, startPoint x: 480, startPoint y: 105, endPoint x: 459, endPoint y: 105, distance: 21.0
click at [479, 105] on div at bounding box center [488, 105] width 24 height 24
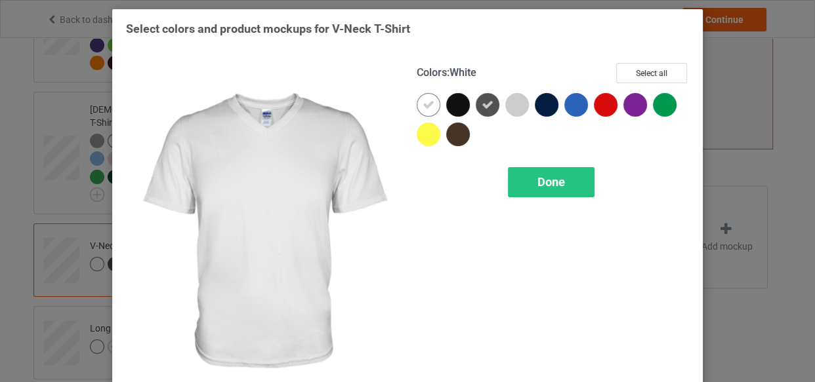
drag, startPoint x: 420, startPoint y: 106, endPoint x: 553, endPoint y: 65, distance: 139.4
click at [422, 106] on icon at bounding box center [428, 105] width 12 height 12
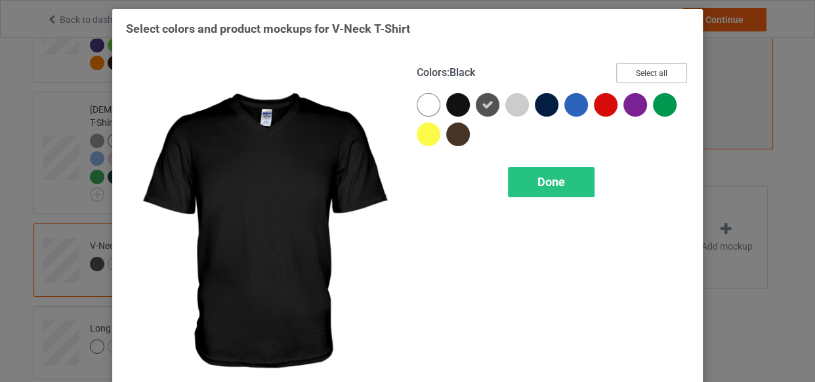
drag, startPoint x: 644, startPoint y: 68, endPoint x: 548, endPoint y: 85, distance: 97.9
click at [639, 70] on button "Select all" at bounding box center [651, 73] width 71 height 20
click at [459, 106] on icon at bounding box center [458, 105] width 12 height 12
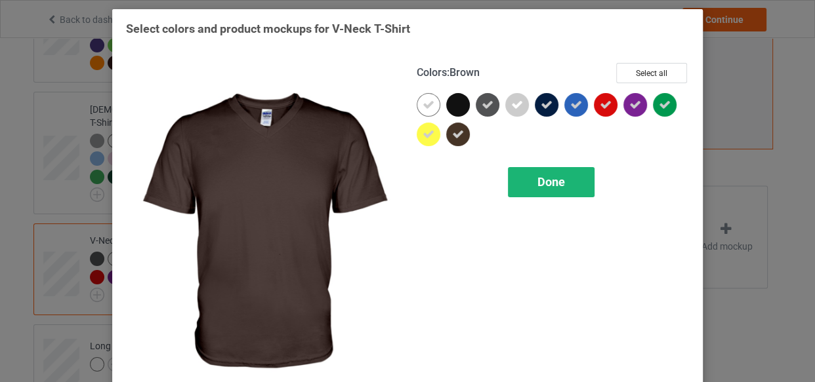
click at [508, 174] on div "Done" at bounding box center [551, 182] width 87 height 30
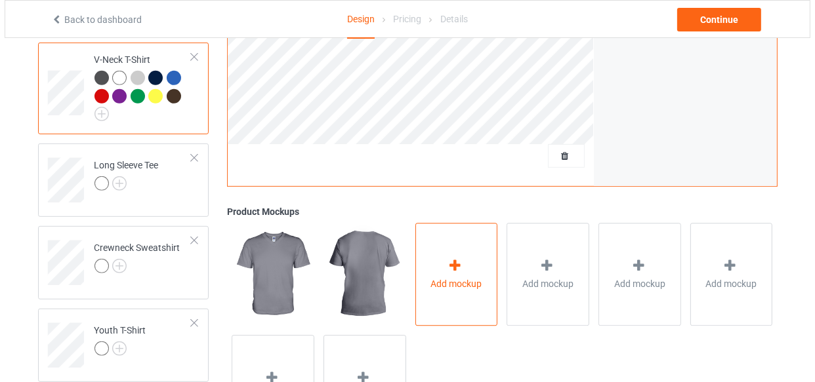
scroll to position [655, 0]
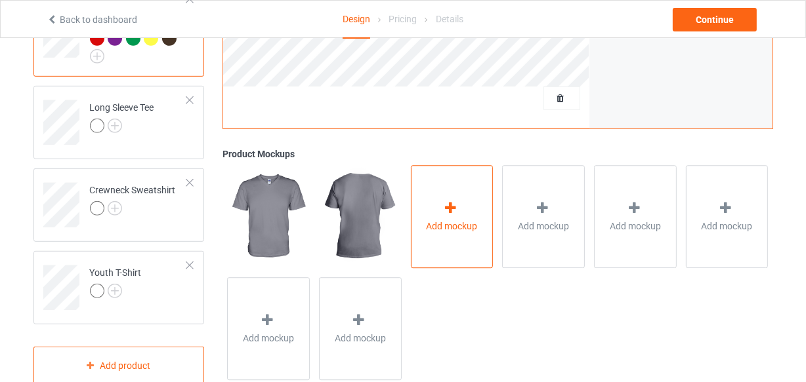
click at [454, 201] on icon at bounding box center [450, 208] width 16 height 14
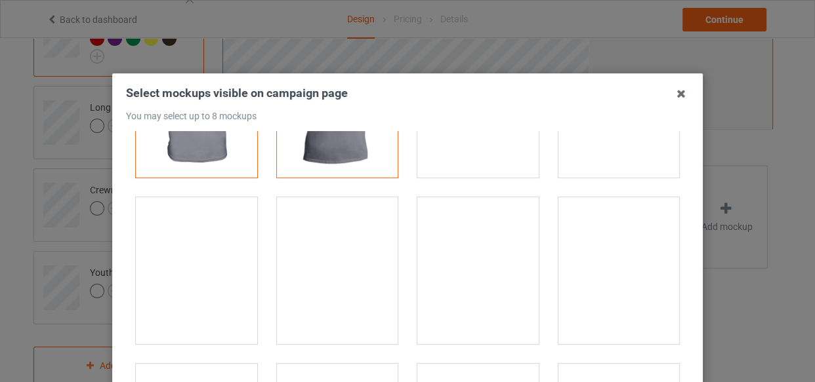
scroll to position [119, 0]
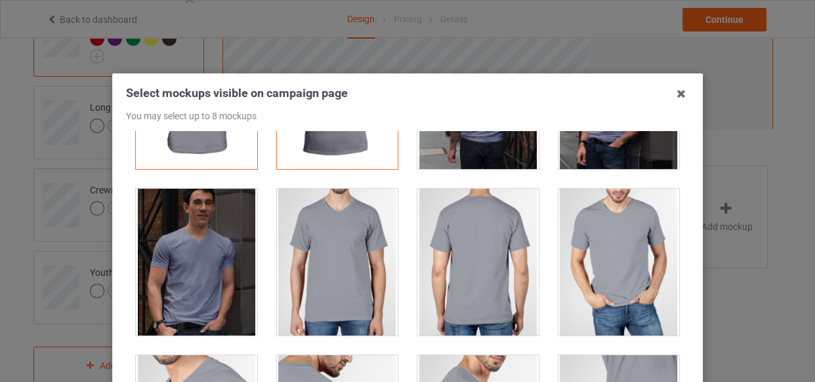
click at [623, 247] on div at bounding box center [618, 262] width 121 height 147
drag, startPoint x: 213, startPoint y: 295, endPoint x: 221, endPoint y: 289, distance: 10.4
click at [213, 297] on div at bounding box center [196, 262] width 121 height 147
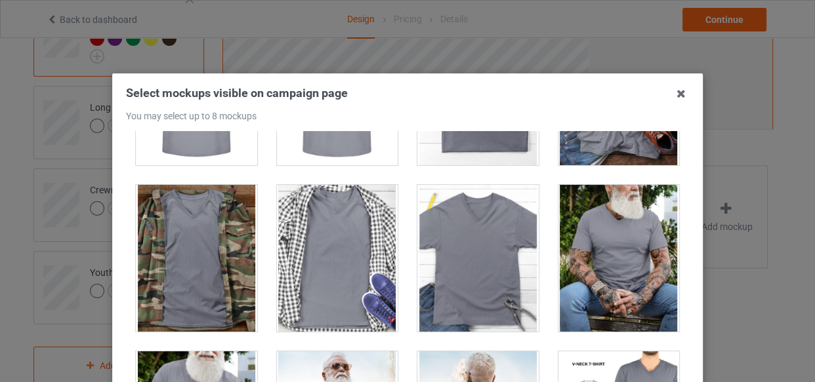
scroll to position [656, 0]
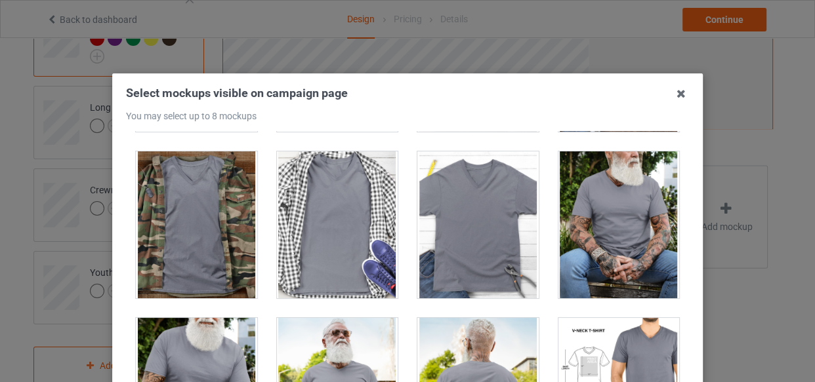
click at [321, 249] on div at bounding box center [337, 225] width 121 height 147
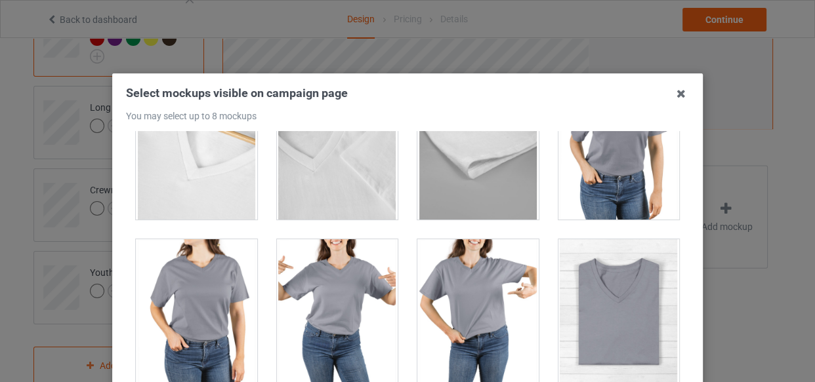
scroll to position [1670, 0]
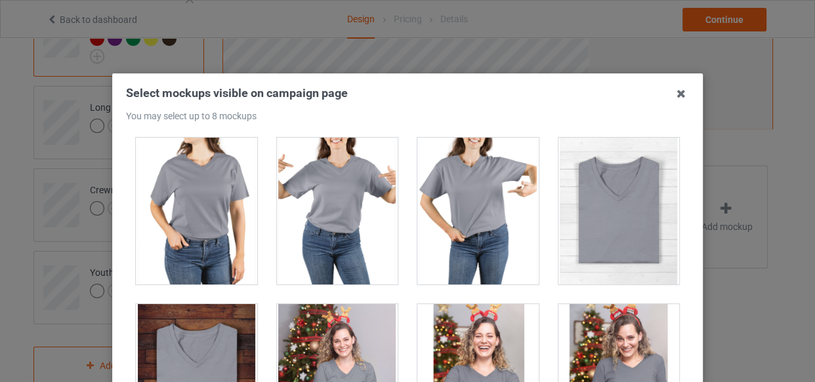
click at [197, 210] on div at bounding box center [196, 211] width 121 height 147
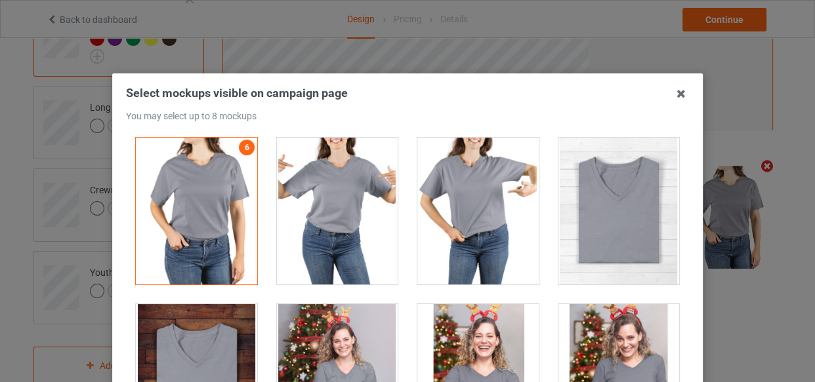
click at [478, 210] on div at bounding box center [477, 211] width 121 height 147
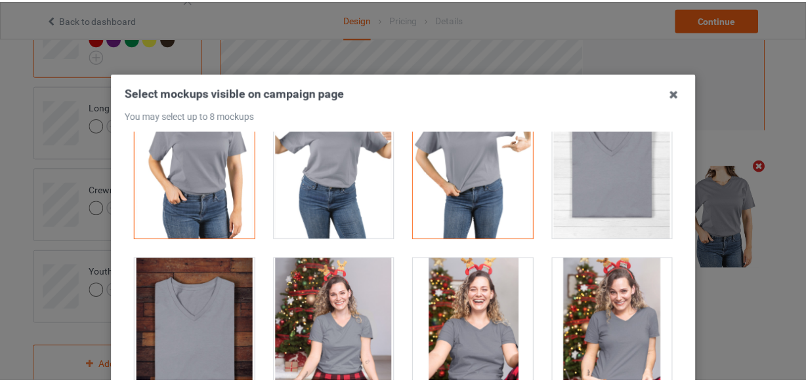
scroll to position [1908, 0]
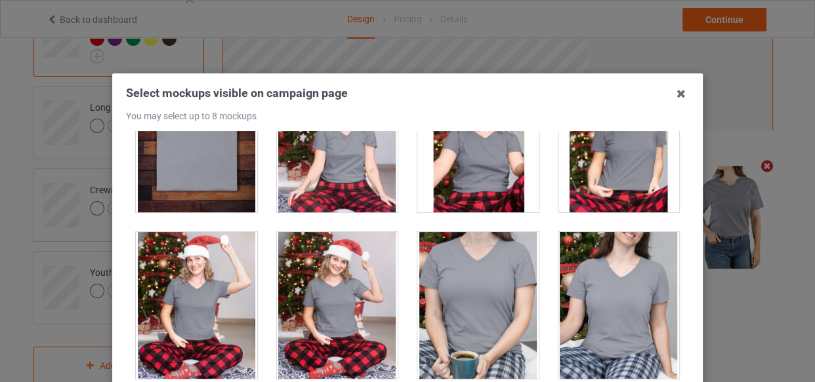
click at [469, 321] on div at bounding box center [477, 305] width 121 height 147
click at [676, 96] on icon at bounding box center [680, 93] width 21 height 21
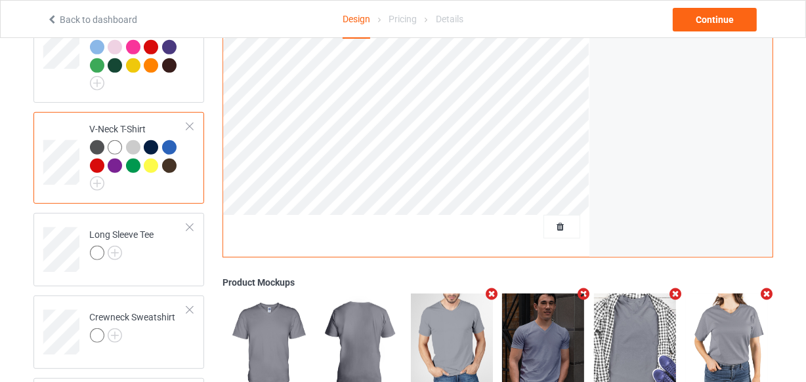
scroll to position [535, 0]
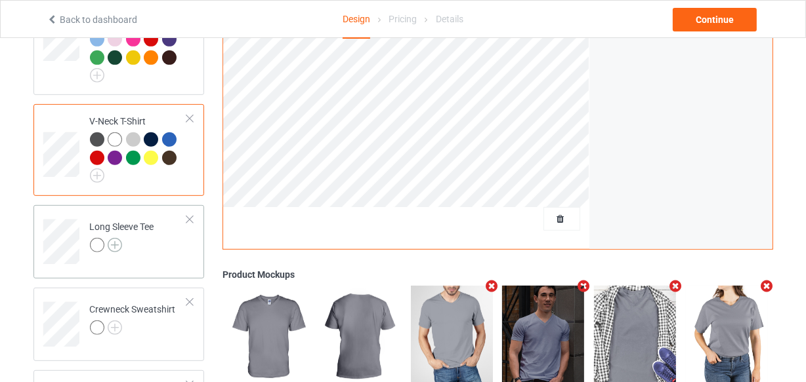
click at [115, 238] on img at bounding box center [115, 245] width 14 height 14
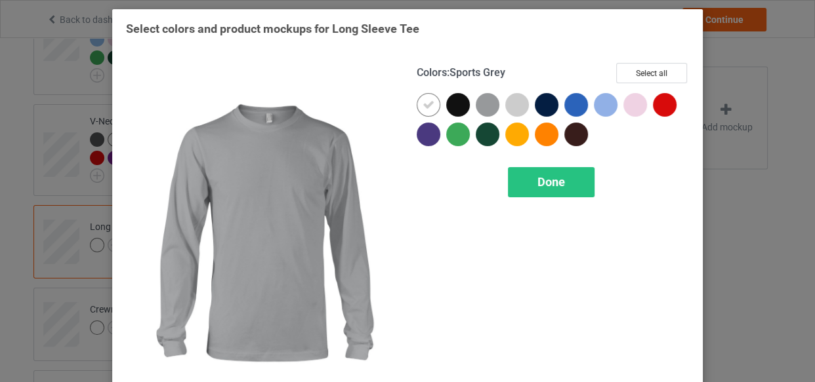
drag, startPoint x: 478, startPoint y: 104, endPoint x: 426, endPoint y: 112, distance: 51.7
click at [476, 104] on div at bounding box center [488, 105] width 24 height 24
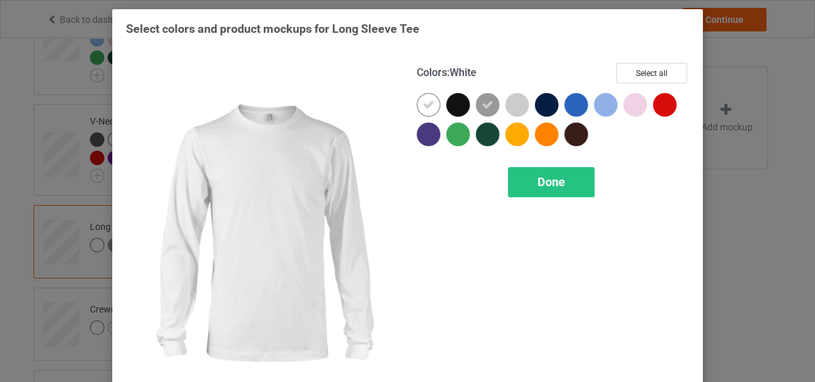
drag, startPoint x: 422, startPoint y: 108, endPoint x: 422, endPoint y: 116, distance: 7.9
click at [422, 110] on icon at bounding box center [428, 105] width 12 height 12
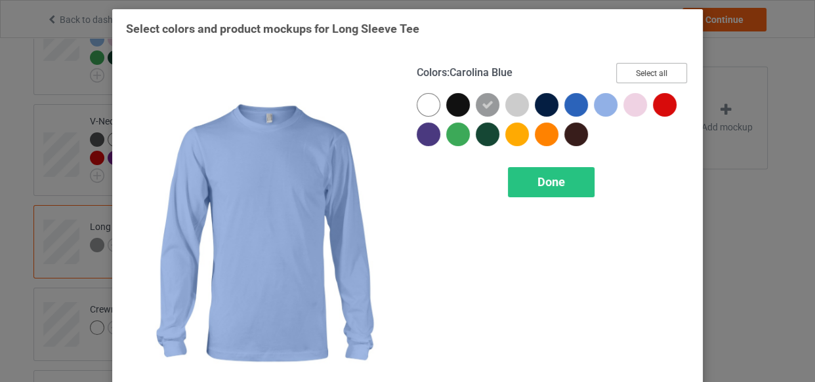
drag, startPoint x: 652, startPoint y: 70, endPoint x: 520, endPoint y: 102, distance: 136.4
click at [642, 73] on button "Select all" at bounding box center [651, 73] width 71 height 20
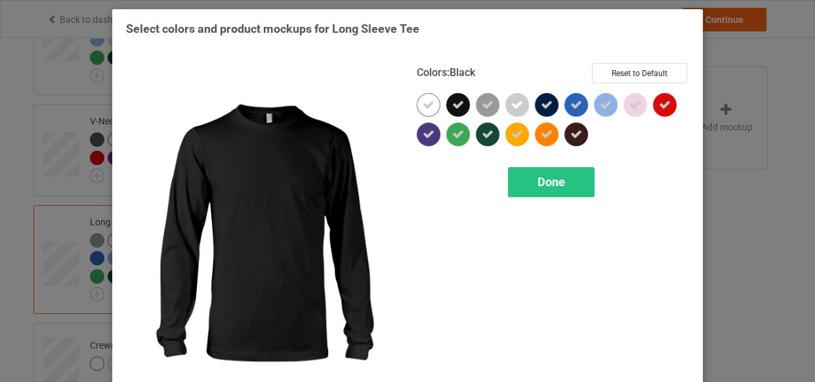
click at [452, 103] on icon at bounding box center [458, 105] width 12 height 12
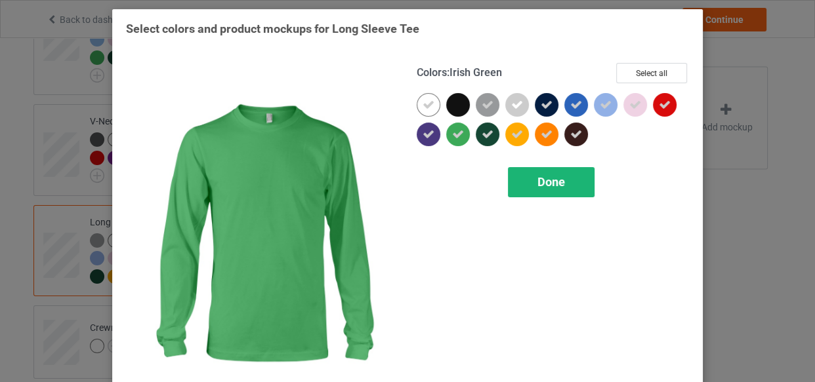
click at [541, 180] on span "Done" at bounding box center [551, 182] width 28 height 14
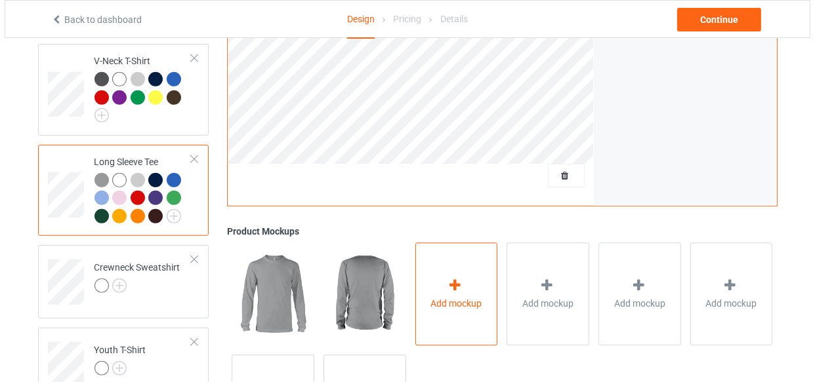
scroll to position [691, 0]
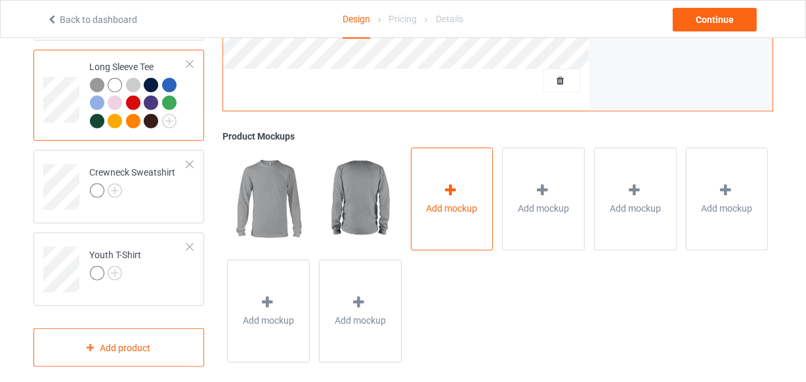
click at [467, 202] on span "Add mockup" at bounding box center [451, 208] width 51 height 13
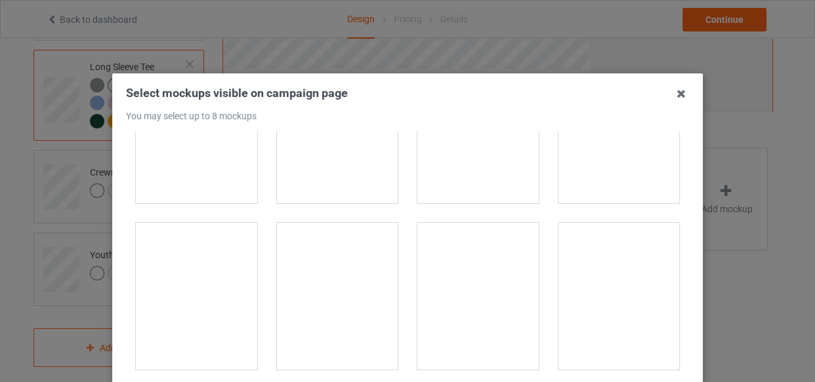
scroll to position [477, 0]
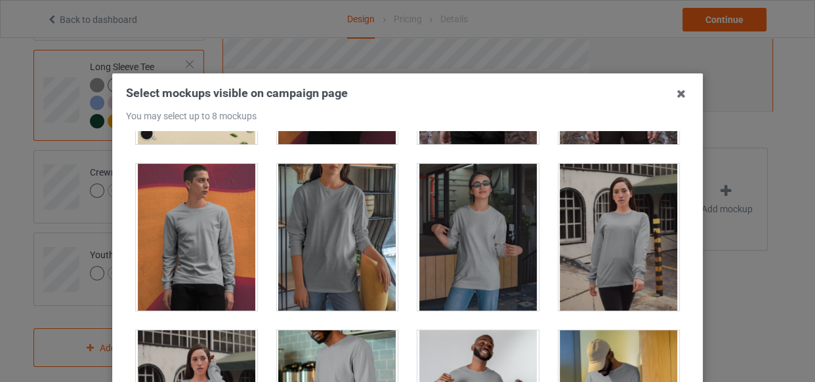
click at [336, 246] on div at bounding box center [337, 237] width 121 height 147
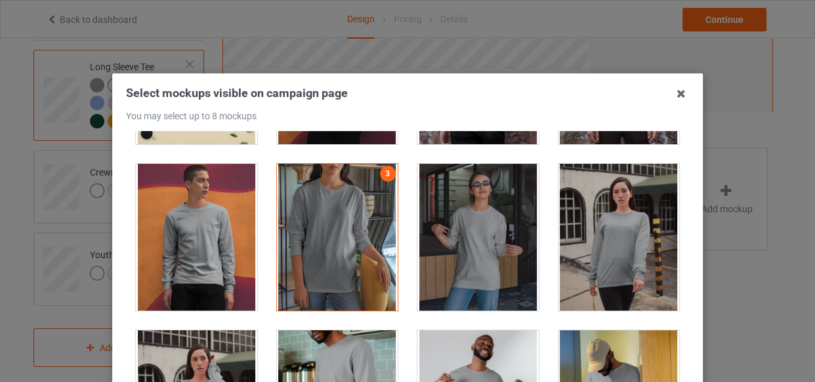
click at [477, 269] on div at bounding box center [477, 237] width 121 height 147
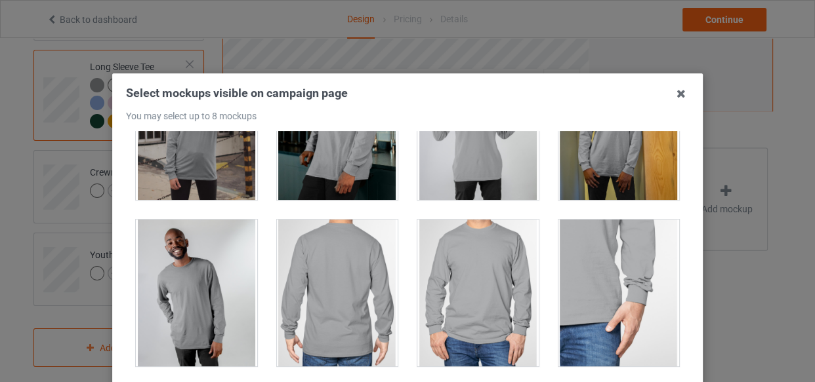
scroll to position [775, 0]
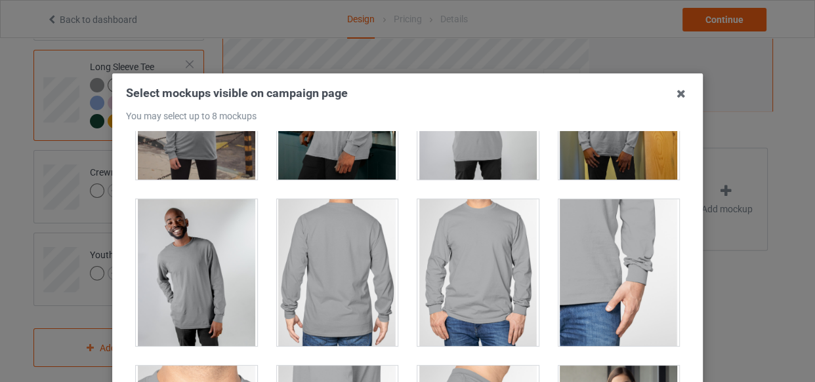
click at [453, 276] on div at bounding box center [477, 272] width 121 height 147
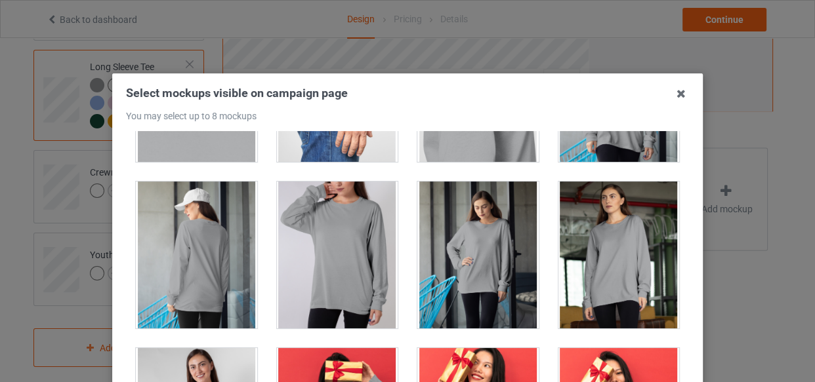
scroll to position [1133, 0]
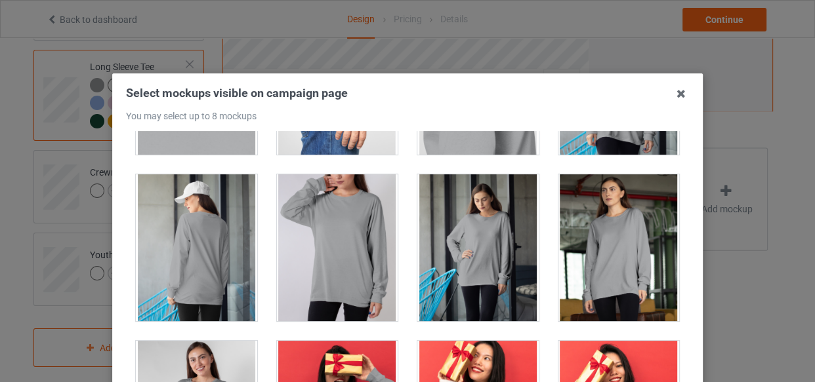
drag, startPoint x: 356, startPoint y: 253, endPoint x: 348, endPoint y: 252, distance: 7.9
click at [356, 253] on div at bounding box center [337, 248] width 121 height 147
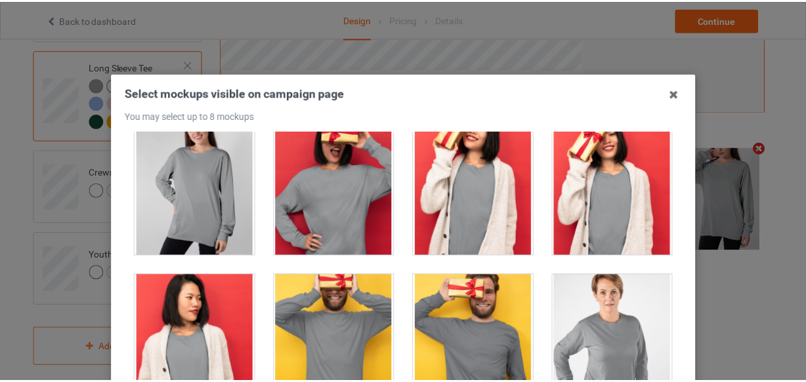
scroll to position [1371, 0]
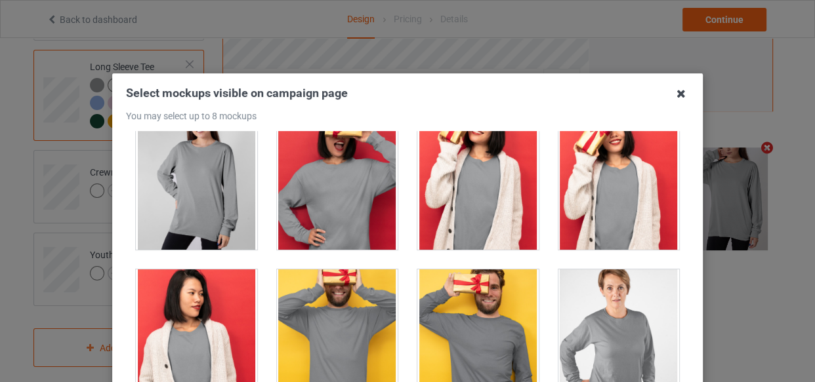
click at [670, 93] on icon at bounding box center [680, 93] width 21 height 21
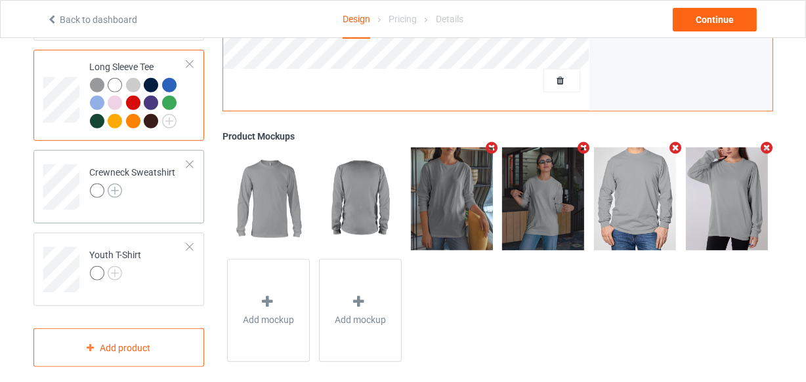
click at [110, 184] on img at bounding box center [115, 191] width 14 height 14
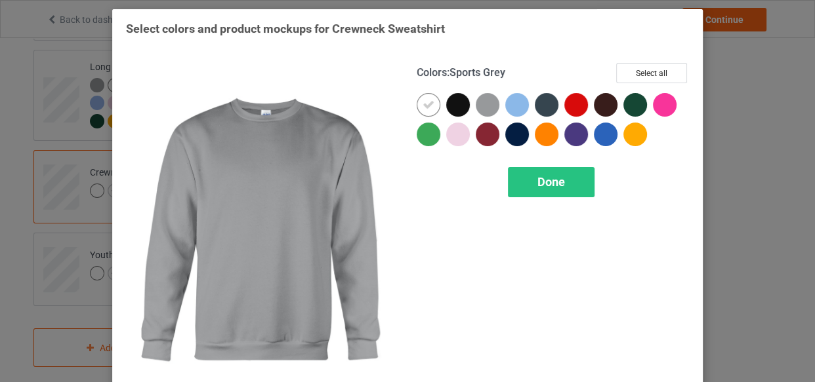
drag, startPoint x: 481, startPoint y: 102, endPoint x: 463, endPoint y: 98, distance: 18.0
click at [478, 101] on div at bounding box center [488, 105] width 24 height 24
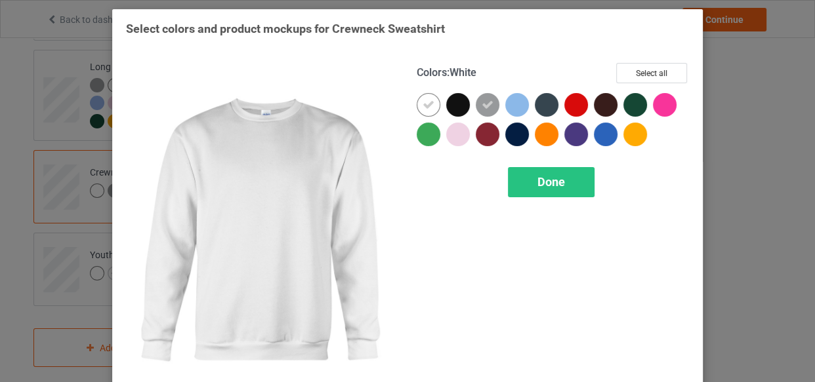
drag, startPoint x: 431, startPoint y: 100, endPoint x: 440, endPoint y: 99, distance: 8.6
click at [430, 101] on div at bounding box center [429, 105] width 24 height 24
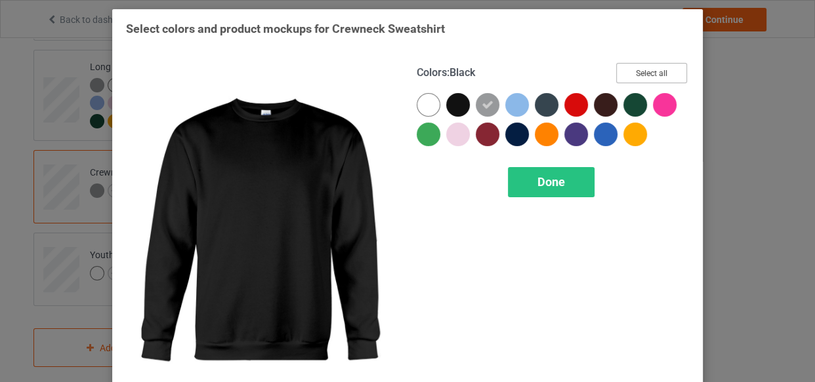
drag, startPoint x: 625, startPoint y: 68, endPoint x: 556, endPoint y: 75, distance: 69.3
click at [621, 68] on button "Select all" at bounding box center [651, 73] width 71 height 20
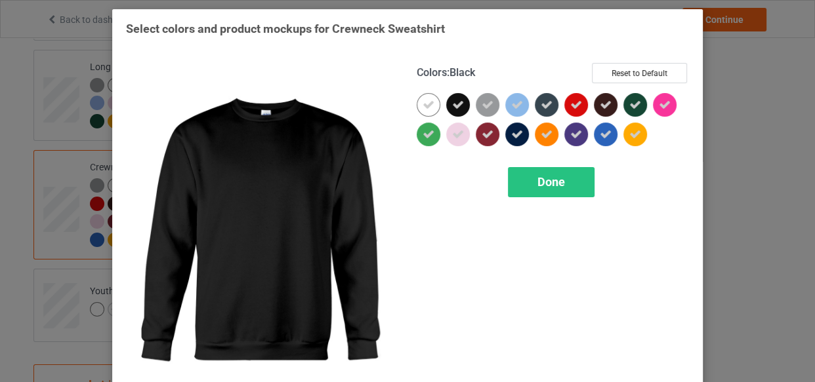
click at [453, 105] on icon at bounding box center [458, 105] width 12 height 12
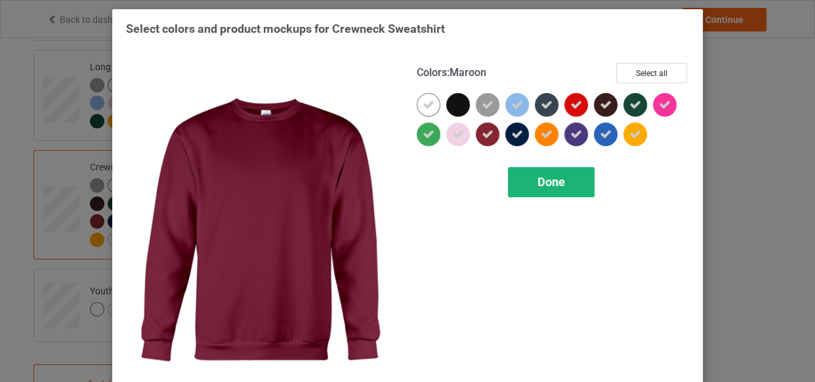
click at [515, 171] on div "Done" at bounding box center [551, 182] width 87 height 30
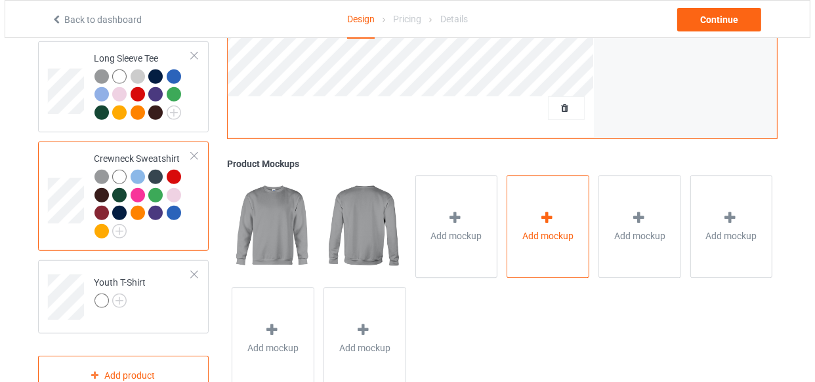
scroll to position [727, 0]
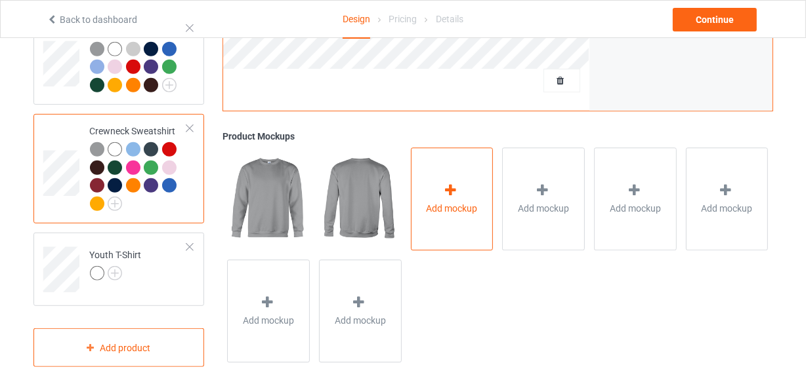
click at [470, 180] on div "Add mockup" at bounding box center [452, 199] width 83 height 103
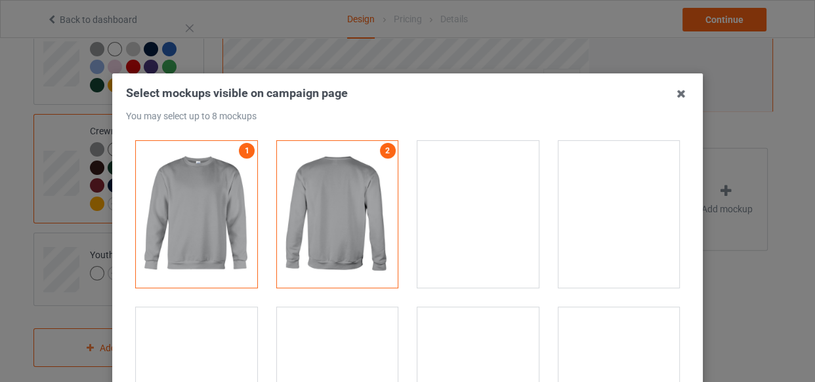
click at [609, 206] on div at bounding box center [618, 214] width 121 height 147
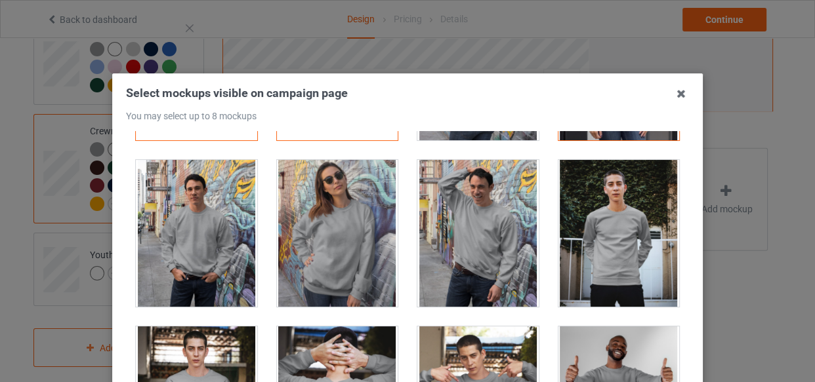
scroll to position [178, 0]
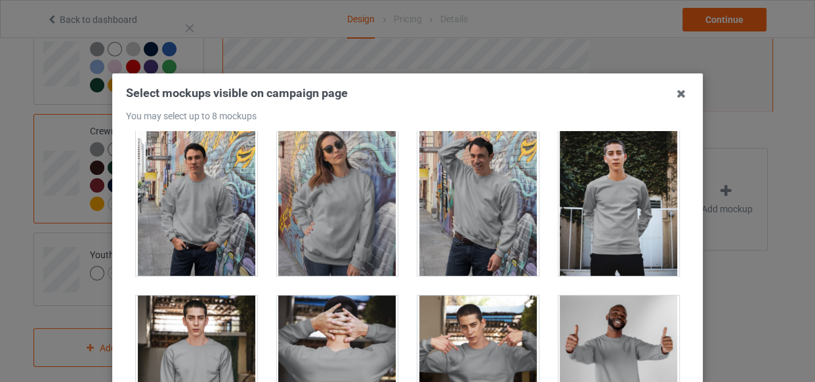
click at [325, 226] on div at bounding box center [337, 202] width 121 height 147
click at [451, 222] on div at bounding box center [477, 202] width 121 height 147
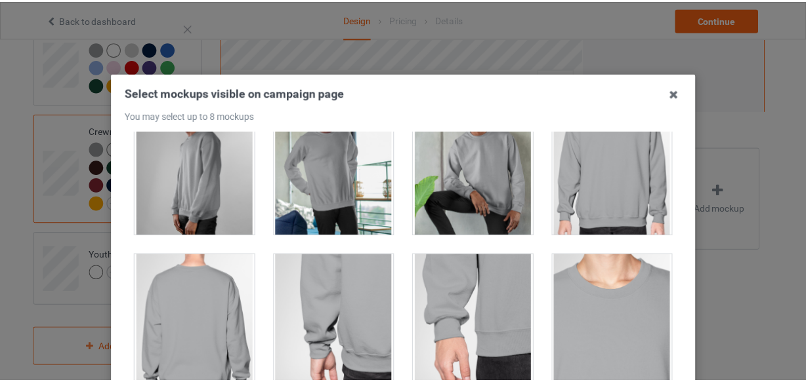
scroll to position [417, 0]
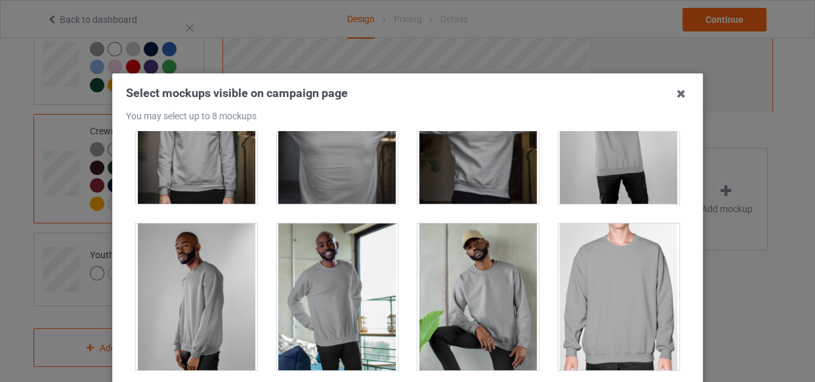
drag, startPoint x: 604, startPoint y: 295, endPoint x: 590, endPoint y: 279, distance: 20.9
click at [597, 292] on div at bounding box center [618, 297] width 121 height 147
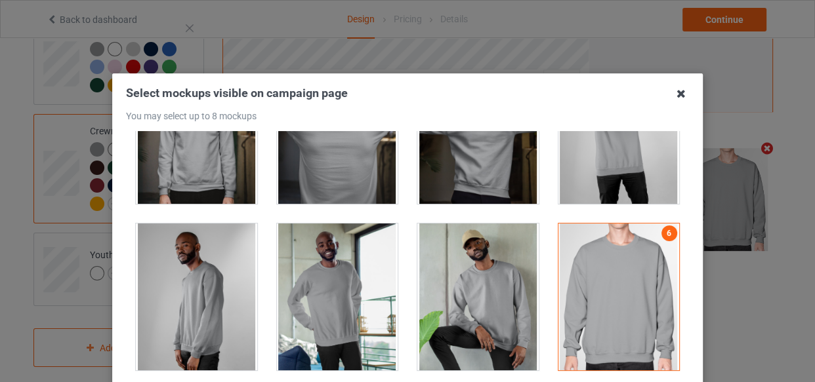
click at [677, 93] on icon at bounding box center [680, 93] width 21 height 21
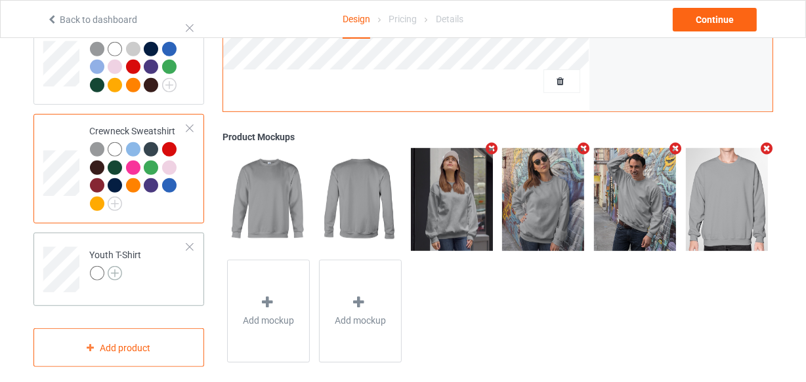
click at [112, 266] on img at bounding box center [115, 273] width 14 height 14
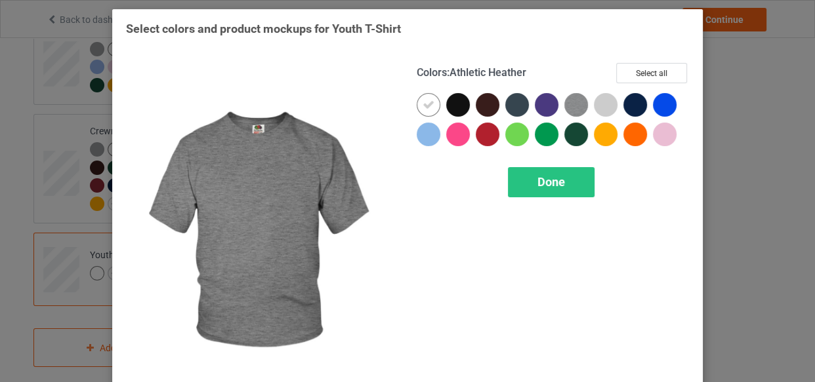
drag, startPoint x: 564, startPoint y: 98, endPoint x: 463, endPoint y: 110, distance: 101.7
click at [564, 98] on img at bounding box center [576, 105] width 24 height 24
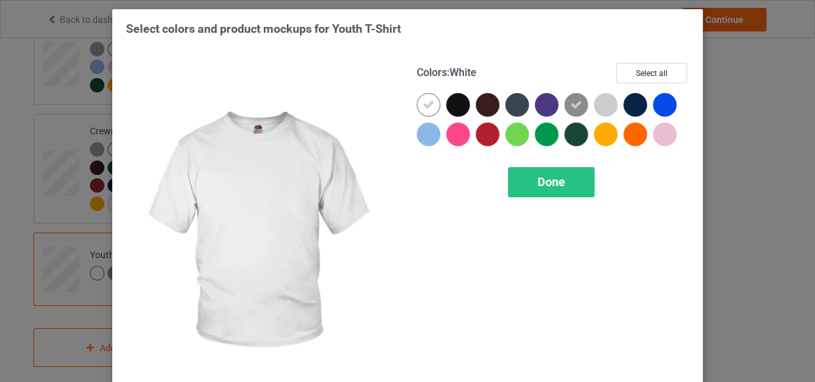
click at [426, 102] on icon at bounding box center [428, 105] width 12 height 12
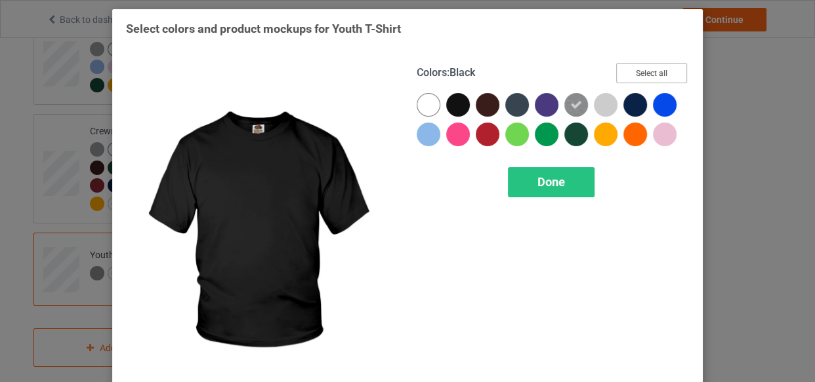
drag, startPoint x: 662, startPoint y: 72, endPoint x: 478, endPoint y: 127, distance: 192.4
click at [655, 72] on button "Select all" at bounding box center [651, 73] width 71 height 20
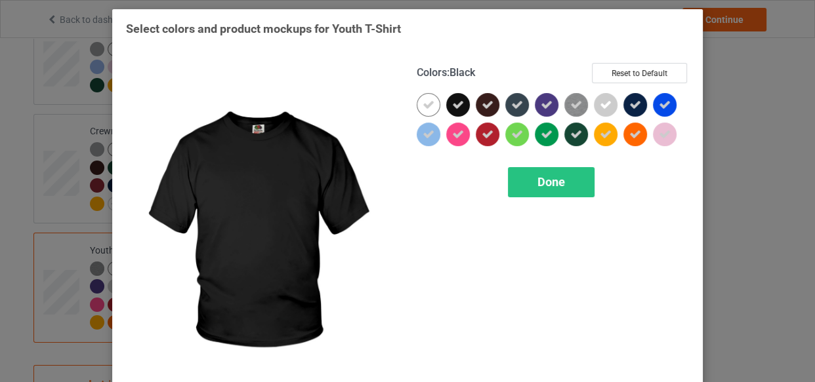
click at [459, 110] on div at bounding box center [458, 105] width 24 height 24
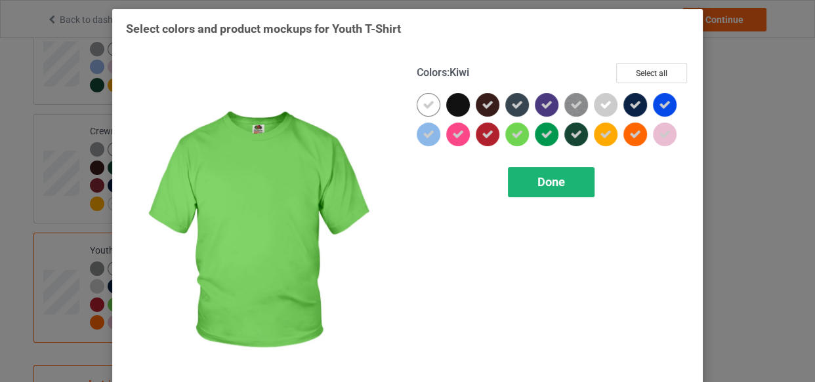
click at [537, 185] on span "Done" at bounding box center [551, 182] width 28 height 14
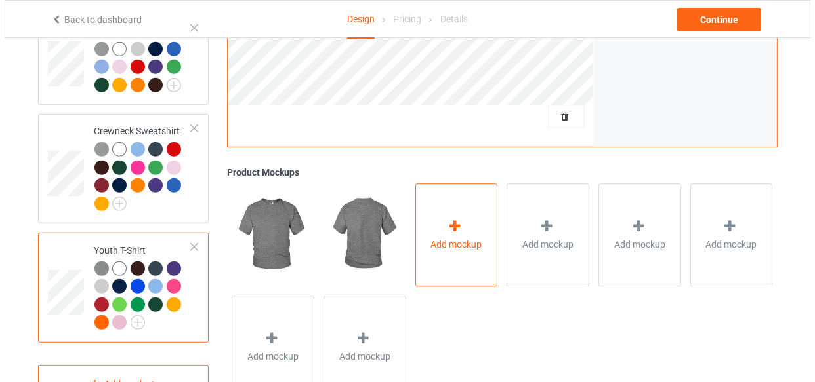
scroll to position [763, 0]
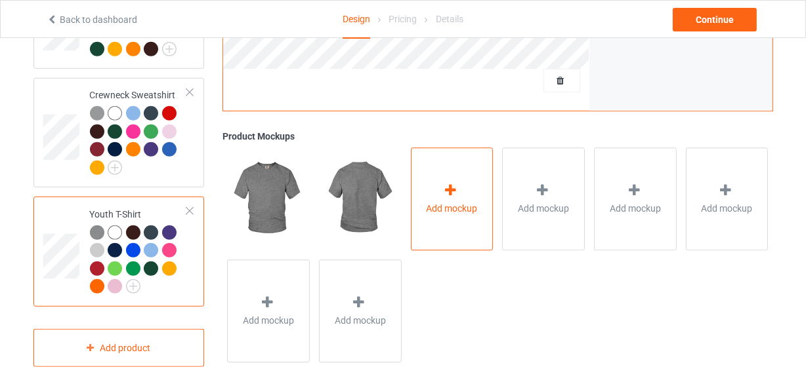
click at [454, 188] on div at bounding box center [451, 192] width 18 height 19
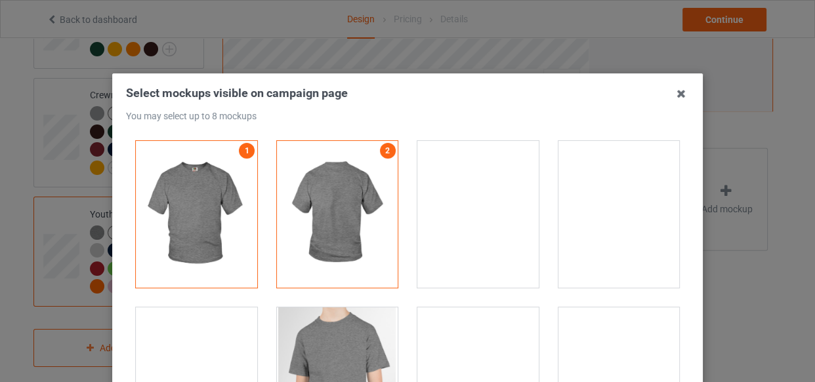
click at [617, 197] on div at bounding box center [618, 214] width 121 height 147
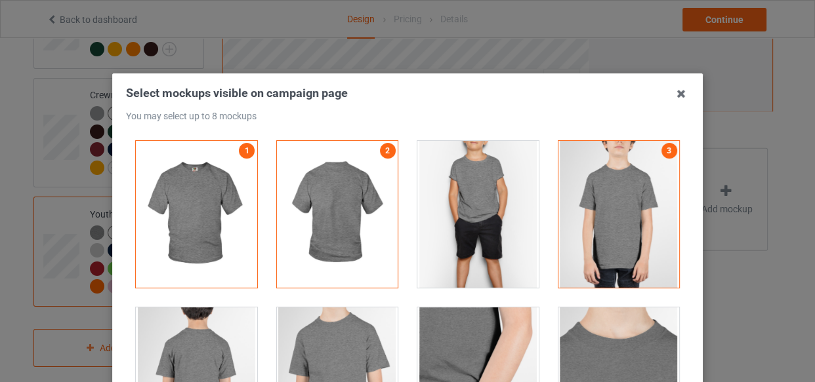
scroll to position [178, 0]
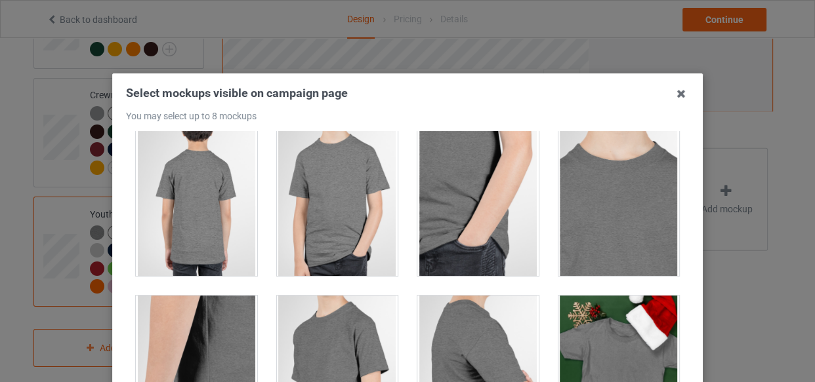
click at [349, 209] on div at bounding box center [337, 202] width 121 height 147
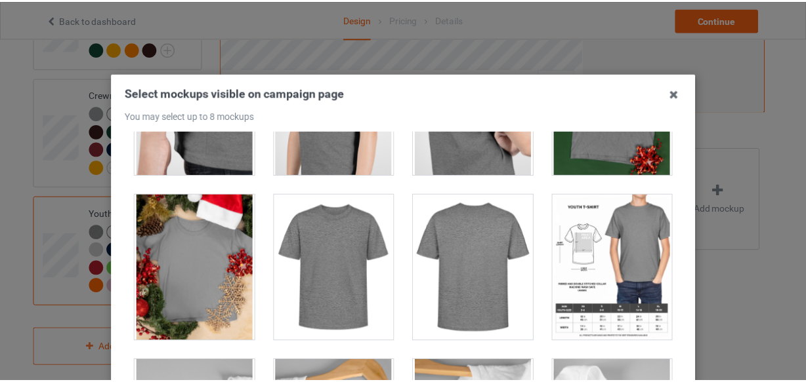
scroll to position [477, 0]
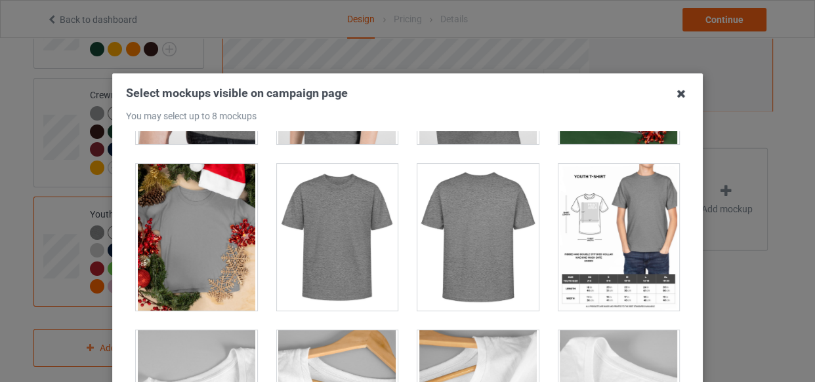
click at [676, 98] on icon at bounding box center [680, 93] width 21 height 21
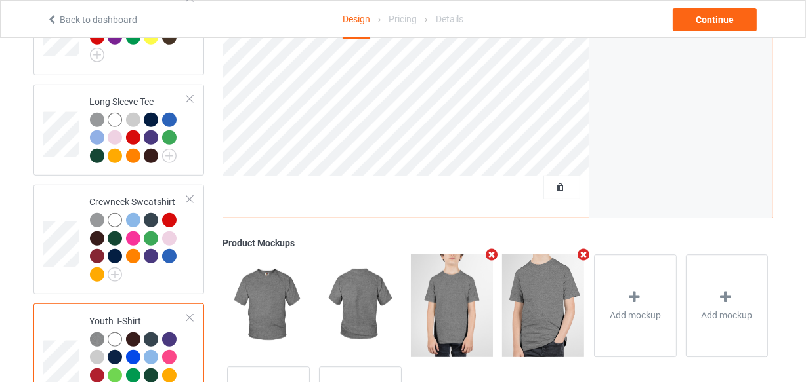
scroll to position [644, 0]
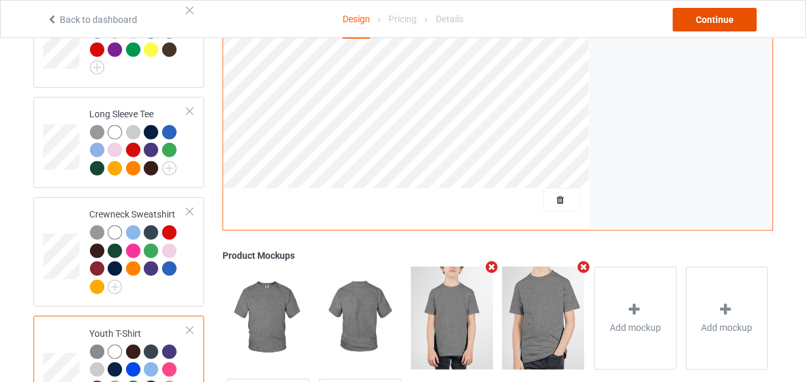
click at [702, 23] on div "Continue" at bounding box center [714, 20] width 84 height 24
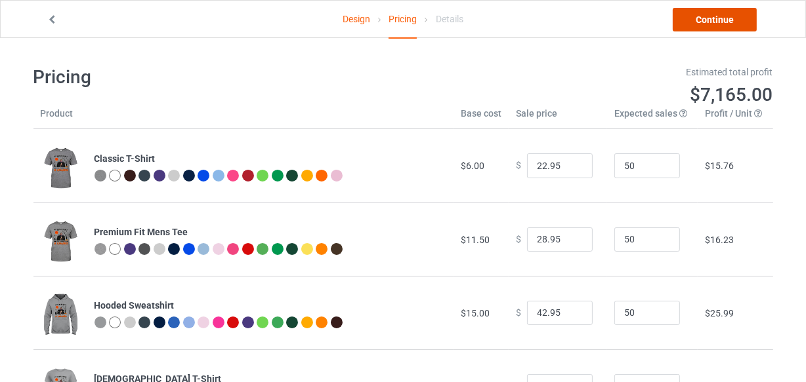
click at [681, 24] on link "Continue" at bounding box center [714, 20] width 84 height 24
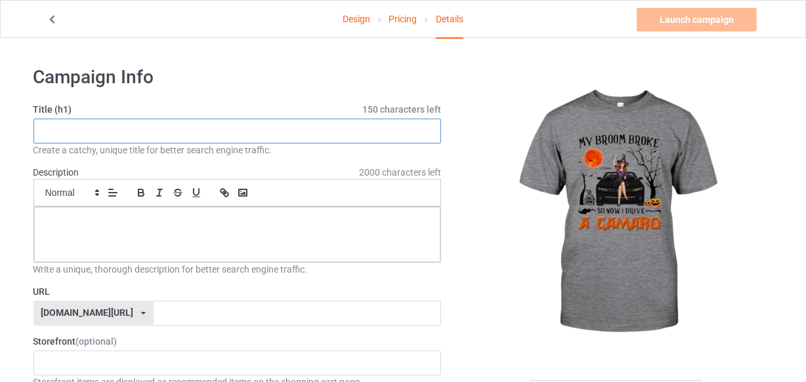
click at [59, 136] on input "text" at bounding box center [237, 131] width 408 height 25
type input "LIMITED EDITION"
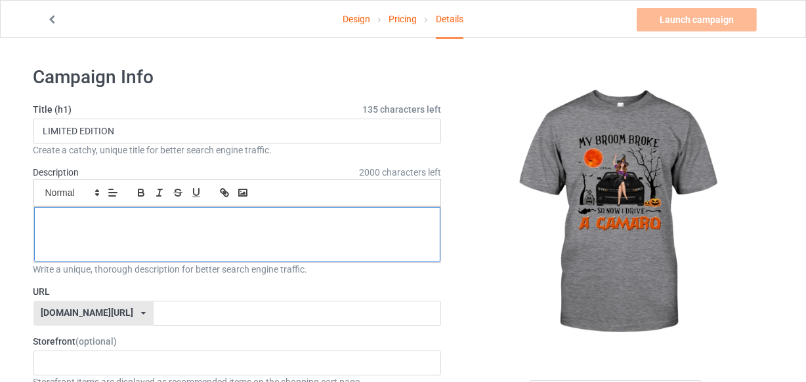
click at [52, 226] on p at bounding box center [238, 222] width 386 height 12
click at [68, 231] on div at bounding box center [237, 234] width 407 height 55
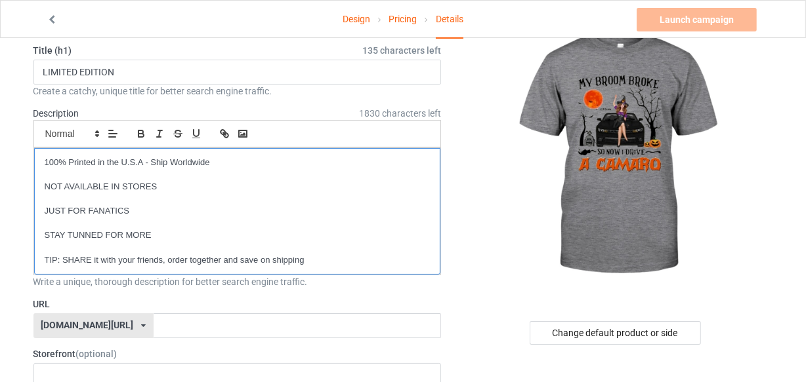
scroll to position [59, 0]
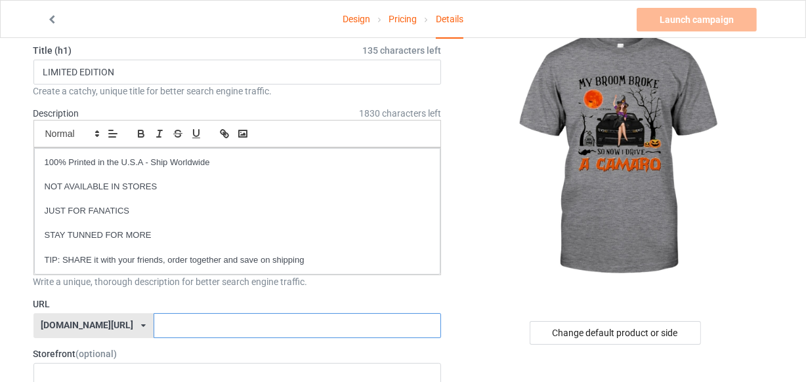
click at [154, 328] on input "text" at bounding box center [297, 326] width 287 height 25
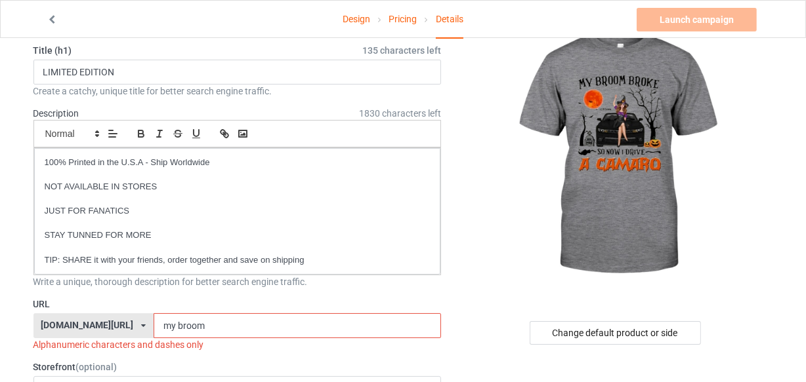
click at [154, 327] on input "my broom" at bounding box center [297, 326] width 287 height 25
click at [154, 326] on input "broom" at bounding box center [297, 326] width 287 height 25
type input "b"
type input "s"
type input "c"
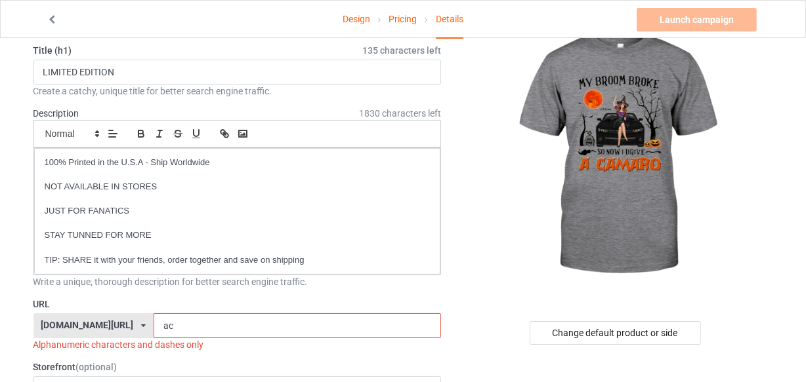
type input "a"
type input "f"
type input "c"
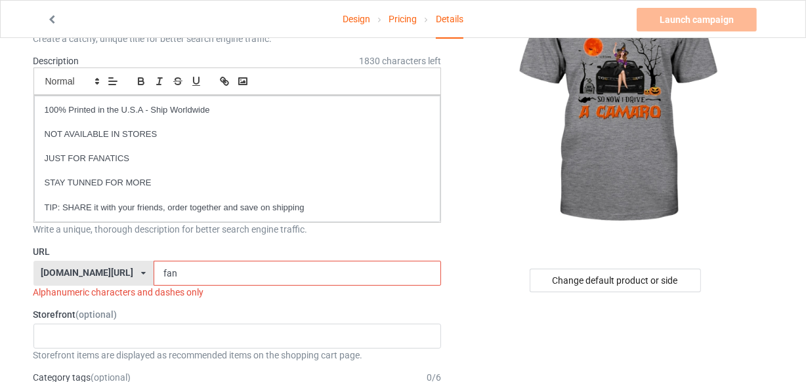
scroll to position [119, 0]
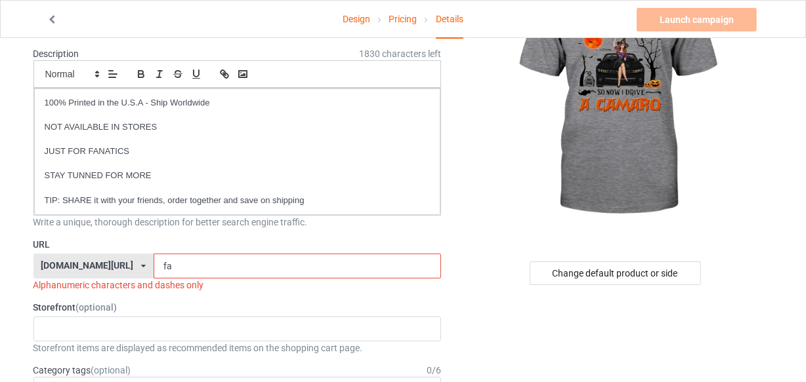
type input "f"
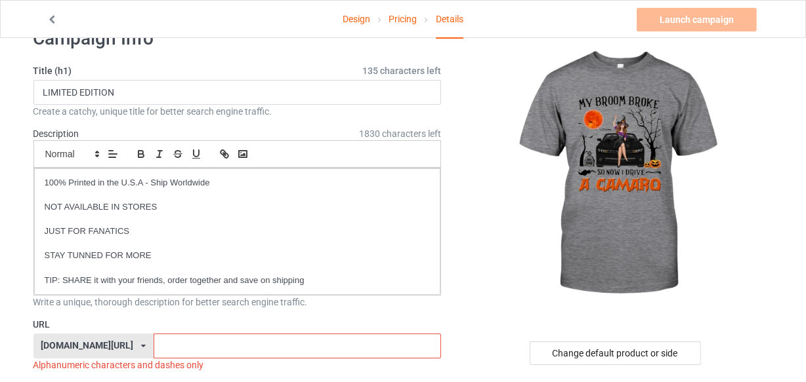
scroll to position [59, 0]
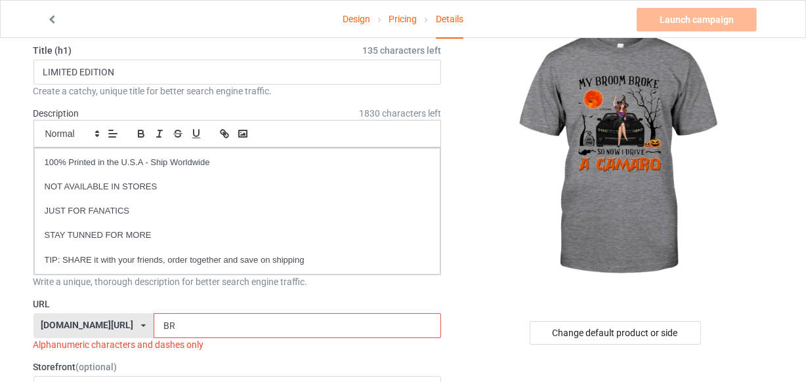
type input "B"
click at [159, 331] on input "i drive" at bounding box center [297, 326] width 287 height 25
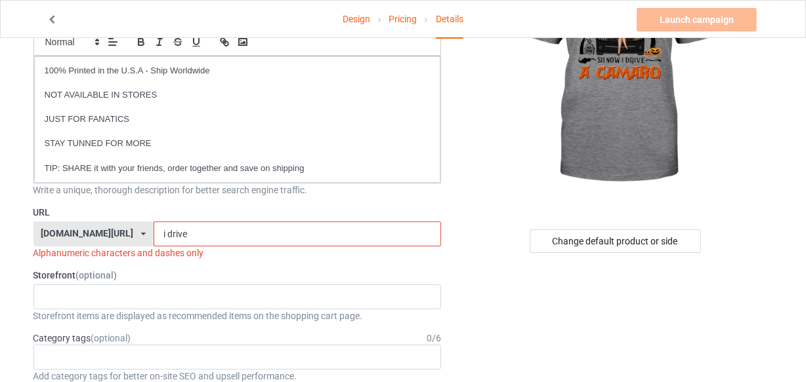
scroll to position [178, 0]
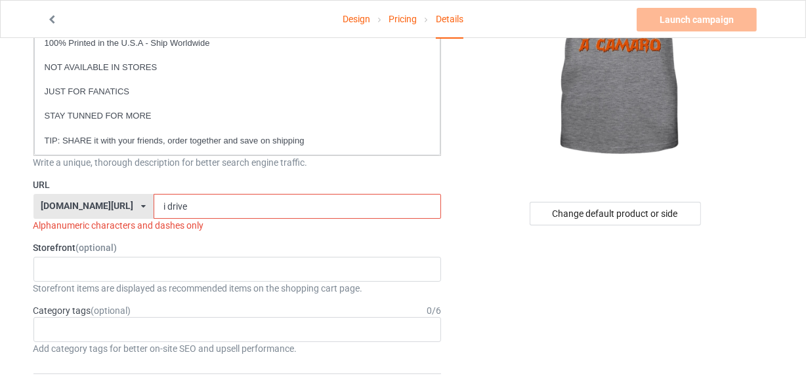
click at [158, 205] on input "i drive" at bounding box center [297, 206] width 287 height 25
type input "i"
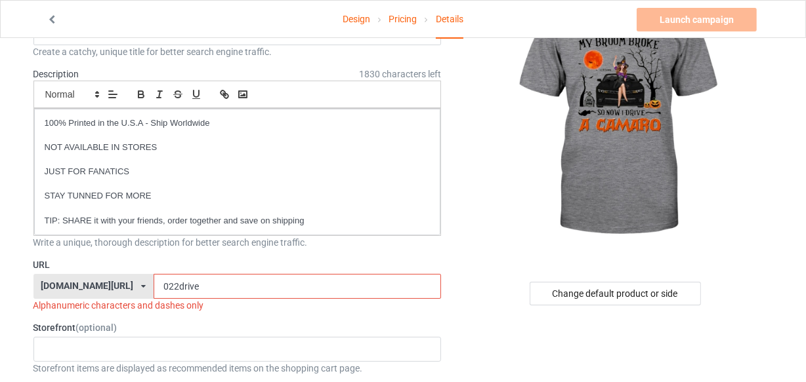
scroll to position [119, 0]
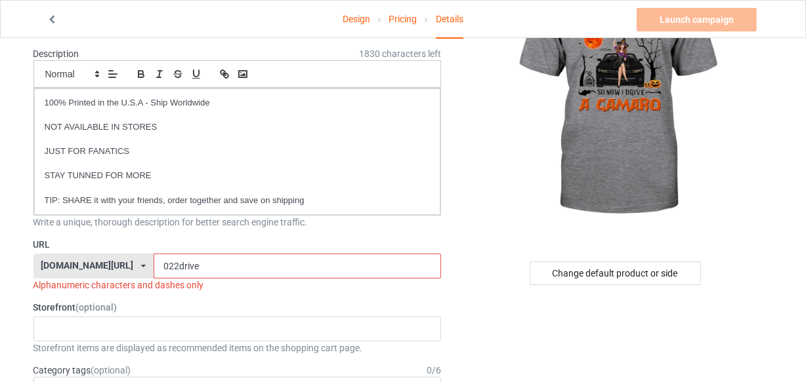
click at [171, 262] on input "022drive" at bounding box center [297, 266] width 287 height 25
type input "0"
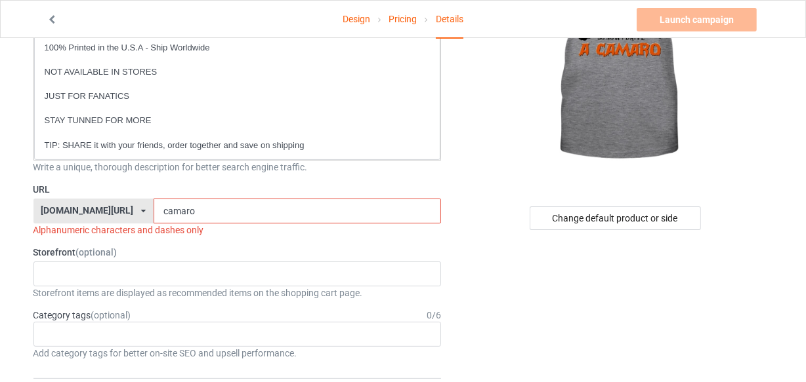
scroll to position [178, 0]
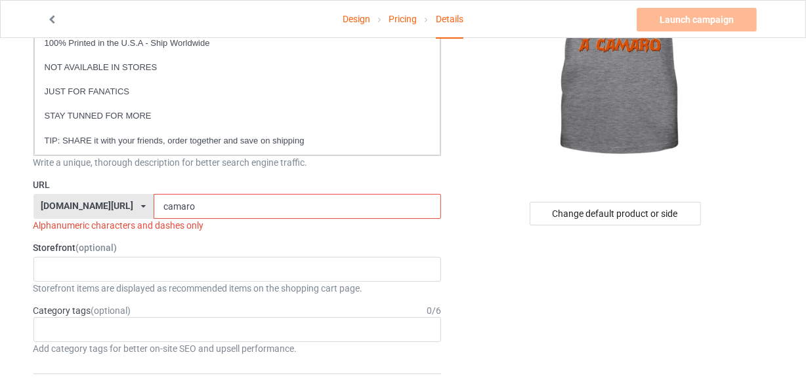
click at [154, 203] on input "camaro" at bounding box center [297, 206] width 287 height 25
click at [194, 211] on input "fan 02camaro" at bounding box center [297, 206] width 287 height 25
click at [188, 205] on input "fan 02cam" at bounding box center [297, 206] width 287 height 25
click at [154, 205] on input "fan 02cam" at bounding box center [297, 206] width 287 height 25
click at [185, 207] on input "vfan 02cam" at bounding box center [297, 206] width 287 height 25
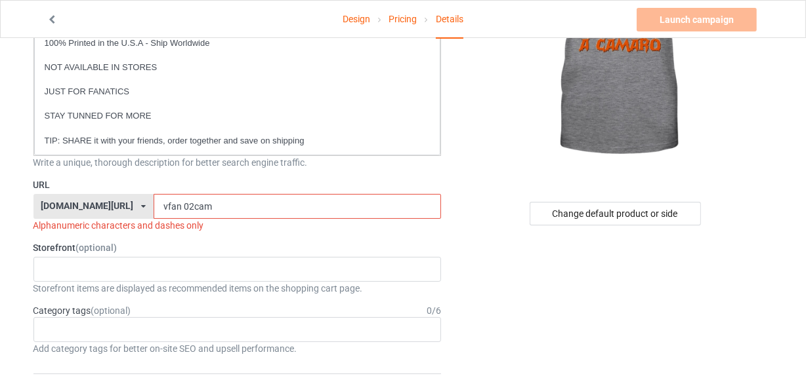
click at [154, 205] on input "vfan 02cam" at bounding box center [297, 206] width 287 height 25
click at [154, 201] on input "v 02cam" at bounding box center [297, 206] width 287 height 25
click at [154, 204] on input "v 02cam" at bounding box center [297, 206] width 287 height 25
click at [154, 203] on input "v 02cam" at bounding box center [297, 206] width 287 height 25
click at [160, 206] on input "v02cam" at bounding box center [297, 206] width 287 height 25
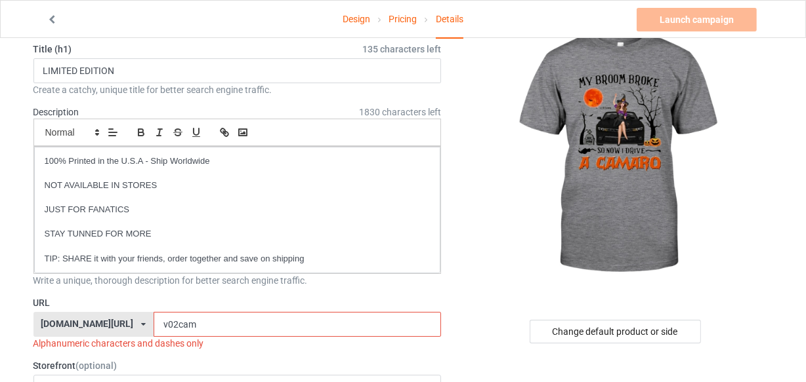
scroll to position [59, 0]
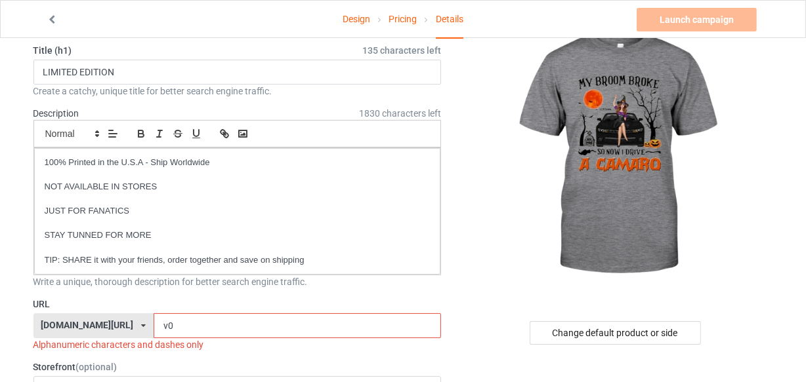
type input "v"
click at [108, 323] on div "[DOMAIN_NAME][URL] [DOMAIN_NAME][URL] 587d0d41cee36fd012c64a69" at bounding box center [93, 326] width 120 height 25
click at [90, 346] on div "[DOMAIN_NAME][URL]" at bounding box center [93, 351] width 119 height 24
click at [154, 325] on input "text" at bounding box center [297, 326] width 287 height 25
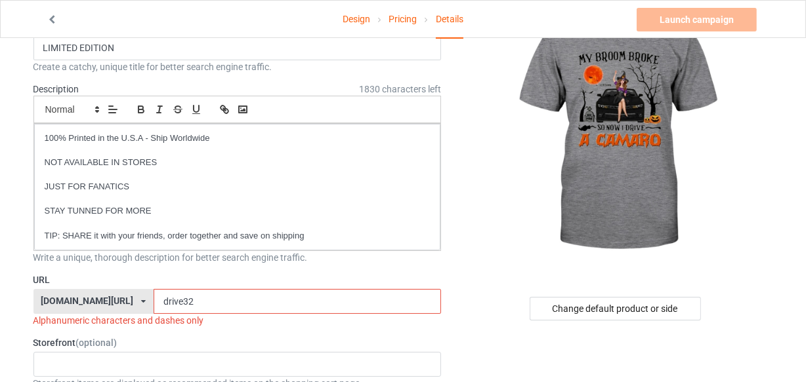
scroll to position [119, 0]
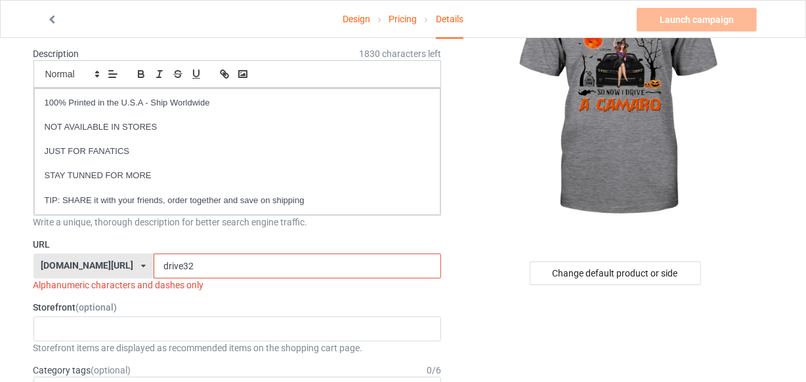
click at [159, 262] on input "drive32" at bounding box center [297, 266] width 287 height 25
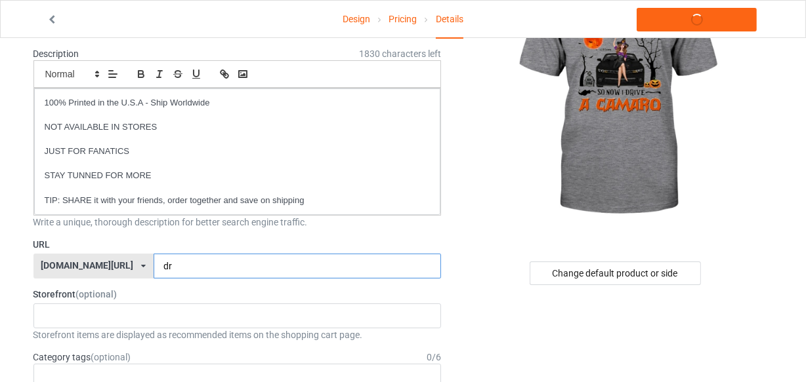
type input "d"
click at [154, 264] on input "text" at bounding box center [297, 266] width 287 height 25
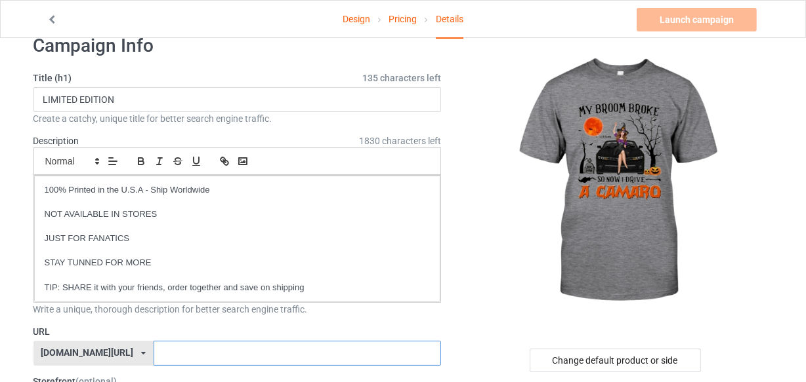
scroll to position [59, 0]
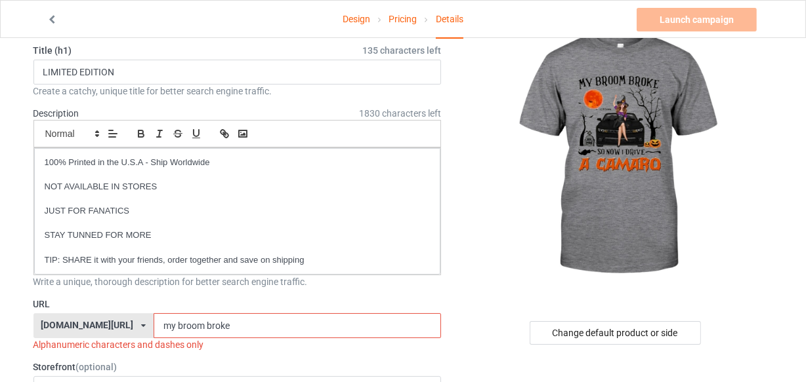
click at [203, 327] on input "my broom broke" at bounding box center [297, 326] width 287 height 25
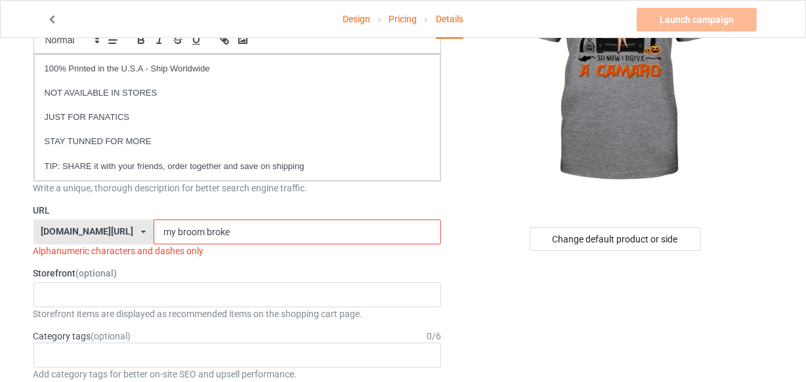
scroll to position [178, 0]
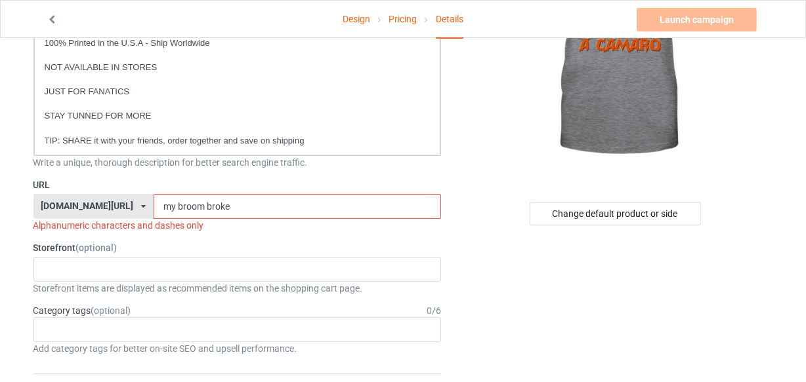
click at [154, 206] on input "my broom broke" at bounding box center [297, 206] width 287 height 25
click at [210, 207] on input "my broom broke" at bounding box center [297, 206] width 287 height 25
click at [154, 207] on input "my broom broke" at bounding box center [297, 206] width 287 height 25
click at [168, 205] on input "mybroom broke" at bounding box center [297, 206] width 287 height 25
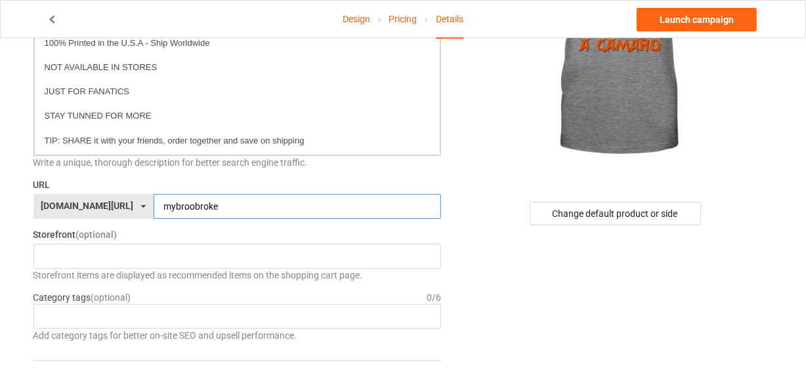
click at [209, 203] on input "mybroobroke" at bounding box center [297, 206] width 287 height 25
type input "mybroobroke"
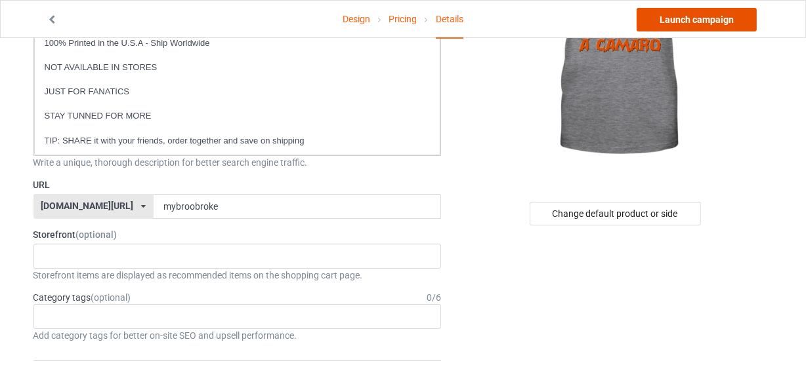
click at [670, 19] on link "Launch campaign" at bounding box center [696, 20] width 120 height 24
